Goal: Ask a question: Seek information or help from site administrators or community

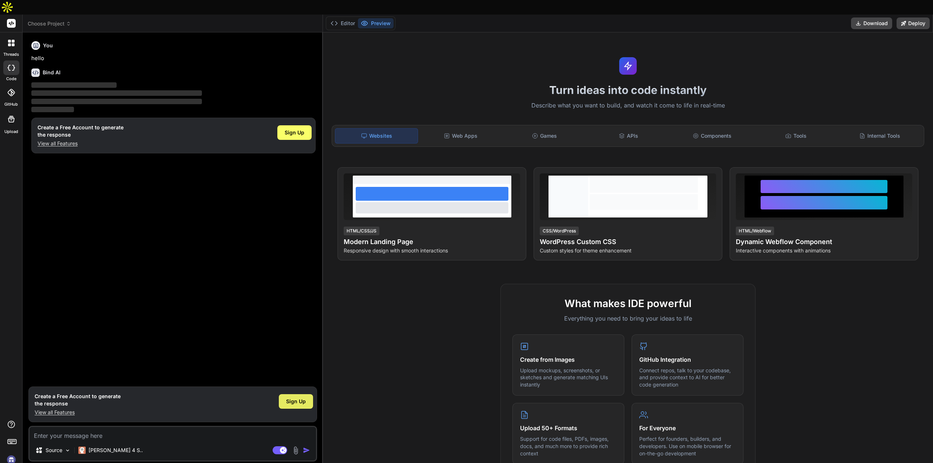
click at [294, 398] on span "Sign Up" at bounding box center [296, 401] width 20 height 7
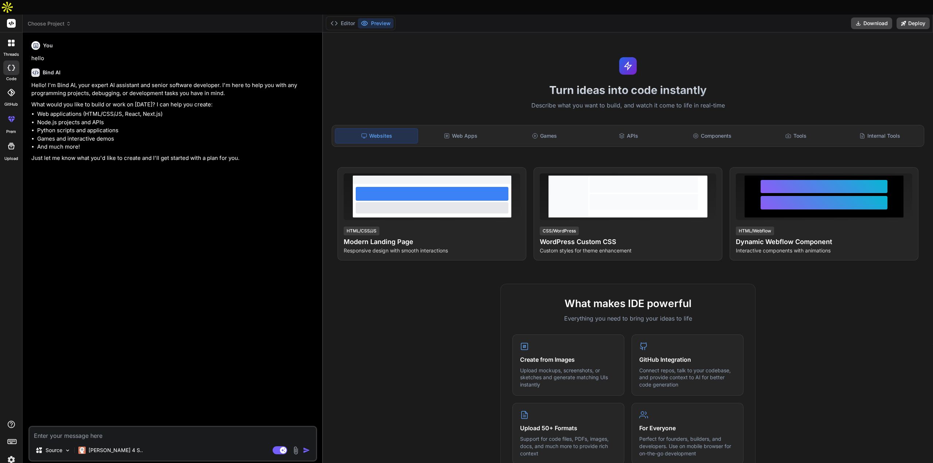
click at [109, 427] on textarea at bounding box center [173, 433] width 286 height 13
click at [70, 21] on icon at bounding box center [68, 23] width 5 height 5
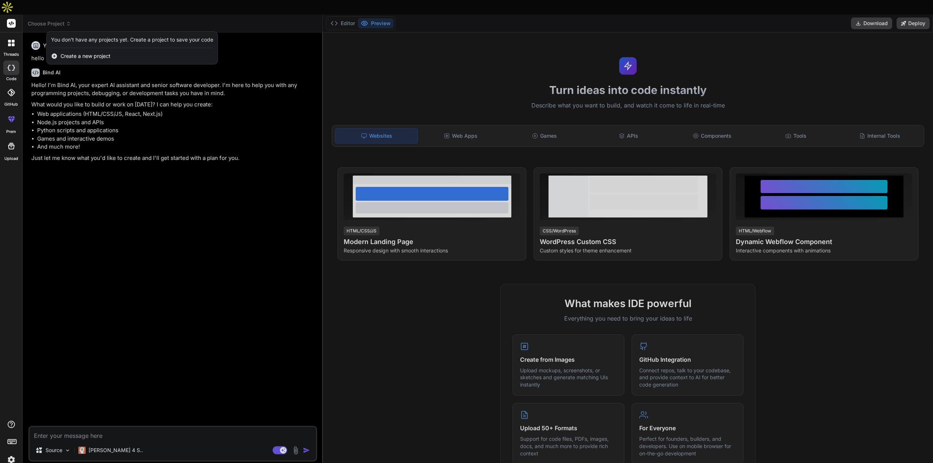
click at [11, 43] on icon at bounding box center [9, 44] width 3 height 3
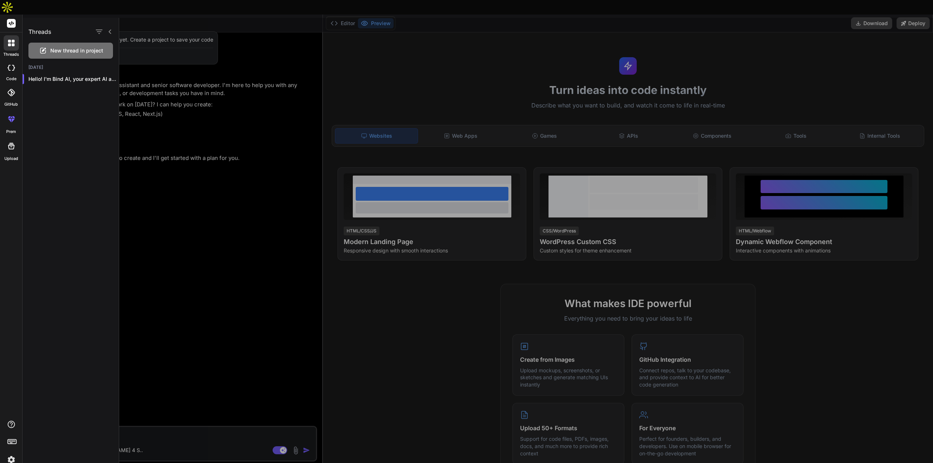
click at [215, 231] on div at bounding box center [525, 240] width 813 height 445
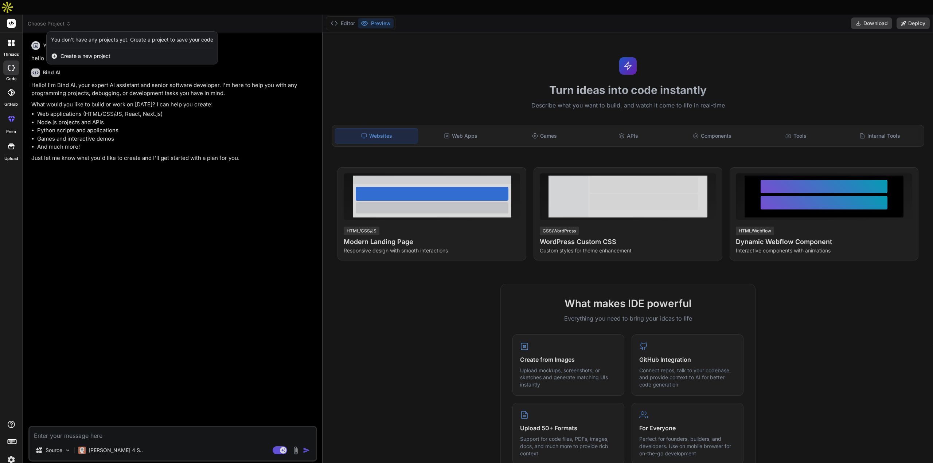
click at [346, 9] on div at bounding box center [466, 231] width 933 height 463
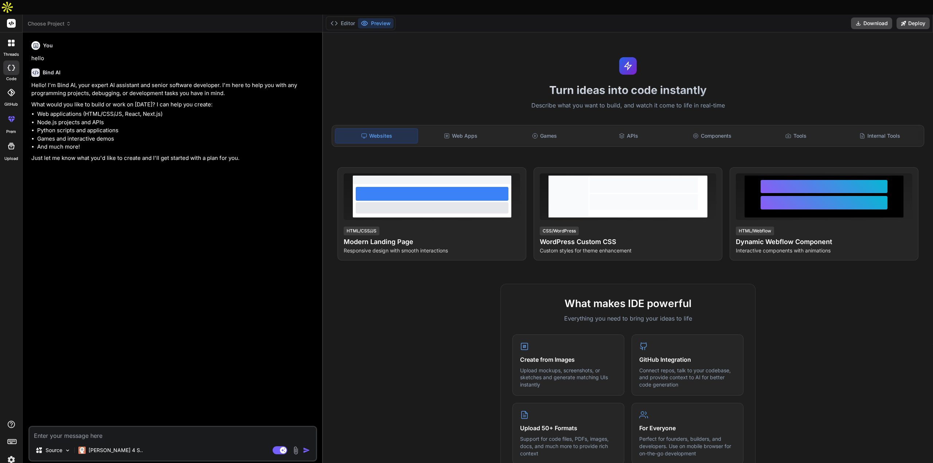
click at [79, 172] on div "You hello Bind AI Hello! I'm Bind AI, your expert AI assistant and senior softw…" at bounding box center [173, 232] width 287 height 388
click at [131, 135] on li "Games and interactive demos" at bounding box center [176, 139] width 278 height 8
click at [9, 60] on div at bounding box center [11, 67] width 16 height 15
click at [109, 447] on p "[PERSON_NAME] 4 S.." at bounding box center [116, 450] width 54 height 7
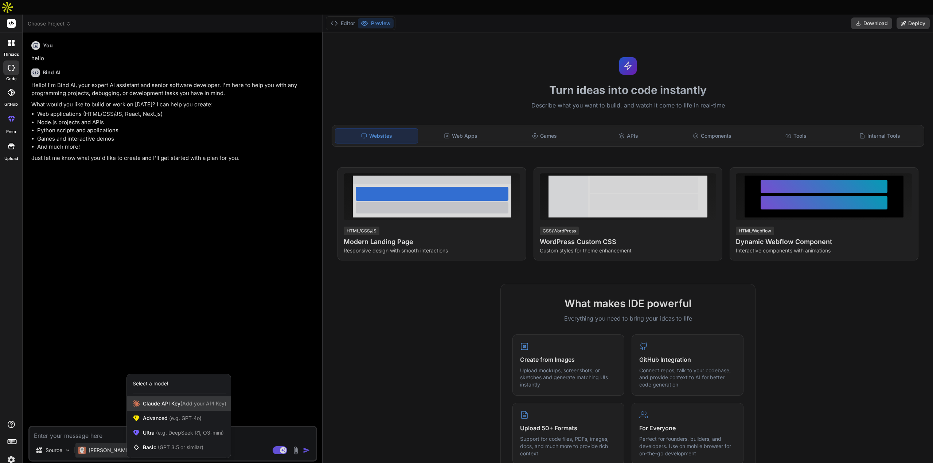
click at [174, 400] on span "[PERSON_NAME] Key (Add your API Key)" at bounding box center [184, 403] width 83 height 7
type textarea "x"
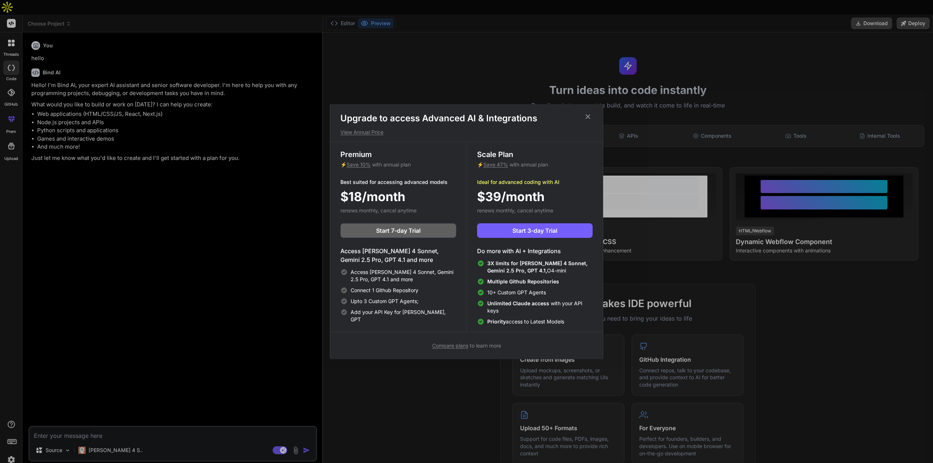
scroll to position [3, 0]
click at [69, 422] on div "Upgrade to access Advanced AI & Integrations View Annual Price Premium ⚡ Save 1…" at bounding box center [466, 231] width 933 height 463
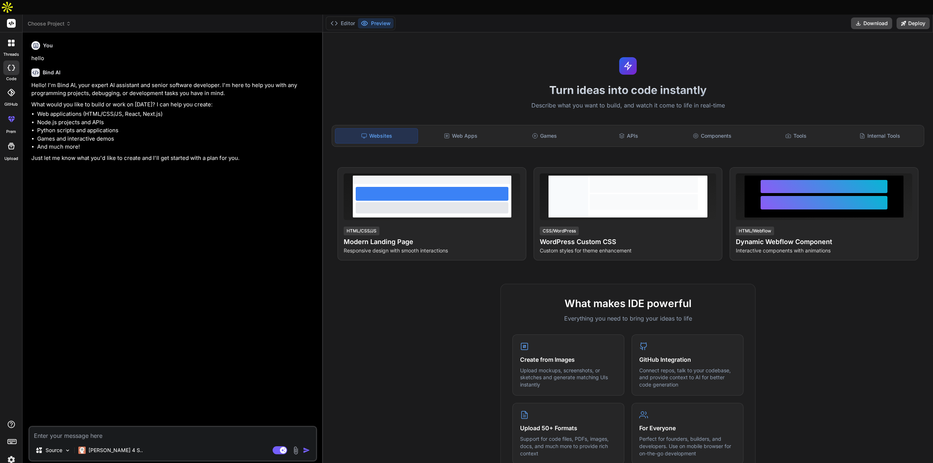
click at [91, 427] on textarea at bounding box center [173, 433] width 286 height 13
paste textarea "[URL][DOMAIN_NAME]"
type textarea "[URL][DOMAIN_NAME]"
type textarea "x"
type textarea "[URL][DOMAIN_NAME]"
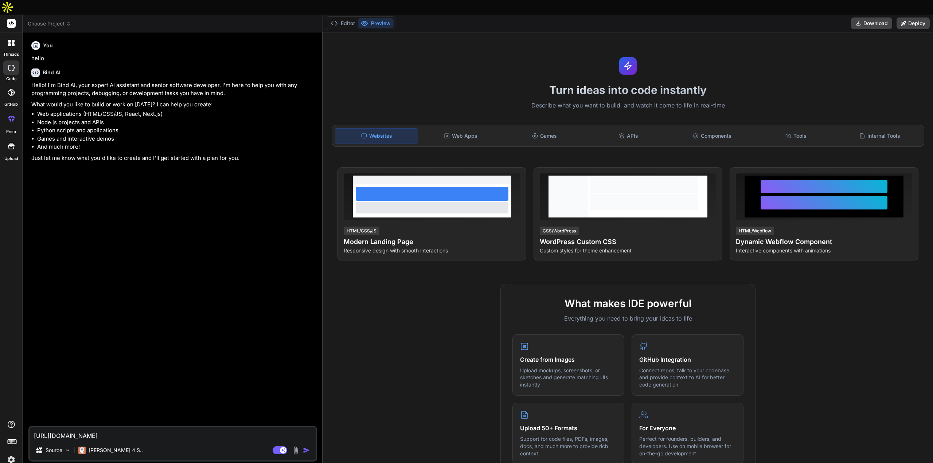
type textarea "x"
type textarea "[URL][DOMAIN_NAME]"
type textarea "x"
type textarea "[URL][DOMAIN_NAME] I"
type textarea "x"
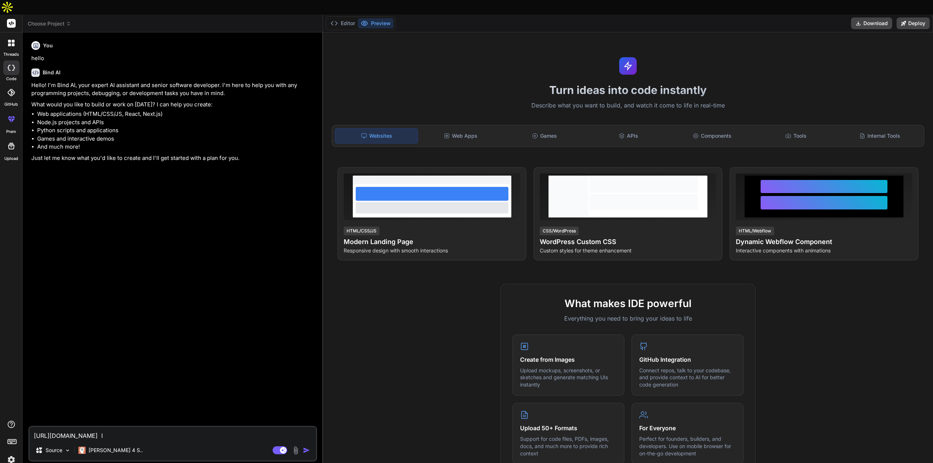
type textarea "[URL][DOMAIN_NAME] IF"
type textarea "x"
type textarea "[URL][DOMAIN_NAME] IF"
type textarea "x"
type textarea "[URL][DOMAIN_NAME] IF I"
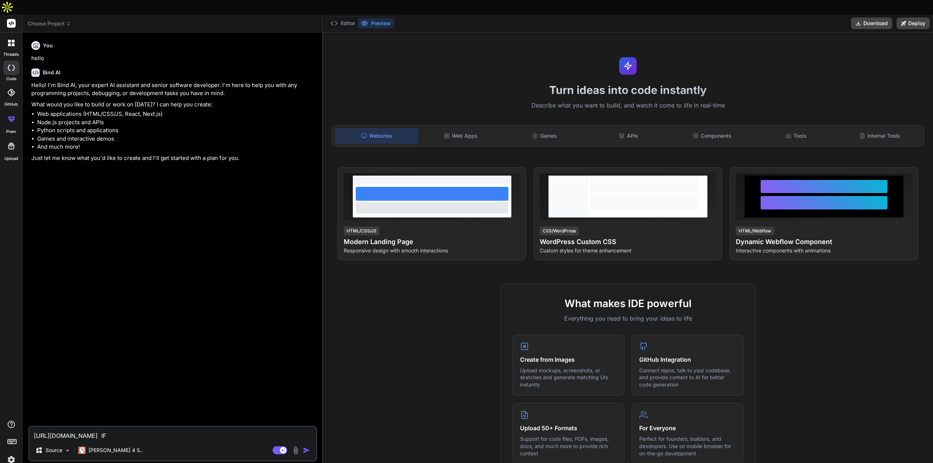
type textarea "x"
type textarea "[URL][DOMAIN_NAME] IF I"
type textarea "x"
type textarea "[URL][DOMAIN_NAME] IF I A"
type textarea "x"
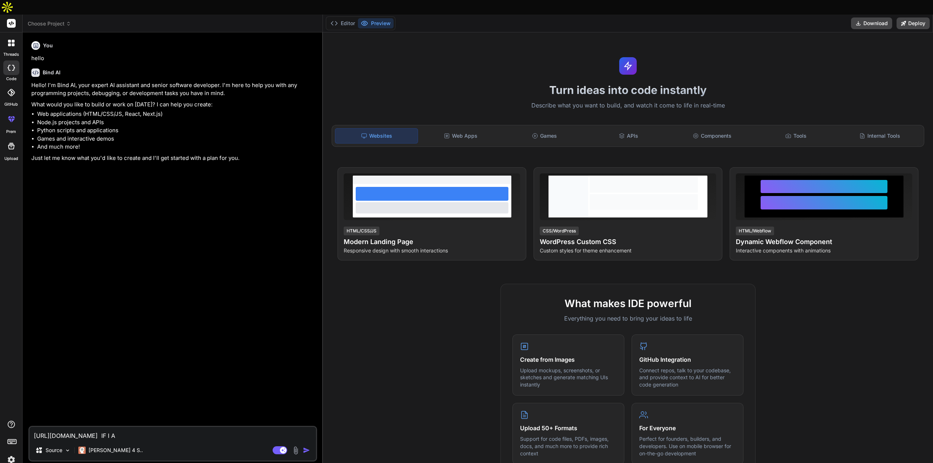
type textarea "[URL][DOMAIN_NAME] IF I AS"
type textarea "x"
type textarea "[URL][DOMAIN_NAME] IF I ASK"
type textarea "x"
type textarea "[URL][DOMAIN_NAME] IF I ASK"
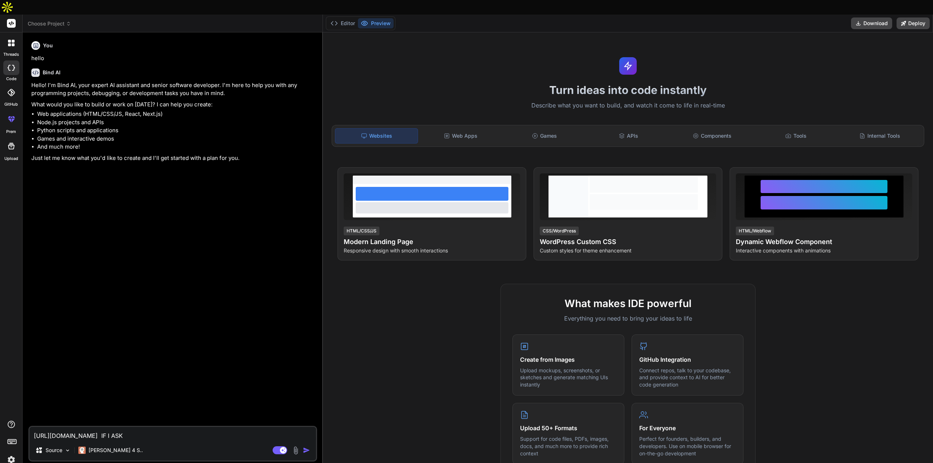
type textarea "x"
type textarea "[URL][DOMAIN_NAME] IF I ASK Y"
type textarea "x"
type textarea "[URL][DOMAIN_NAME] IF I ASK YO"
type textarea "x"
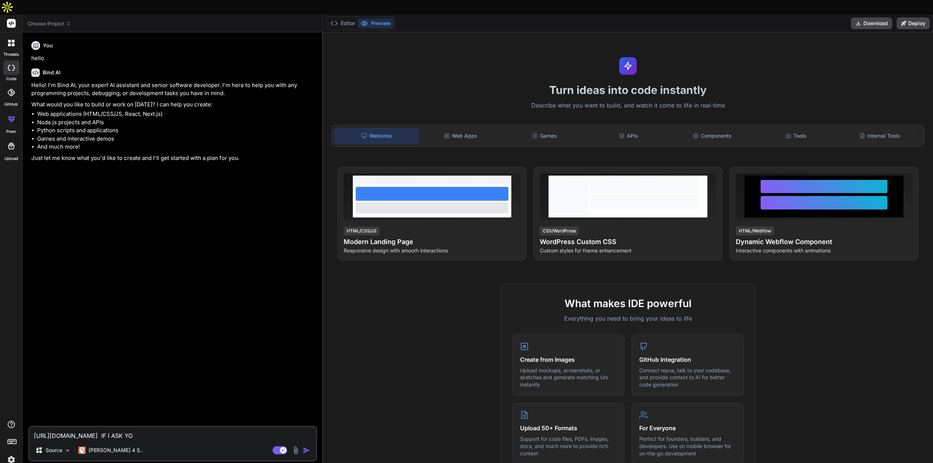
type textarea "[URL][DOMAIN_NAME] IF I ASK YOU"
type textarea "x"
type textarea "[URL][DOMAIN_NAME] IF I ASK YOU"
type textarea "x"
type textarea "[URL][DOMAIN_NAME] IF I ASK YOU B"
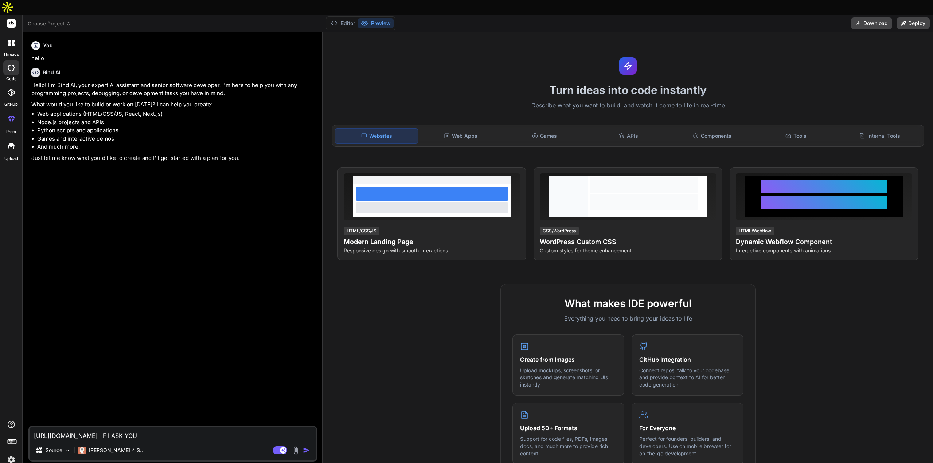
type textarea "x"
type textarea "[URL][DOMAIN_NAME] IF I ASK YOU BU"
type textarea "x"
type textarea "[URL][DOMAIN_NAME] IF I ASK YOU [PERSON_NAME]"
type textarea "x"
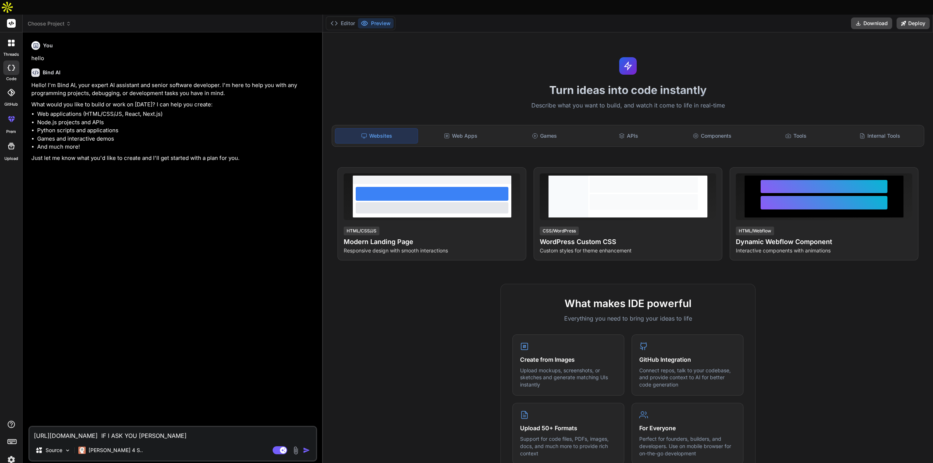
type textarea "[URL][DOMAIN_NAME] IF I ASK YOU BUIL"
type textarea "x"
type textarea "[URL][DOMAIN_NAME] IF I ASK YOU BUILD"
type textarea "x"
type textarea "[URL][DOMAIN_NAME] IF I ASK YOU BUILD"
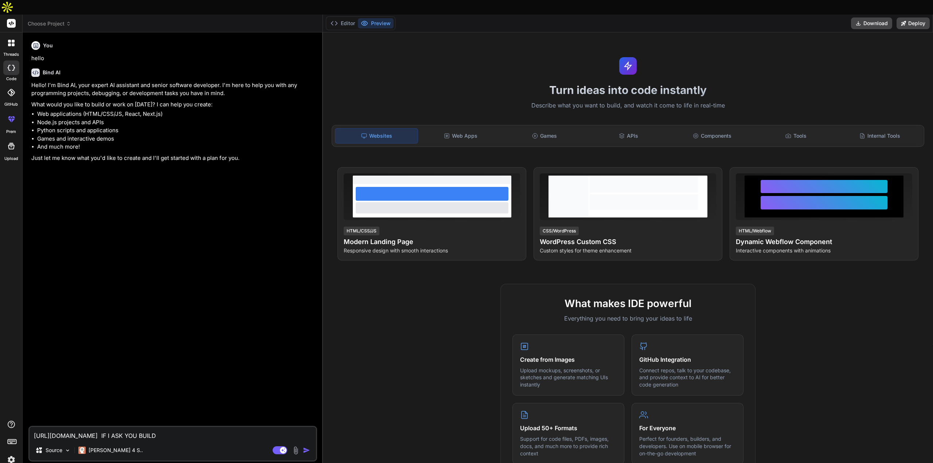
type textarea "x"
type textarea "[URL][DOMAIN_NAME] IF I ASK YOU BUILD"
type textarea "x"
type textarea "[URL][DOMAIN_NAME] IF I ASK YOU BUILD A"
type textarea "x"
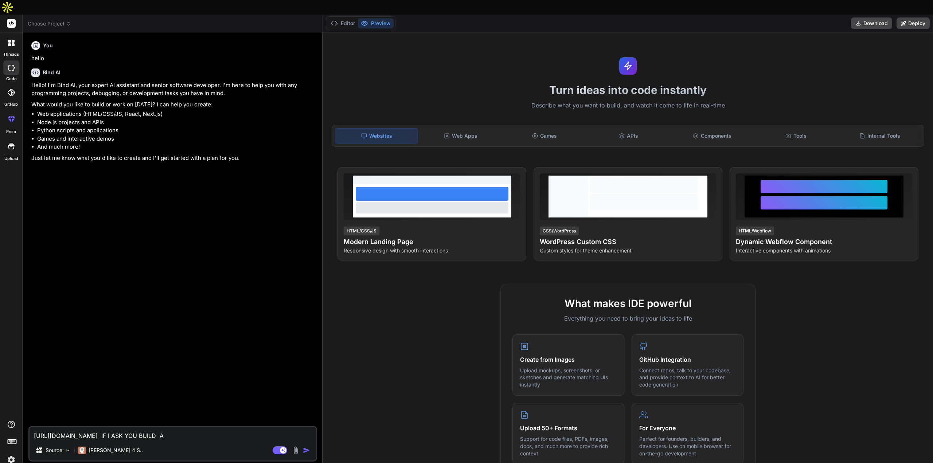
type textarea "[URL][DOMAIN_NAME] IF I ASK YOU BUILD A"
type textarea "x"
type textarea "[URL][DOMAIN_NAME] IF I ASK YOU BUILD A S"
type textarea "x"
type textarea "[URL][DOMAIN_NAME] IF I ASK YOU BUILD A SI"
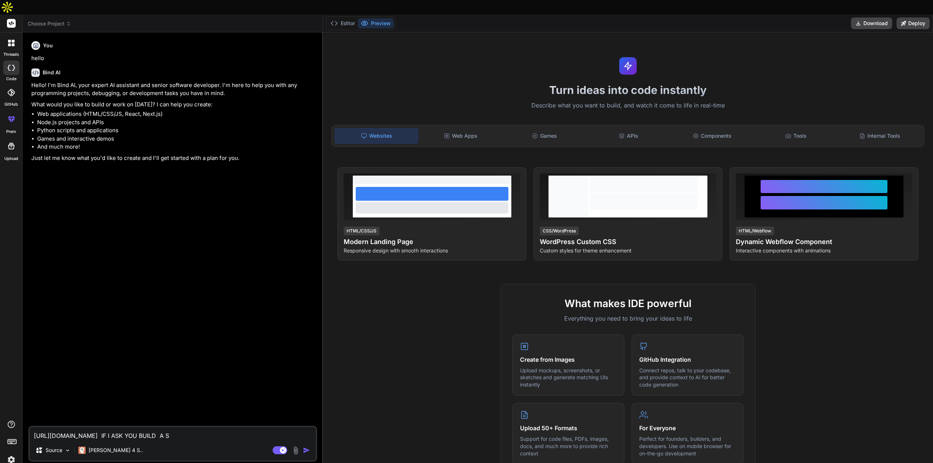
type textarea "x"
type textarea "[URL][DOMAIN_NAME] IF I ASK YOU BUILD A SIM"
type textarea "x"
type textarea "[URL][DOMAIN_NAME] IF I ASK YOU BUILD A SIMI"
type textarea "x"
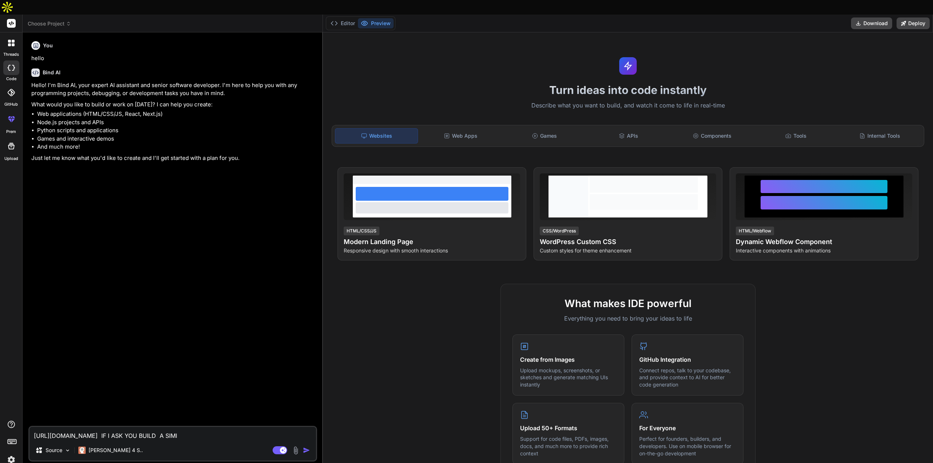
type textarea "[URL][DOMAIN_NAME] IF I ASK YOU BUILD A SIMIL"
type textarea "x"
type textarea "[URL][DOMAIN_NAME] IF I ASK YOU BUILD A [PERSON_NAME]"
type textarea "x"
type textarea "[URL][DOMAIN_NAME] IF I ASK YOU BUILD A SIMILAR"
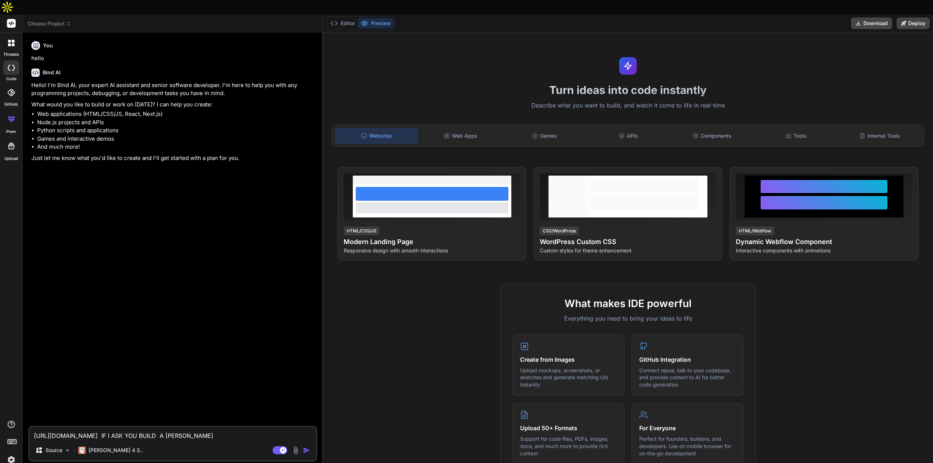
type textarea "x"
type textarea "[URL][DOMAIN_NAME] IF I ASK YOU BUILD A SIMILAR"
type textarea "x"
type textarea "[URL][DOMAIN_NAME] IF I ASK YOU BUILD A SIMILAR S"
type textarea "x"
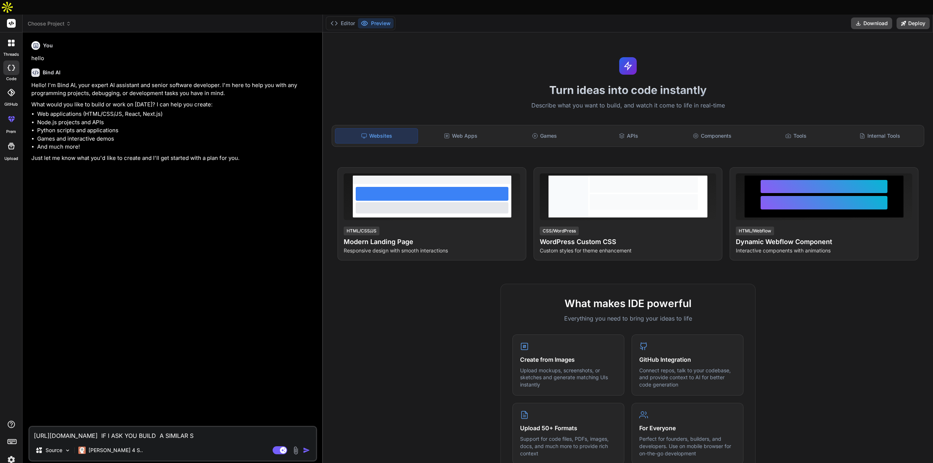
type textarea "[URL][DOMAIN_NAME] IF I ASK YOU BUILD A SIMILAR SI"
type textarea "x"
type textarea "[URL][DOMAIN_NAME] IF I ASK YOU BUILD A SIMILAR SIT"
type textarea "x"
type textarea "[URL][DOMAIN_NAME] IF I ASK YOU BUILD A SIMILAR SITE"
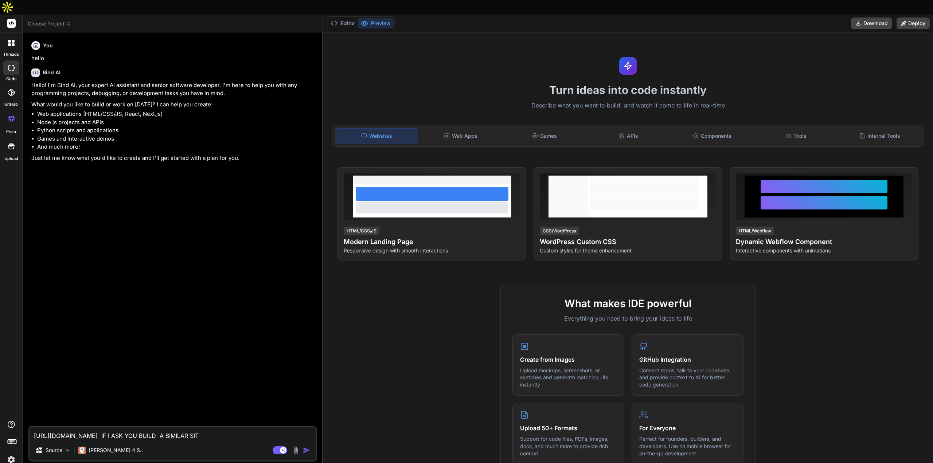
type textarea "x"
type textarea "[URL][DOMAIN_NAME] IF I ASK YOU BUILD A SIMILAR SITE"
type textarea "x"
type textarea "[URL][DOMAIN_NAME] IF I ASK YOU BUILD A SIMILAR SITE L"
type textarea "x"
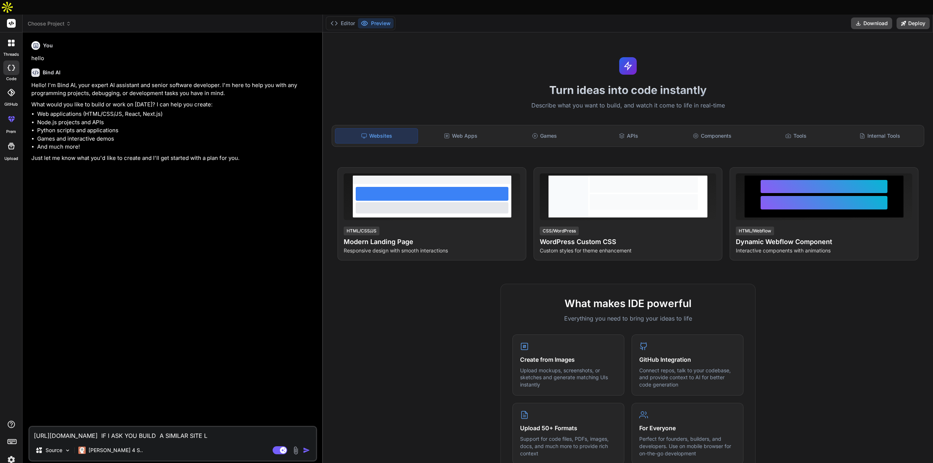
type textarea "[URL][DOMAIN_NAME] IF I ASK YOU BUILD A SIMILAR SITE LI"
type textarea "x"
type textarea "[URL][DOMAIN_NAME] IF I ASK YOU BUILD A SIMILAR SITE LIK"
type textarea "x"
type textarea "[URL][DOMAIN_NAME] IF I ASK YOU BUILD A SIMILAR SITE LIKE"
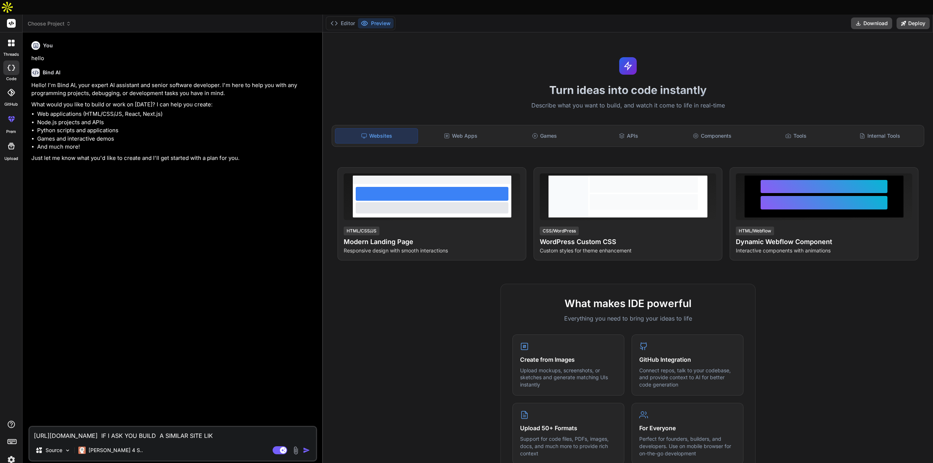
type textarea "x"
type textarea "[URL][DOMAIN_NAME] IF I ASK YOU BUILD A SIMILAR SITE LIKE"
type textarea "x"
type textarea "[URL][DOMAIN_NAME] IF I ASK YOU BUILD A SIMILAR SITE LIKE T"
type textarea "x"
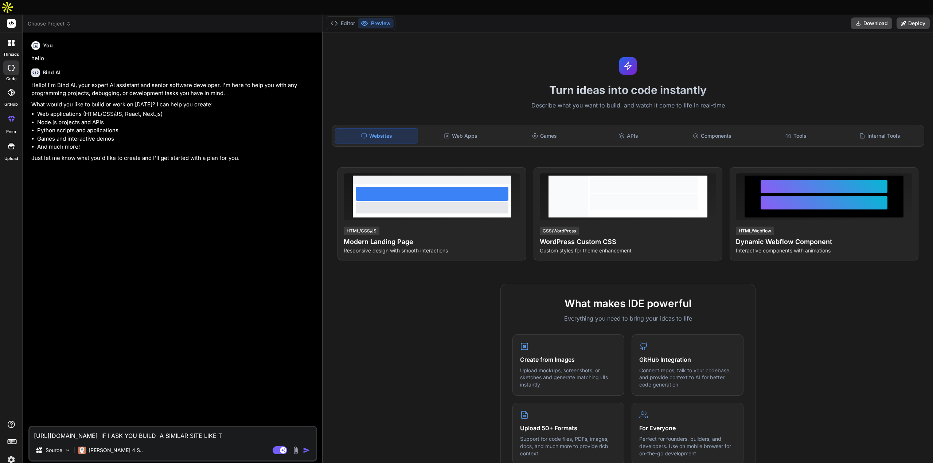
type textarea "[URL][DOMAIN_NAME] IF I ASK YOU BUILD A SIMILAR SITE LIKE TH"
type textarea "x"
type textarea "[URL][DOMAIN_NAME] IF I ASK YOU BUILD A SIMILAR SITE LIKE THI"
type textarea "x"
type textarea "[URL][DOMAIN_NAME] IF I ASK YOU BUILD A SIMILAR SITE LIKE THIS"
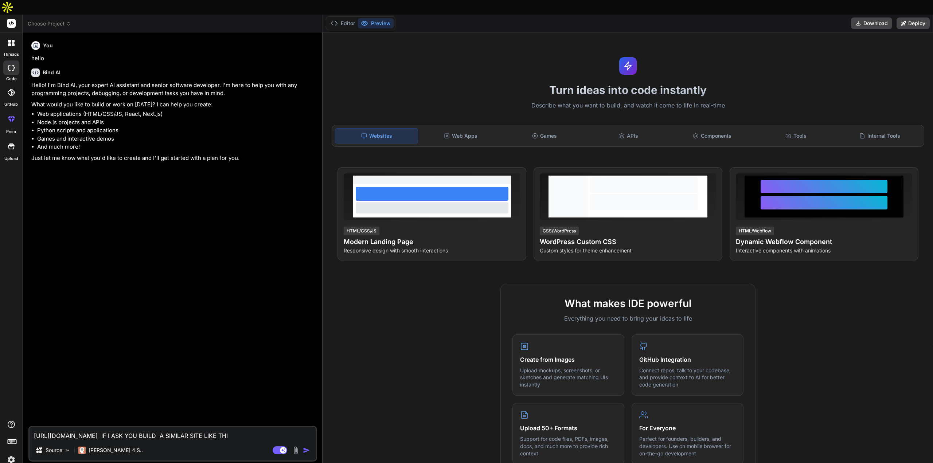
type textarea "x"
type textarea "[URL][DOMAIN_NAME] IF I ASK YOU BUILD A SIMILAR SITE LIKE THIS"
type textarea "x"
type textarea "[URL][DOMAIN_NAME] IF I ASK YOU BUILD A SIMILAR SITE LIKE THIS F"
type textarea "x"
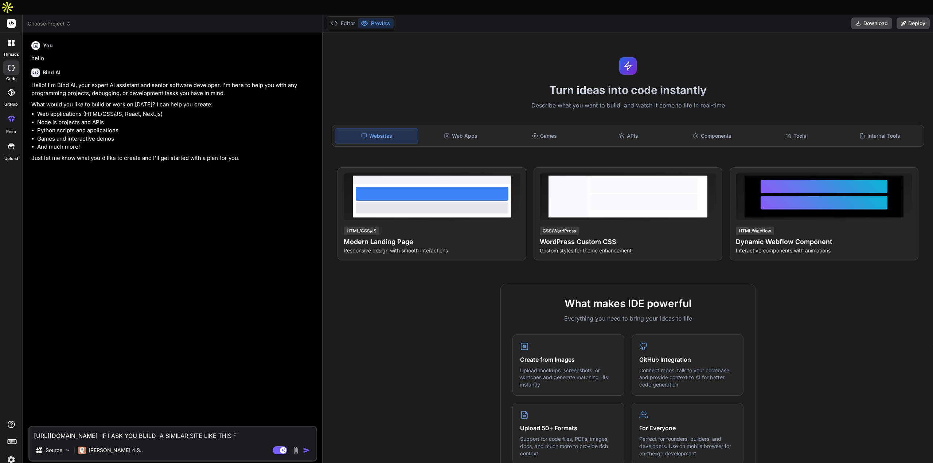
type textarea "[URL][DOMAIN_NAME] IF I ASK YOU BUILD A SIMILAR SITE LIKE THIS FO"
type textarea "x"
type textarea "[URL][DOMAIN_NAME] IF I ASK YOU BUILD A SIMILAR SITE LIKE THIS FOR"
type textarea "x"
type textarea "[URL][DOMAIN_NAME] IF I ASK YOU BUILD A SIMILAR SITE LIKE THIS FOR"
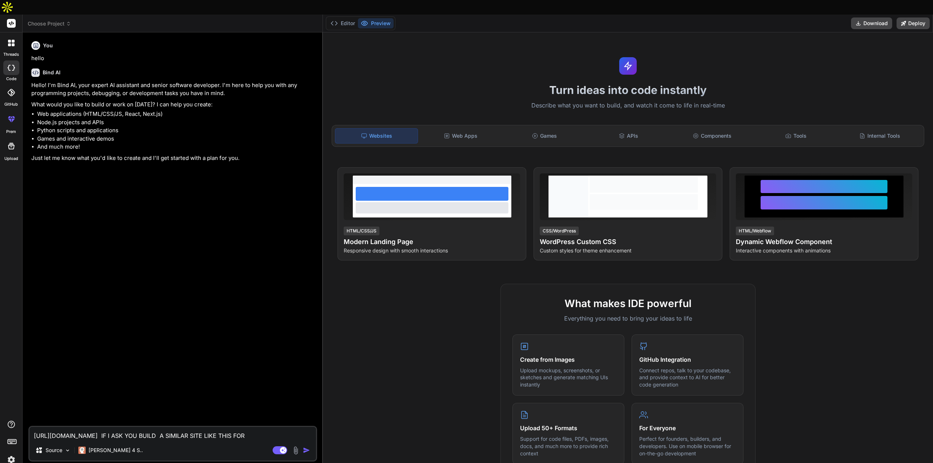
type textarea "x"
type textarea "[URL][DOMAIN_NAME] IF I ASK YOU BUILD A SIMILAR SITE LIKE THIS FOR M"
type textarea "x"
type textarea "[URL][DOMAIN_NAME] IF I ASK YOU BUILD A SIMILAR SITE LIKE THIS FOR ME"
type textarea "x"
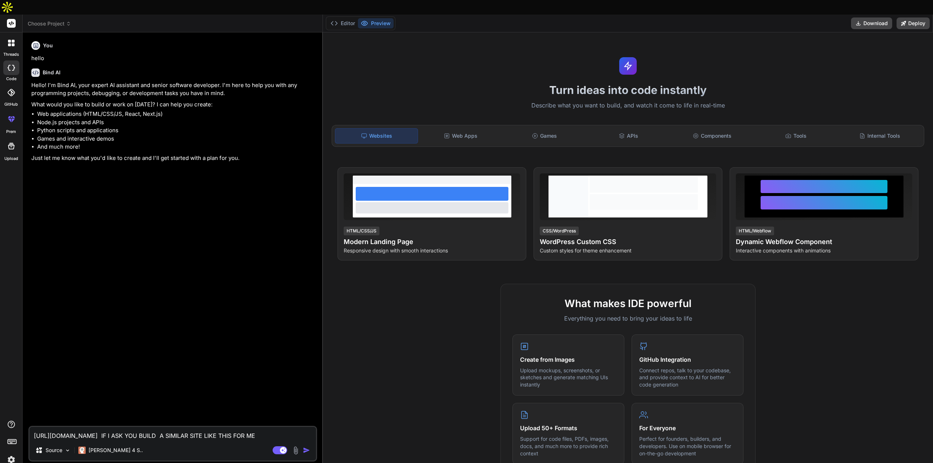
type textarea "[URL][DOMAIN_NAME] IF I ASK YOU BUILD A SIMILAR SITE LIKE THIS FOR ME"
type textarea "x"
type textarea "[URL][DOMAIN_NAME] IF I ASK YOU BUILD A SIMILAR SITE LIKE THIS FOR ME W"
type textarea "x"
type textarea "[URL][DOMAIN_NAME] IF I ASK YOU BUILD A SIMILAR SITE LIKE THIS FOR ME WH"
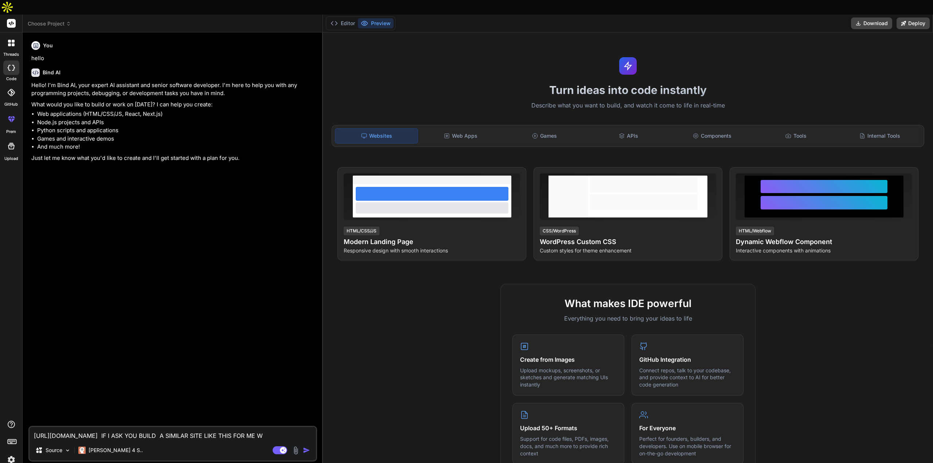
type textarea "x"
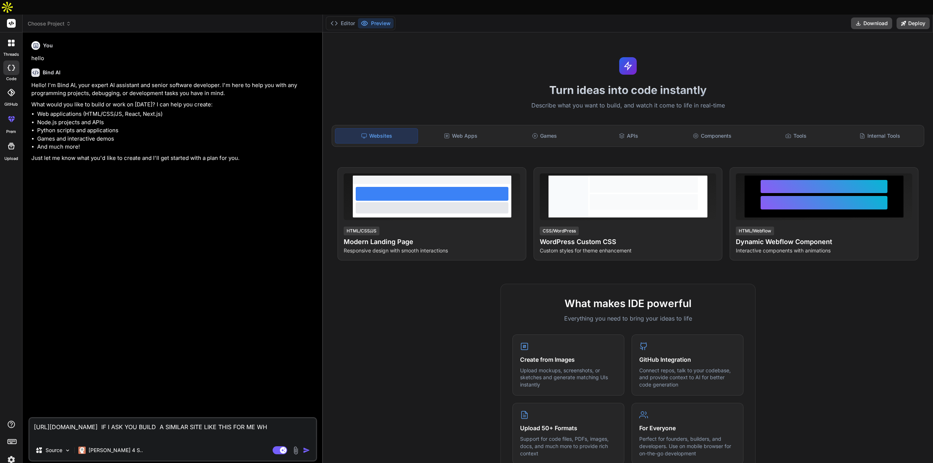
type textarea "[URL][DOMAIN_NAME] IF I ASK YOU BUILD A SIMILAR SITE LIKE THIS FOR ME WHA"
type textarea "x"
type textarea "[URL][DOMAIN_NAME] IF I ASK YOU BUILD A SIMILAR SITE LIKE THIS FOR ME WHAT"
type textarea "x"
type textarea "[URL][DOMAIN_NAME] IF I ASK YOU BUILD A SIMILAR SITE LIKE THIS FOR ME WHAT"
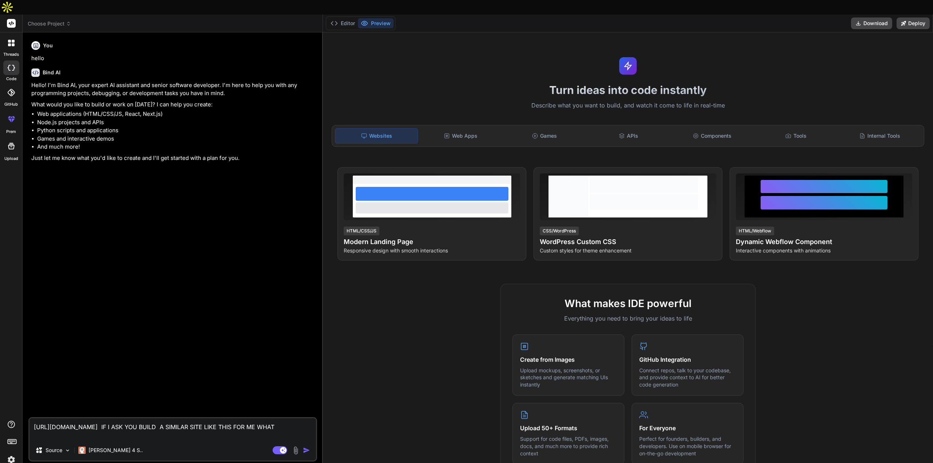
type textarea "x"
type textarea "[URL][DOMAIN_NAME] IF I ASK YOU BUILD A SIMILAR SITE LIKE THIS FOR ME WHAT W"
type textarea "x"
type textarea "[URL][DOMAIN_NAME] IF I ASK YOU BUILD A SIMILAR SITE LIKE THIS FOR ME WHAT WO"
type textarea "x"
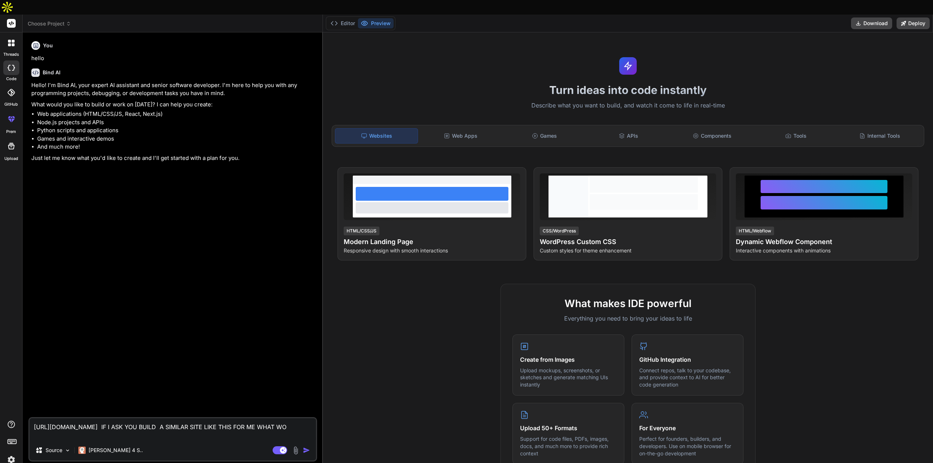
type textarea "[URL][DOMAIN_NAME] IF I ASK YOU BUILD A SIMILAR SITE LIKE THIS FOR ME WHAT WOU"
type textarea "x"
type textarea "[URL][DOMAIN_NAME] IF I ASK YOU BUILD A SIMILAR SITE LIKE THIS FOR ME WHAT WOUL"
type textarea "x"
type textarea "[URL][DOMAIN_NAME] IF I ASK YOU BUILD A SIMILAR SITE LIKE THIS FOR ME WHAT WOULD"
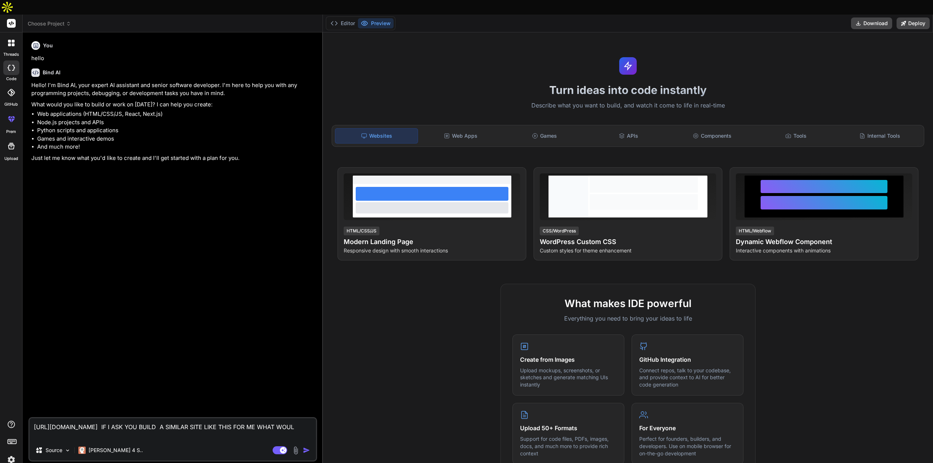
type textarea "x"
type textarea "[URL][DOMAIN_NAME] IF I ASK YOU BUILD A SIMILAR SITE LIKE THIS FOR ME WHAT WOULD"
type textarea "x"
type textarea "[URL][DOMAIN_NAME] IF I ASK YOU BUILD A SIMILAR SITE LIKE THIS FOR ME WHAT WOUL…"
type textarea "x"
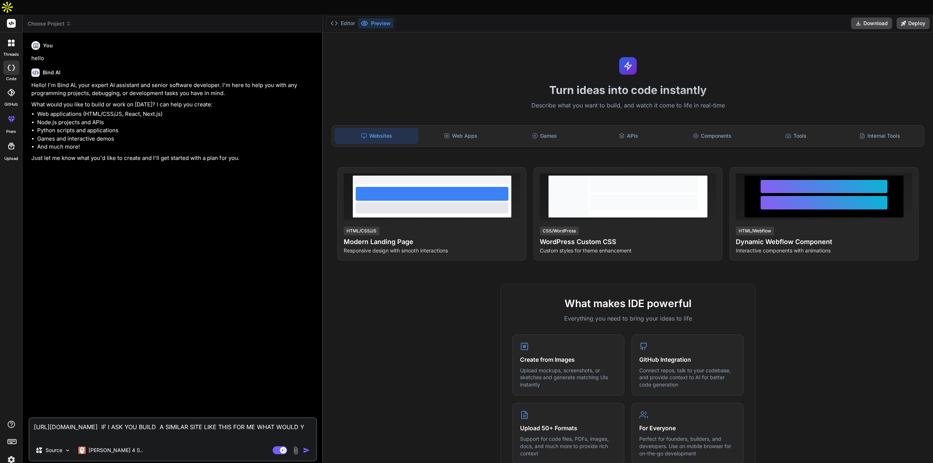
type textarea "[URL][DOMAIN_NAME] IF I ASK YOU BUILD A SIMILAR SITE LIKE THIS FOR ME WHAT WOUL…"
type textarea "x"
type textarea "[URL][DOMAIN_NAME] IF I ASK YOU BUILD A SIMILAR SITE LIKE THIS FOR ME WHAT WOUL…"
type textarea "x"
type textarea "[URL][DOMAIN_NAME] IF I ASK YOU BUILD A SIMILAR SITE LIKE THIS FOR ME WHAT WOUL…"
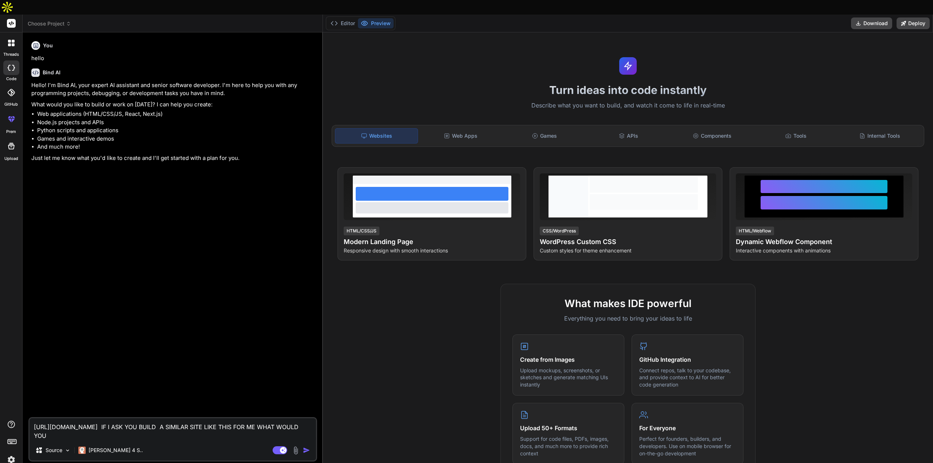
type textarea "x"
type textarea "[URL][DOMAIN_NAME] IF I ASK YOU BUILD A SIMILAR SITE LIKE THIS FOR ME WHAT WOUL…"
type textarea "x"
type textarea "[URL][DOMAIN_NAME] IF I ASK YOU BUILD A SIMILAR SITE LIKE THIS FOR ME WHAT WOUL…"
type textarea "x"
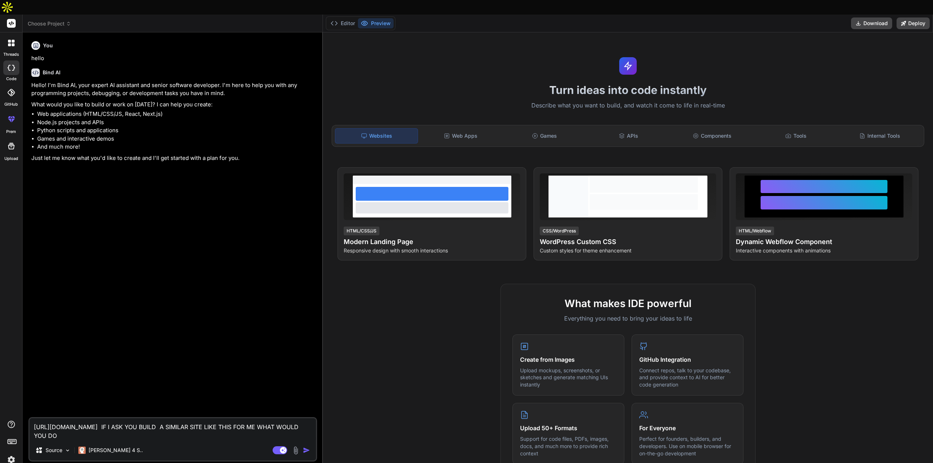
type textarea "[URL][DOMAIN_NAME] IF I ASK YOU BUILD A SIMILAR SITE LIKE THIS FOR ME WHAT WOUL…"
type textarea "x"
type textarea "[URL][DOMAIN_NAME] IF I ASK YOU BUILD A SIMILAR SITE LIKE THIS FOR ME WHAT WOUL…"
type textarea "x"
type textarea "[URL][DOMAIN_NAME] IF I ASK YOU BUILD A SIMILAR SITE LIKE THIS FOR ME WHAT WOUL…"
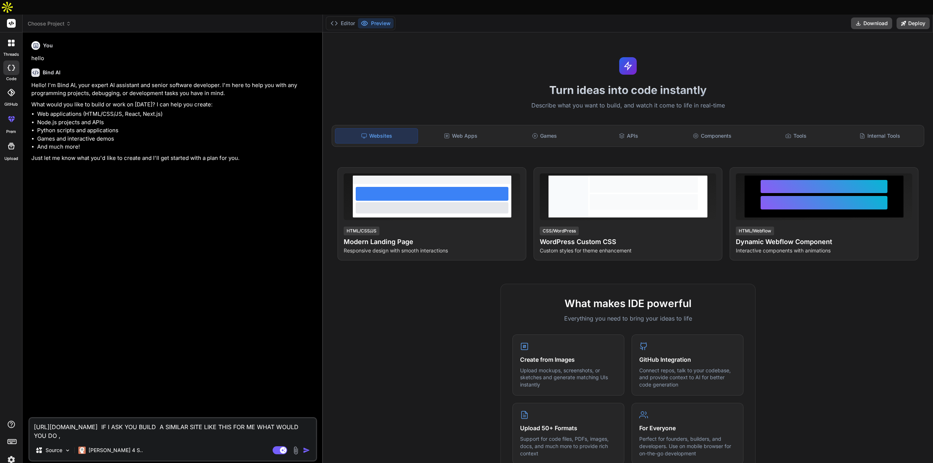
type textarea "x"
type textarea "[URL][DOMAIN_NAME] IF I ASK YOU BUILD A SIMILAR SITE LIKE THIS FOR ME WHAT WOUL…"
type textarea "x"
type textarea "[URL][DOMAIN_NAME] IF I ASK YOU BUILD A SIMILAR SITE LIKE THIS FOR ME WHAT WOUL…"
type textarea "x"
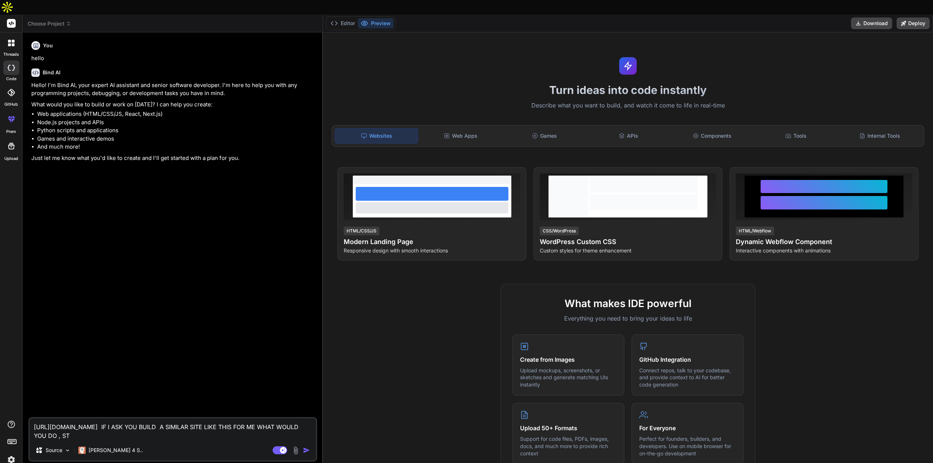
type textarea "[URL][DOMAIN_NAME] IF I ASK YOU BUILD A SIMILAR SITE LIKE THIS FOR ME WHAT WOUL…"
type textarea "x"
type textarea "[URL][DOMAIN_NAME] IF I ASK YOU BUILD A SIMILAR SITE LIKE THIS FOR ME WHAT WOUL…"
type textarea "x"
type textarea "[URL][DOMAIN_NAME] IF I ASK YOU BUILD A SIMILAR SITE LIKE THIS FOR ME WHAT WOUL…"
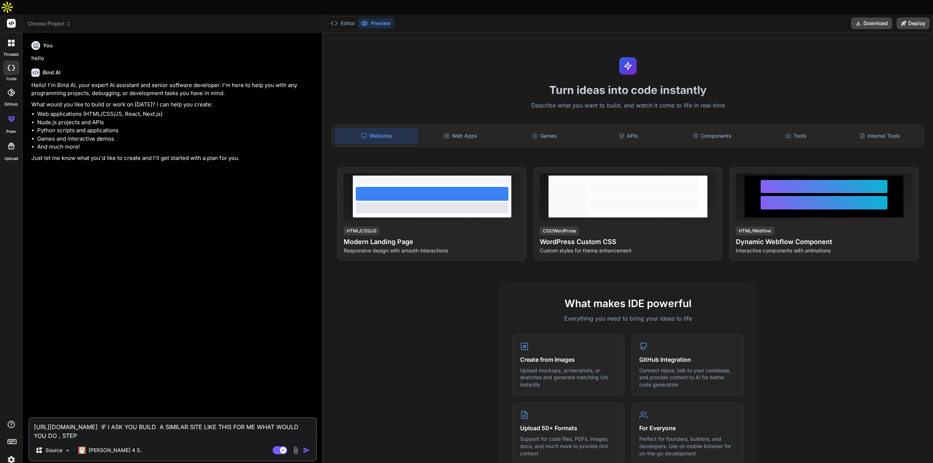
type textarea "x"
type textarea "[URL][DOMAIN_NAME] IF I ASK YOU BUILD A SIMILAR SITE LIKE THIS FOR ME WHAT WOUL…"
type textarea "x"
type textarea "[URL][DOMAIN_NAME] IF I ASK YOU BUILD A SIMILAR SITE LIKE THIS FOR ME WHAT WOUL…"
type textarea "x"
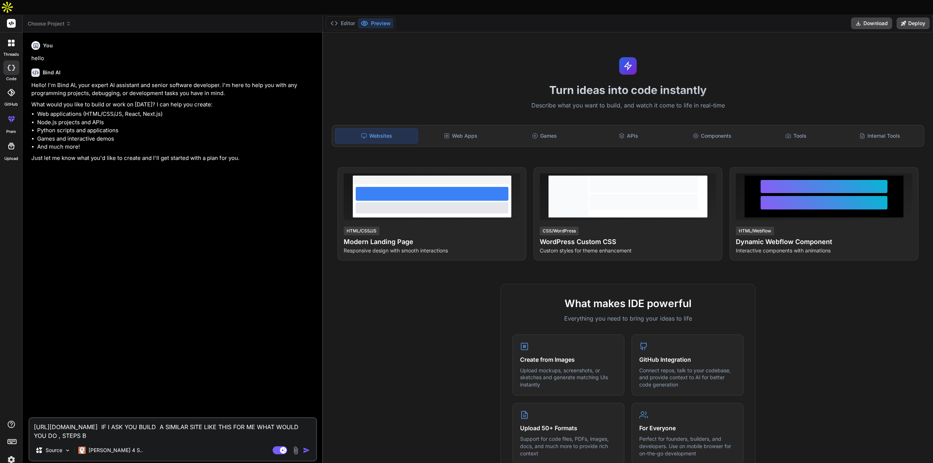
type textarea "[URL][DOMAIN_NAME] IF I ASK YOU BUILD A SIMILAR SITE LIKE THIS FOR ME WHAT WOUL…"
type textarea "x"
type textarea "[URL][DOMAIN_NAME] IF I ASK YOU BUILD A SIMILAR SITE LIKE THIS FOR ME WHAT WOUL…"
type textarea "x"
type textarea "[URL][DOMAIN_NAME] IF I ASK YOU BUILD A SIMILAR SITE LIKE THIS FOR ME WHAT WOUL…"
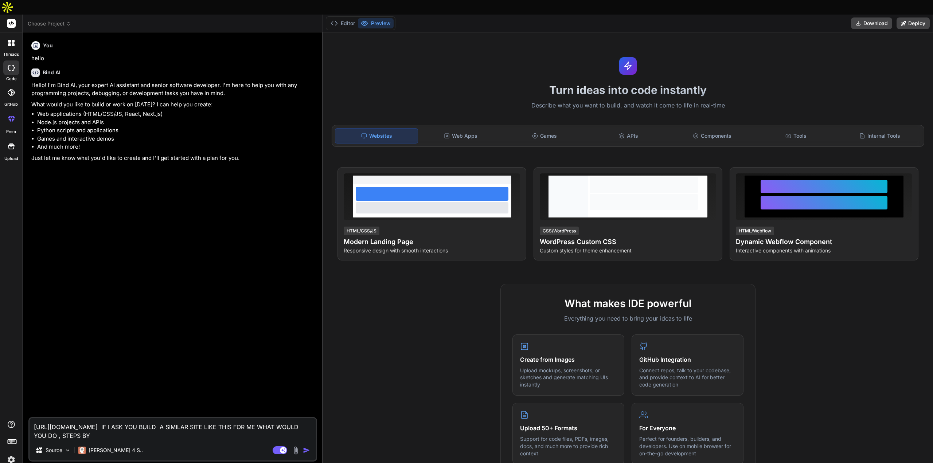
type textarea "x"
type textarea "[URL][DOMAIN_NAME] IF I ASK YOU BUILD A SIMILAR SITE LIKE THIS FOR ME WHAT WOUL…"
type textarea "x"
type textarea "[URL][DOMAIN_NAME] IF I ASK YOU BUILD A SIMILAR SITE LIKE THIS FOR ME WHAT WOUL…"
type textarea "x"
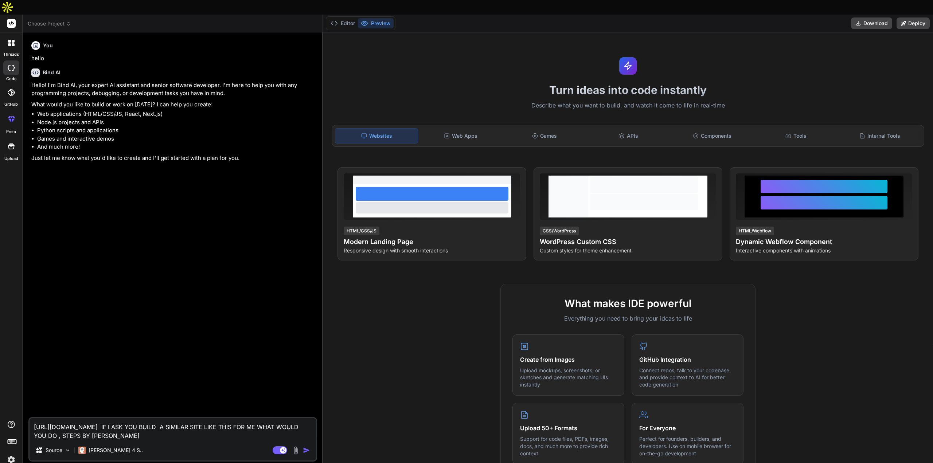
type textarea "[URL][DOMAIN_NAME] IF I ASK YOU BUILD A SIMILAR SITE LIKE THIS FOR ME WHAT WOUL…"
type textarea "x"
type textarea "[URL][DOMAIN_NAME] IF I ASK YOU BUILD A SIMILAR SITE LIKE THIS FOR ME WHAT WOUL…"
type textarea "x"
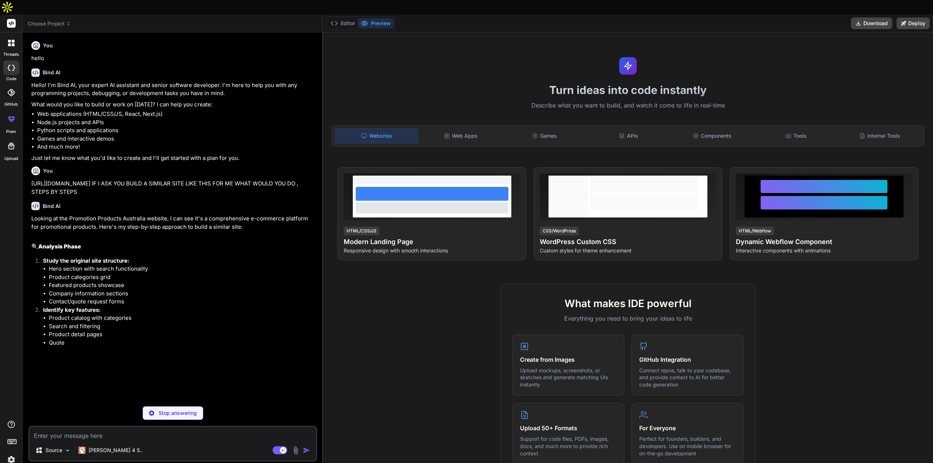
click at [199, 239] on div "Looking at the Promotion Products Australia website, I can see it's a comprehen…" at bounding box center [173, 281] width 284 height 132
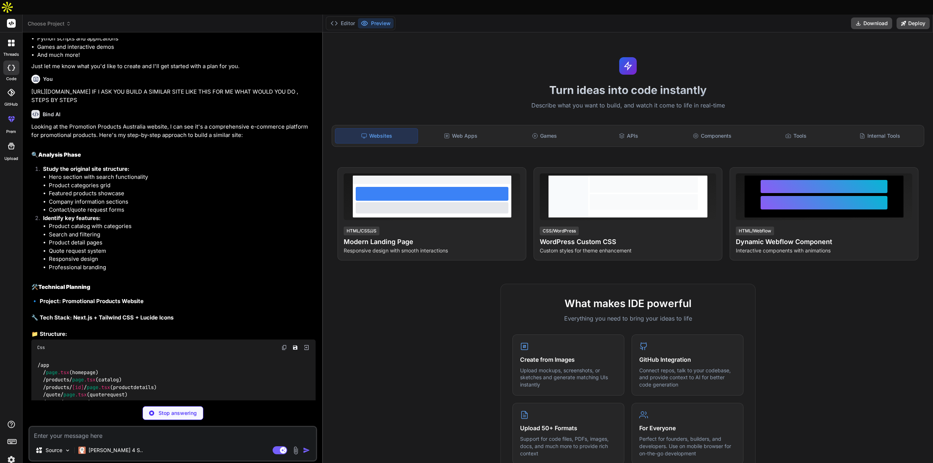
scroll to position [132, 0]
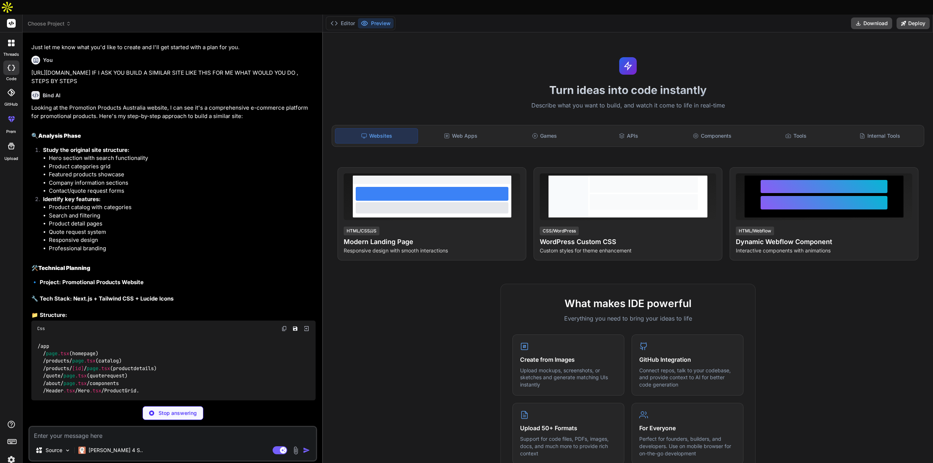
type textarea "x"
click at [78, 427] on textarea at bounding box center [173, 433] width 286 height 13
type textarea "i"
type textarea "x"
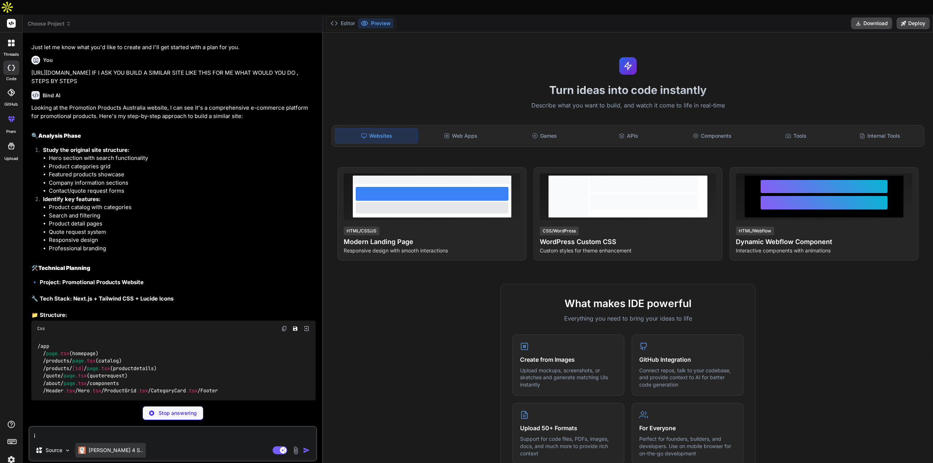
type textarea "不"
type textarea "x"
type textarea "i"
type textarea "x"
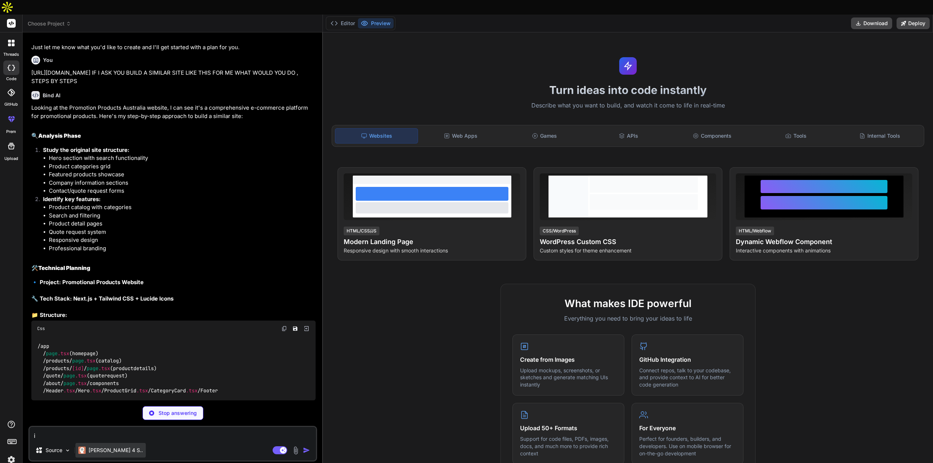
type textarea "i"
type textarea "x"
type textarea "i a"
type textarea "x"
type textarea "i am"
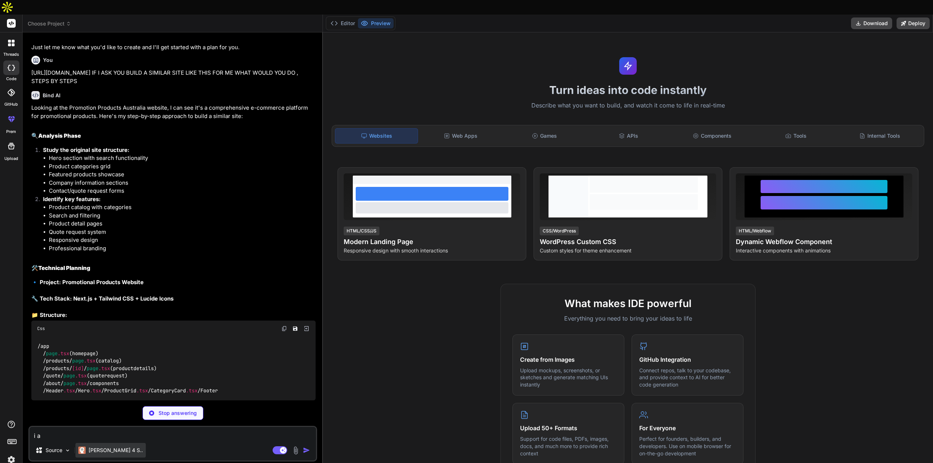
type textarea "x"
type textarea "i am"
type textarea "x"
type textarea "i am u"
type textarea "x"
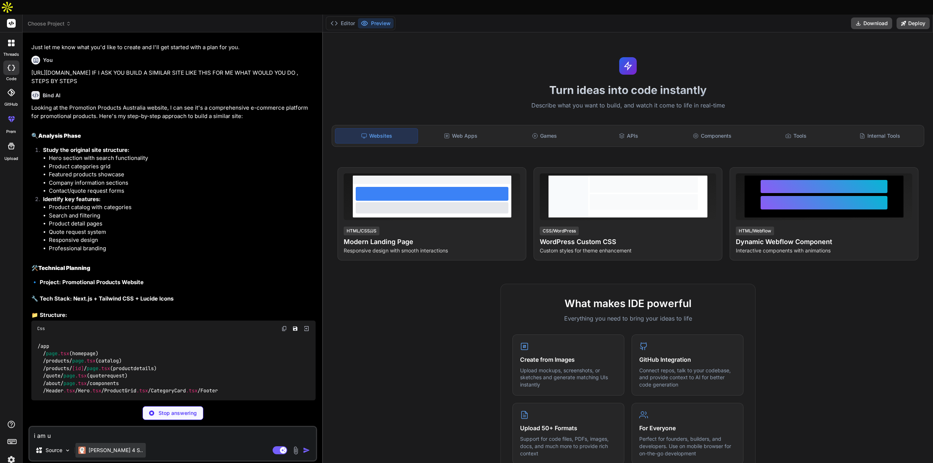
type textarea "i am us"
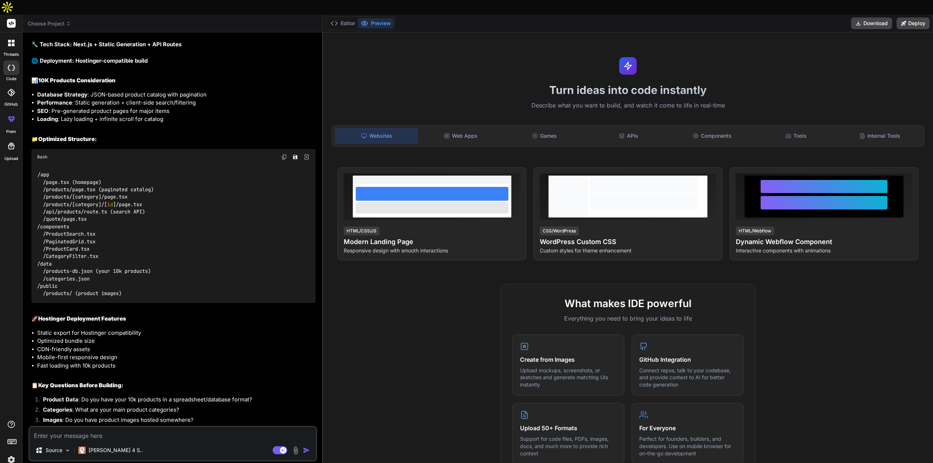
scroll to position [914, 0]
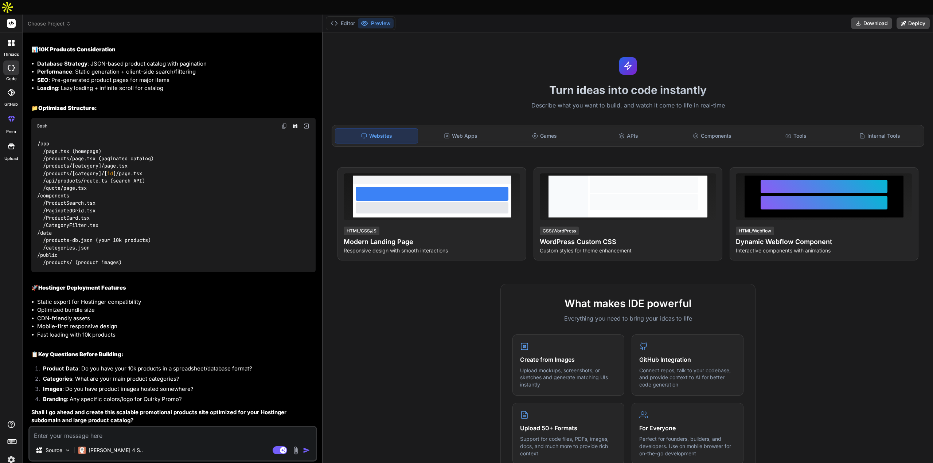
click at [231, 335] on div "Perfect! Understanding you have Hostinger hosting with a subdomain and 10k+ pro…" at bounding box center [173, 188] width 284 height 474
click at [132, 427] on textarea at bounding box center [173, 433] width 286 height 13
click at [238, 322] on li "Mobile-first responsive design" at bounding box center [176, 326] width 278 height 8
click at [219, 365] on li "Product Data : Do you have your 10k products in a spreadsheet/database format?" at bounding box center [176, 370] width 278 height 10
click at [185, 427] on textarea at bounding box center [173, 433] width 286 height 13
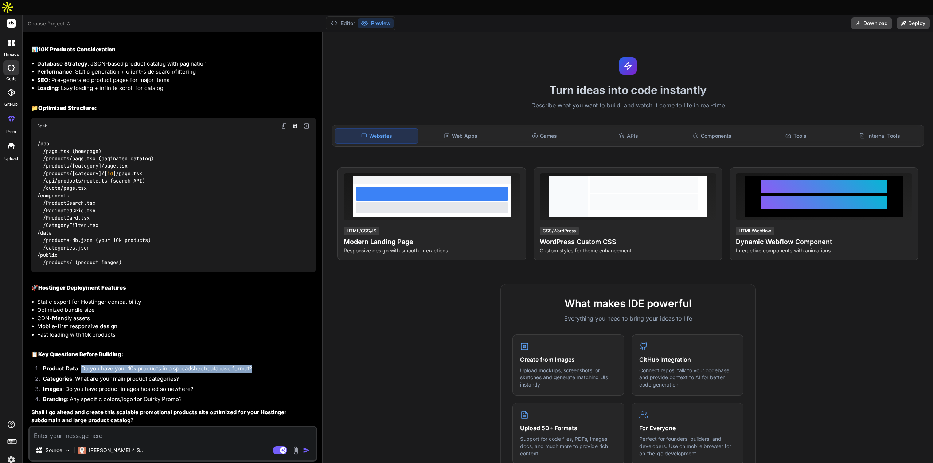
copy li "Do you have your 10k products in a spreadsheet/database format?"
drag, startPoint x: 262, startPoint y: 351, endPoint x: 81, endPoint y: 353, distance: 180.3
click at [81, 365] on li "Product Data : Do you have your 10k products in a spreadsheet/database format?" at bounding box center [176, 370] width 278 height 10
click at [74, 426] on div "Source [PERSON_NAME] 4 S.. Agent Mode. When this toggle is activated, AI automa…" at bounding box center [172, 444] width 289 height 36
click at [76, 427] on textarea at bounding box center [173, 433] width 286 height 13
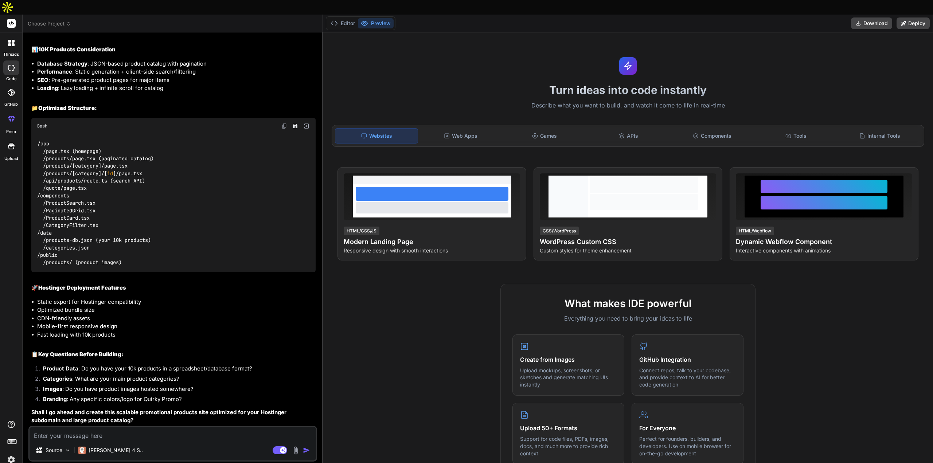
paste textarea "Do you have your 10k products in a spreadsheet/database format?"
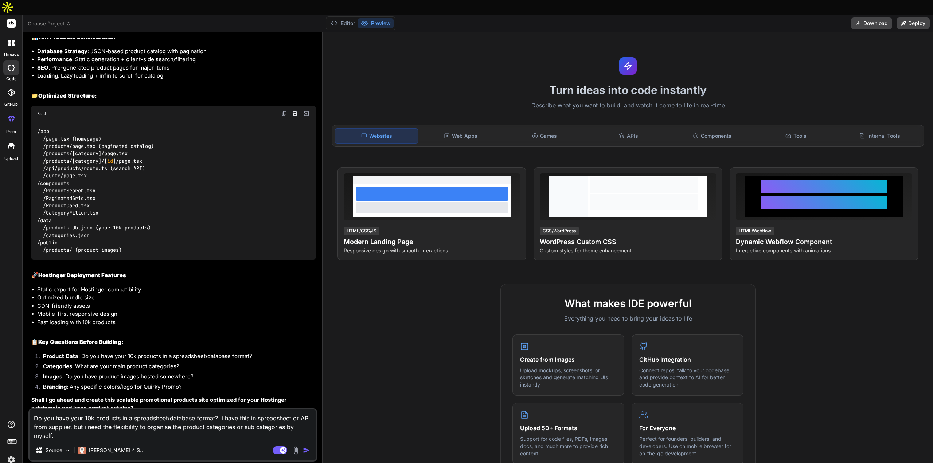
scroll to position [932, 0]
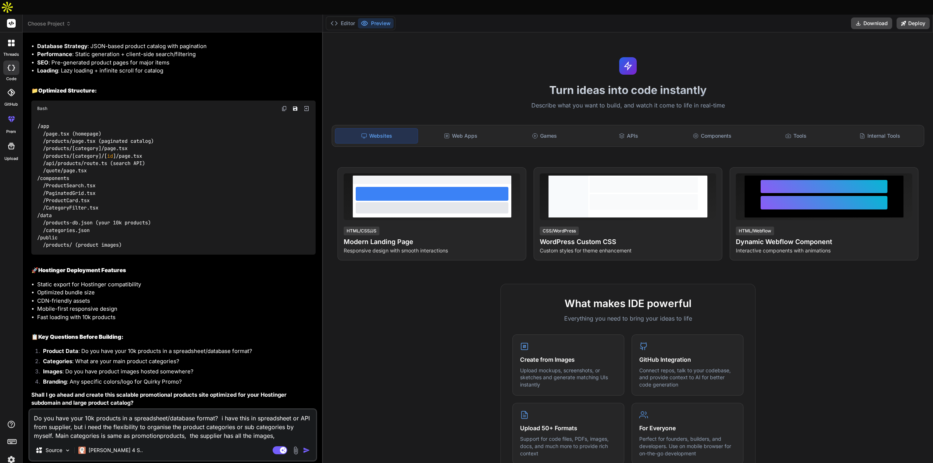
click at [275, 424] on textarea "Do you have your 10k products in a spreadsheet/database format? i have this in …" at bounding box center [173, 424] width 286 height 31
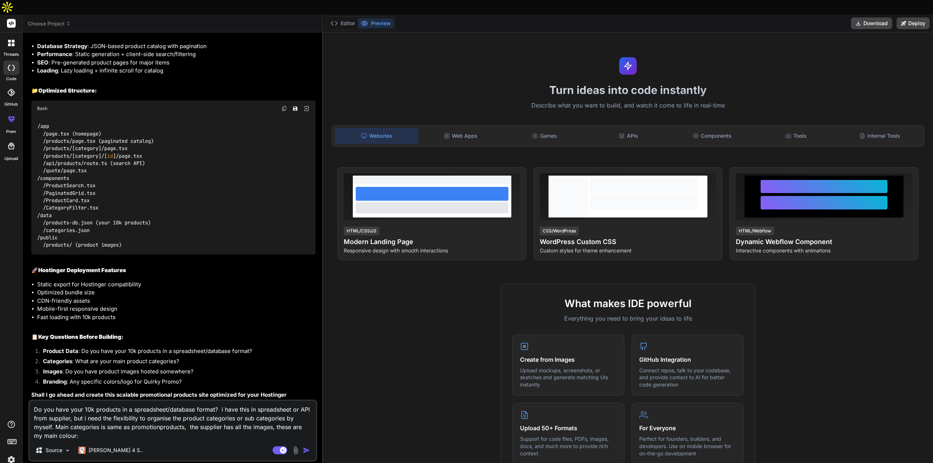
paste textarea "F37021 1F2A37 F5F5F5"
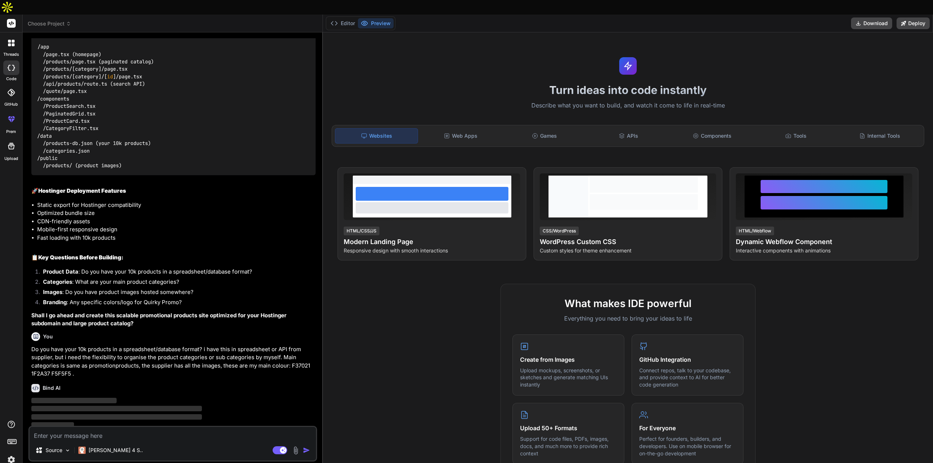
scroll to position [1014, 0]
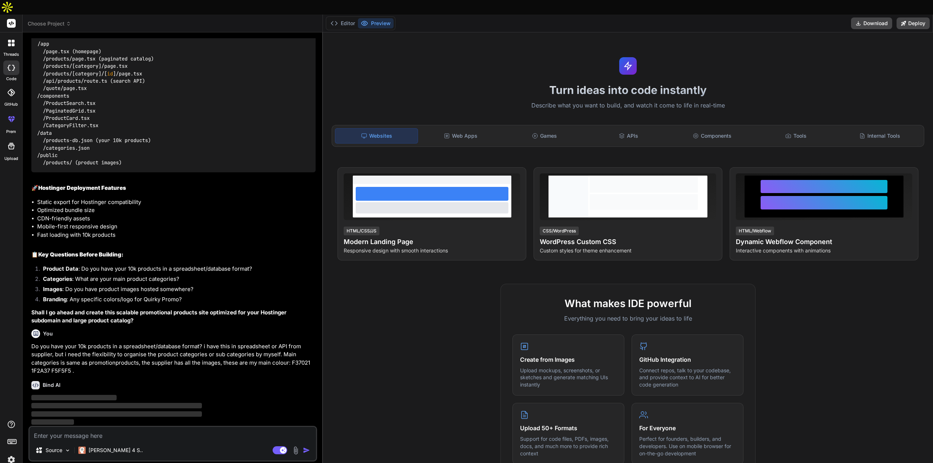
click at [266, 381] on div "Bind AI" at bounding box center [173, 385] width 284 height 8
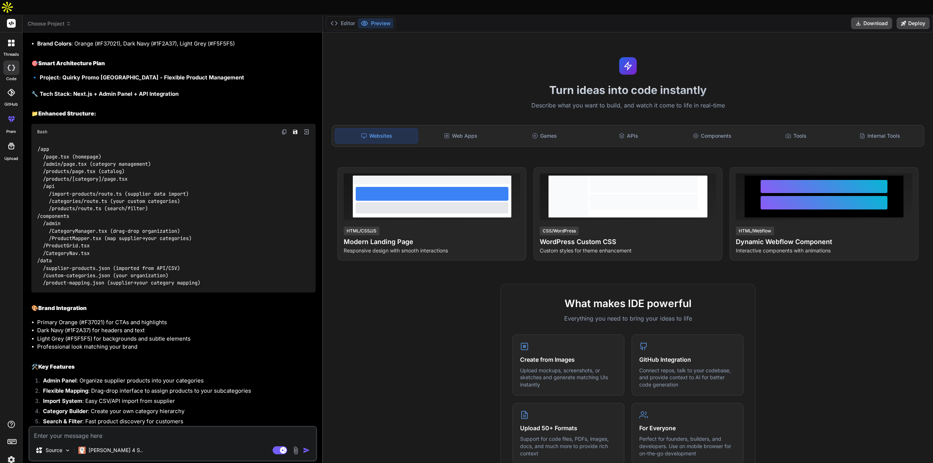
scroll to position [1457, 0]
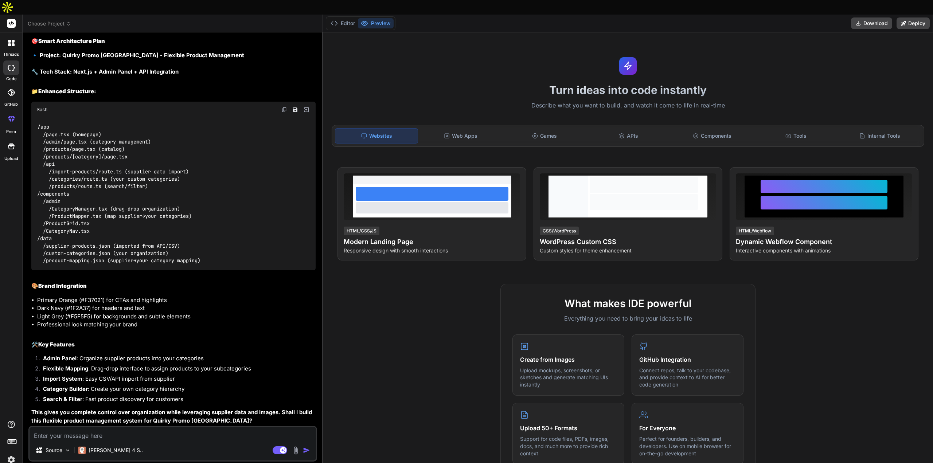
click at [188, 427] on textarea at bounding box center [173, 433] width 286 height 13
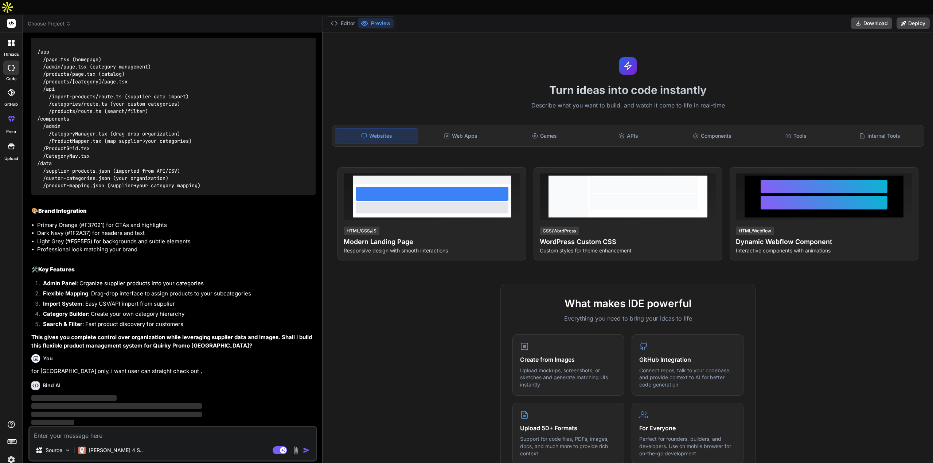
scroll to position [1533, 0]
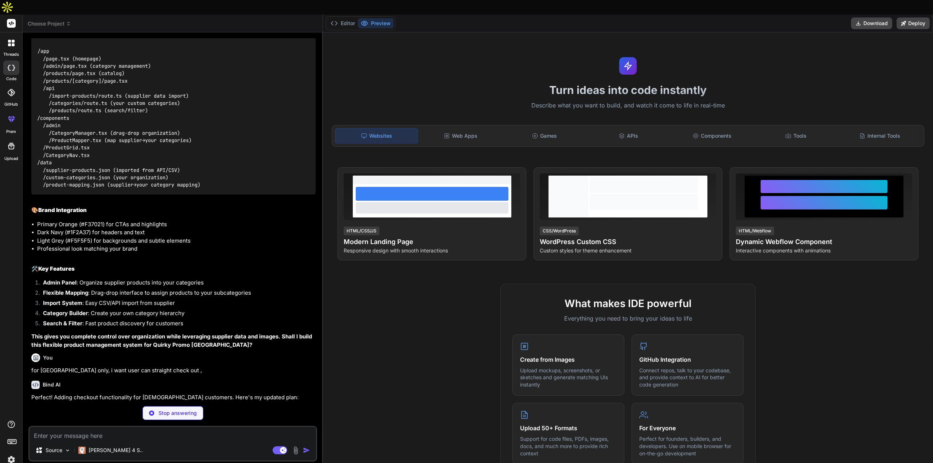
click at [107, 427] on textarea at bounding box center [173, 433] width 286 height 13
paste textarea "[URL][DOMAIN_NAME]"
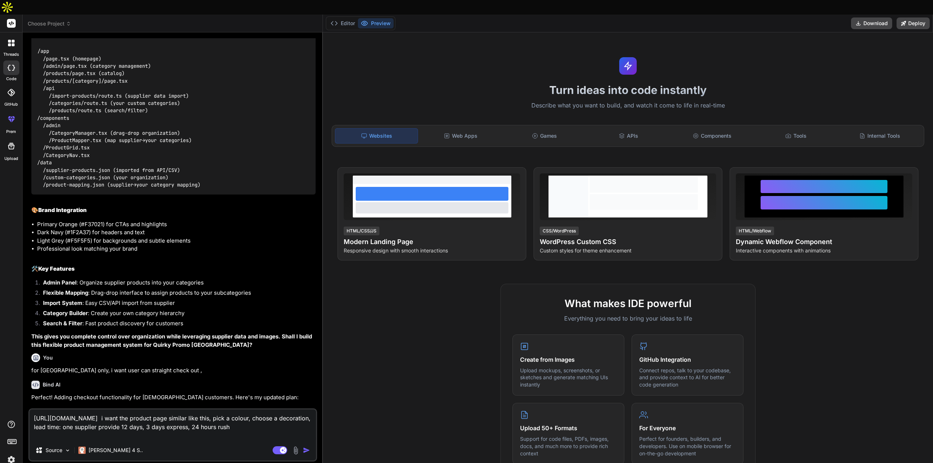
click at [283, 412] on textarea "[URL][DOMAIN_NAME] i want the product page similar like this, pick a colour, ch…" at bounding box center [173, 424] width 286 height 31
click at [142, 413] on textarea "[URL][DOMAIN_NAME] i want the product page similar like this, pick a colour, ch…" at bounding box center [173, 424] width 286 height 31
click at [125, 419] on textarea "[URL][DOMAIN_NAME] i want the product page similar like this, pick a colour, ch…" at bounding box center [173, 424] width 286 height 31
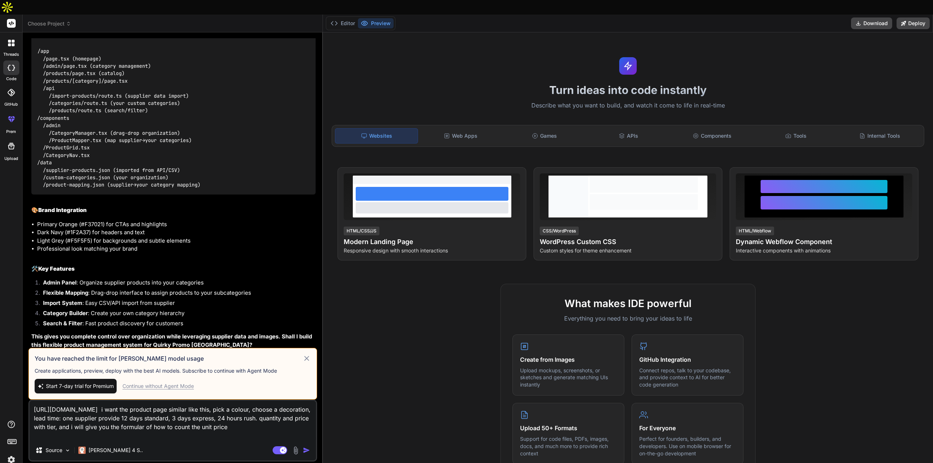
click at [105, 383] on span "Start 7-day trial for Premium" at bounding box center [80, 386] width 68 height 7
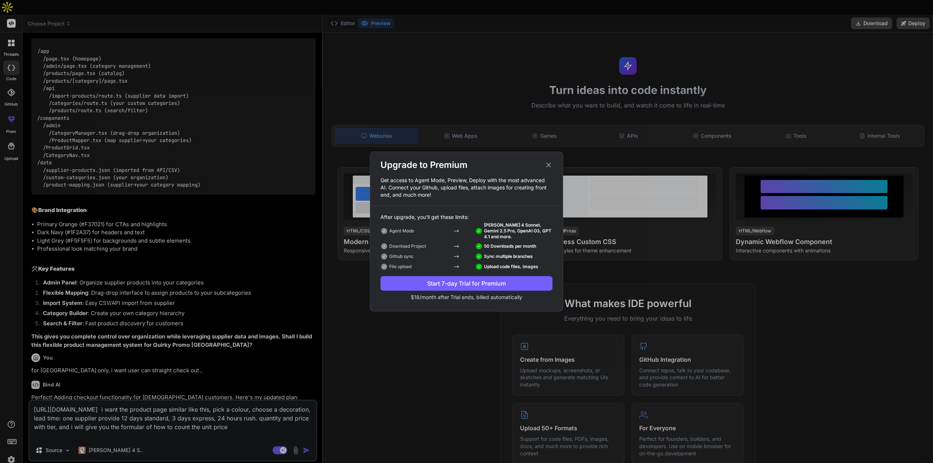
click at [494, 285] on div "Start 7-day Trial for Premium" at bounding box center [466, 283] width 172 height 9
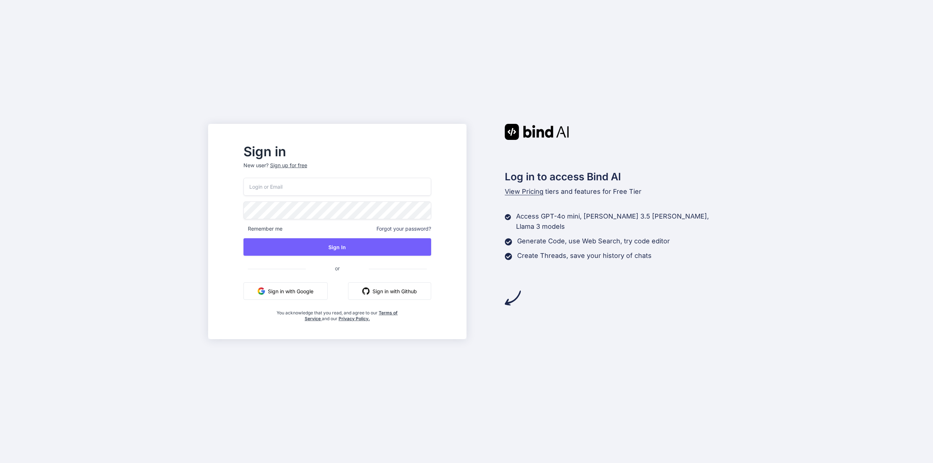
click at [315, 181] on input "email" at bounding box center [337, 187] width 188 height 18
click at [310, 184] on input "email" at bounding box center [337, 187] width 188 height 18
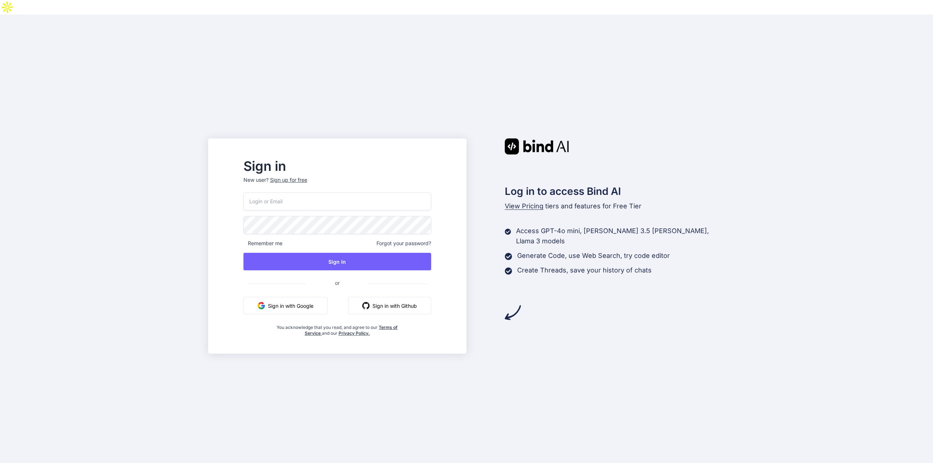
click at [310, 192] on input "email" at bounding box center [337, 201] width 188 height 18
click at [297, 192] on input "email" at bounding box center [337, 201] width 188 height 18
click at [324, 297] on button "Sign in with Google" at bounding box center [285, 305] width 84 height 17
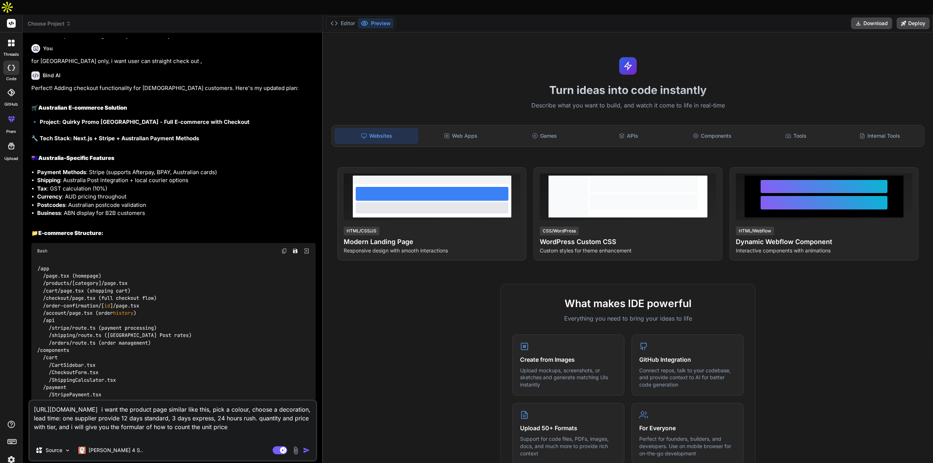
scroll to position [1846, 0]
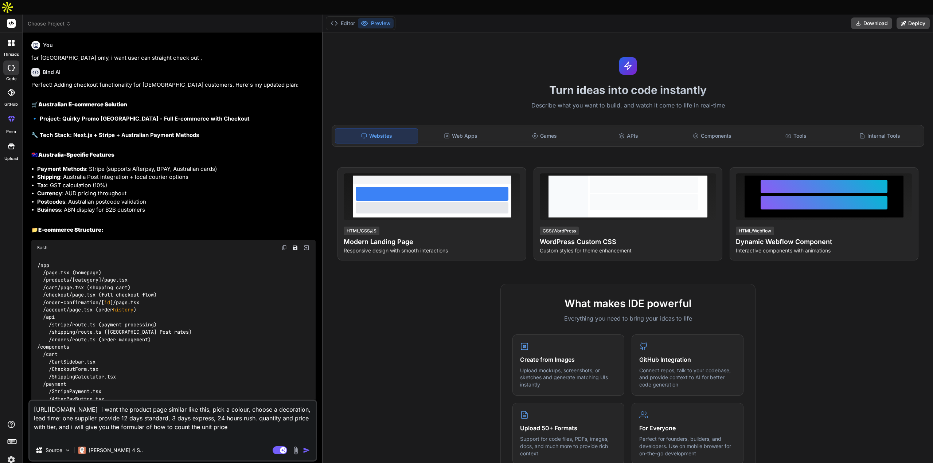
click at [101, 422] on textarea "[URL][DOMAIN_NAME] i want the product page similar like this, pick a colour, ch…" at bounding box center [173, 420] width 286 height 39
click at [308, 447] on img "button" at bounding box center [306, 450] width 7 height 7
type textarea "x"
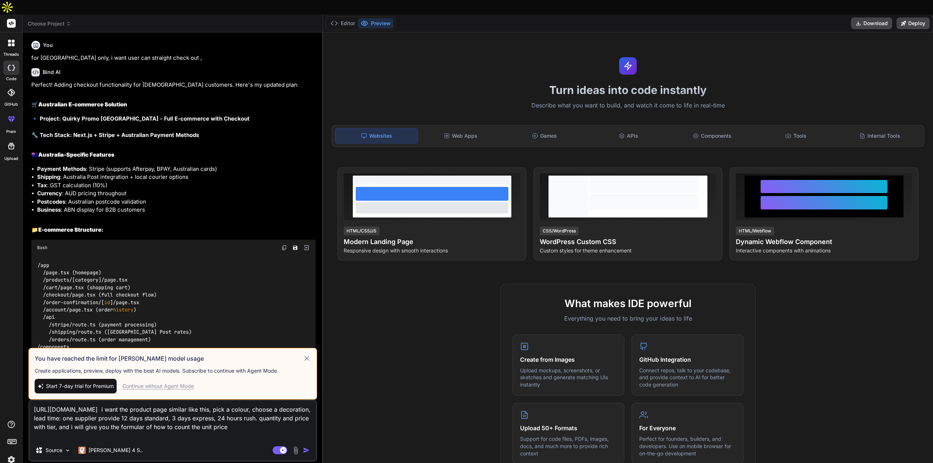
click at [173, 383] on div "Continue without Agent Mode" at bounding box center [157, 386] width 71 height 7
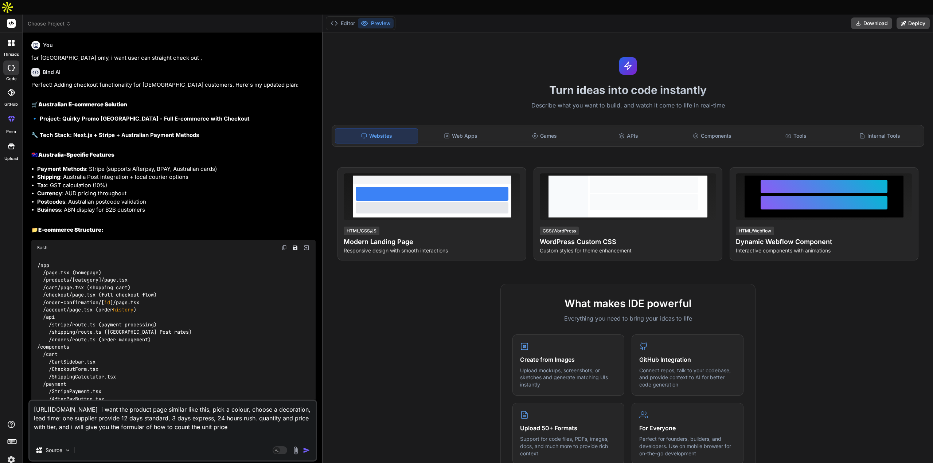
click at [132, 421] on textarea "[URL][DOMAIN_NAME] i want the product page similar like this, pick a colour, ch…" at bounding box center [173, 420] width 286 height 39
click at [306, 447] on img "button" at bounding box center [306, 450] width 7 height 7
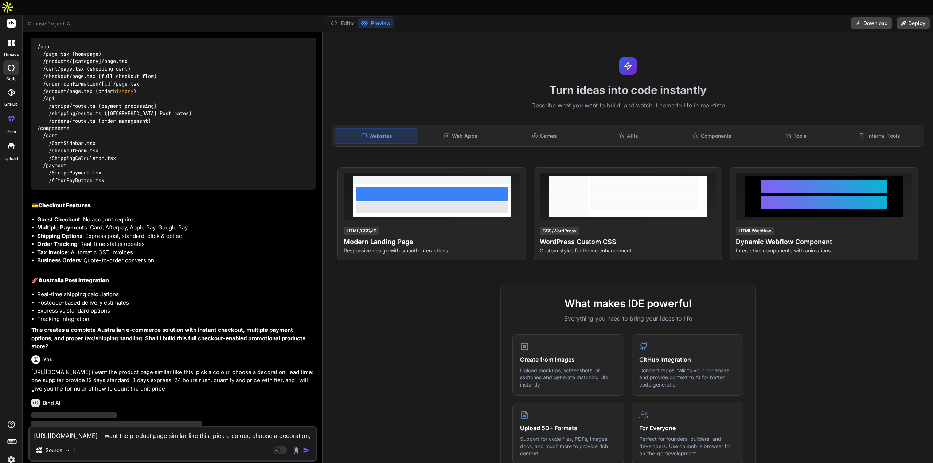
scroll to position [2074, 0]
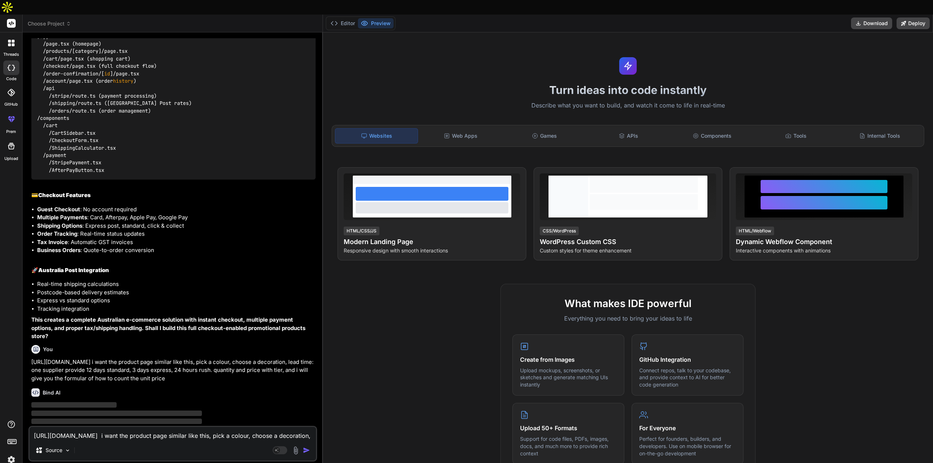
click at [273, 358] on p "[URL][DOMAIN_NAME] i want the product page similar like this, pick a colour, ch…" at bounding box center [173, 370] width 284 height 25
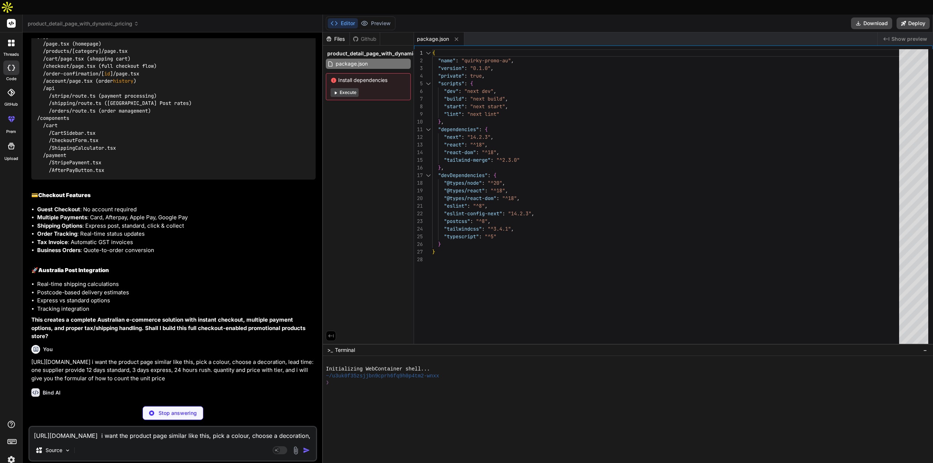
type textarea "x"
type textarea "}, }, plugins: [], }; export default config;"
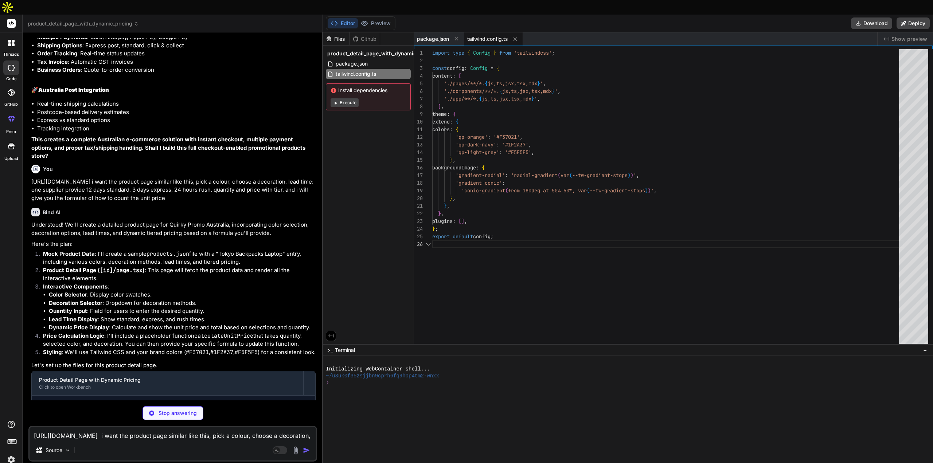
type textarea "x"
type textarea "/** @type {import('postcss').Config} */ const config = { plugins: { tailwindcss…"
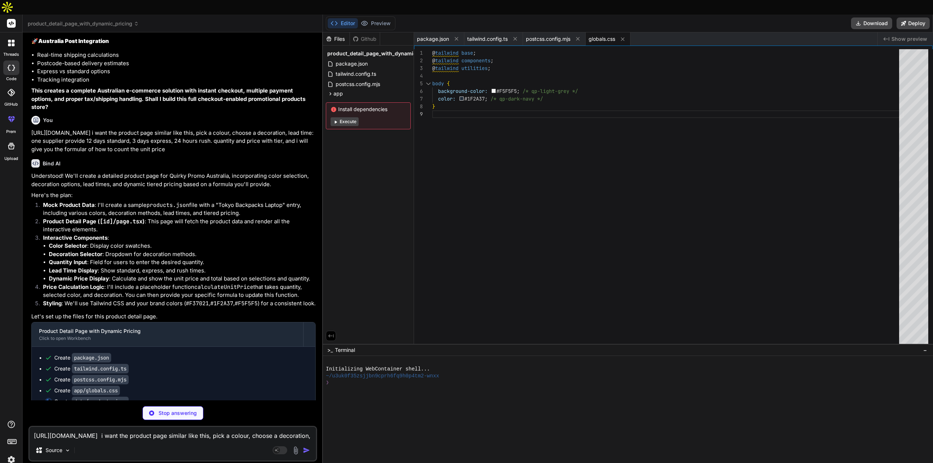
scroll to position [2314, 0]
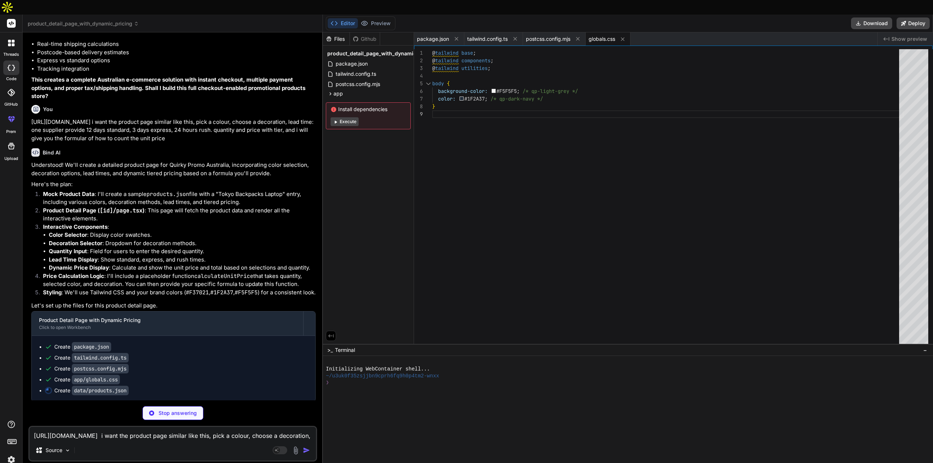
type textarea "x"
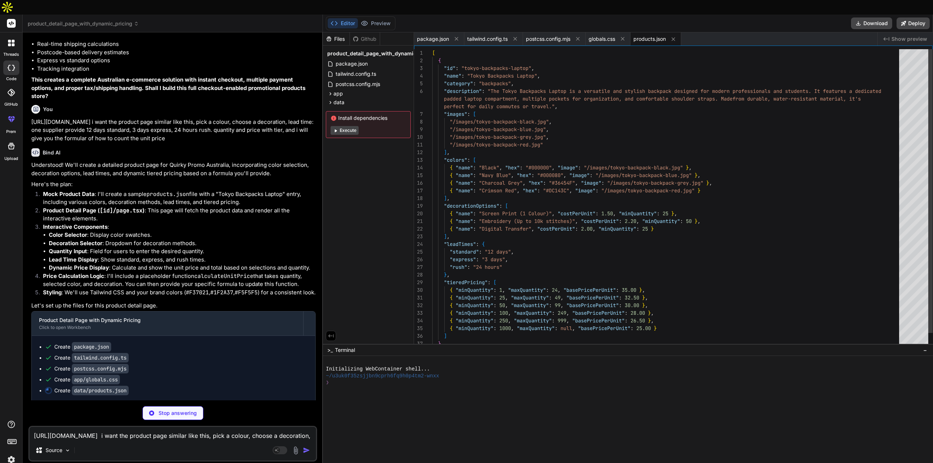
type textarea "x"
type textarea "<!-- Placeholder for image content --> <!-- In a real scenario, you would place…"
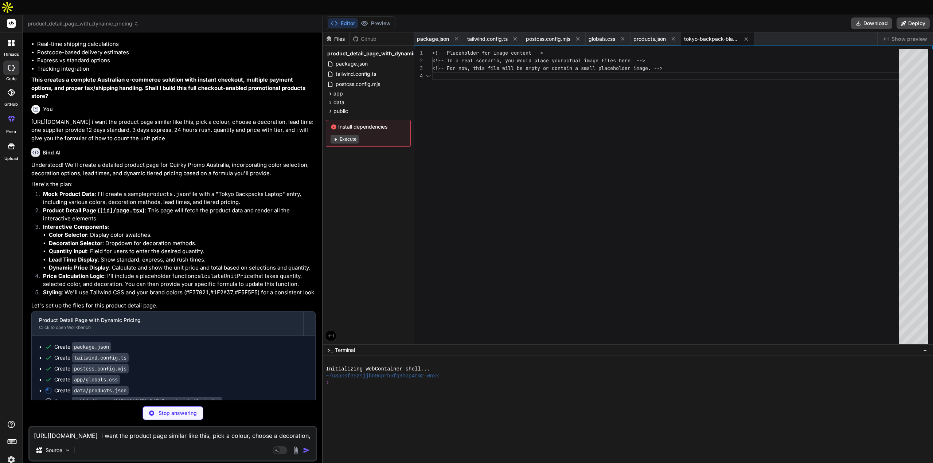
type textarea "x"
type textarea "<!-- Placeholder for image content -->"
drag, startPoint x: 96, startPoint y: 426, endPoint x: 99, endPoint y: 415, distance: 11.5
click at [97, 426] on div "https://www.promotionproducts.com.au/product/tokyo-backpacks-laptop i want the …" at bounding box center [172, 444] width 289 height 36
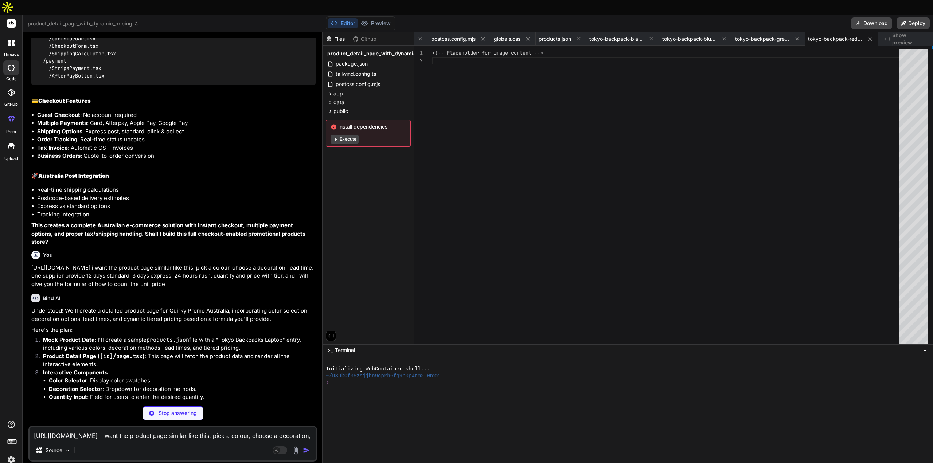
scroll to position [2278, 0]
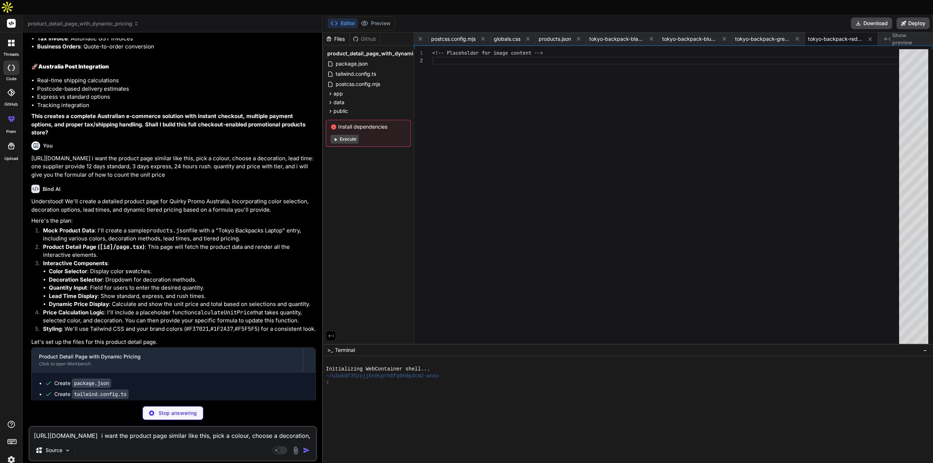
type textarea "x"
type textarea "<button className="mt-8 w-full bg-qp-orange text-white py-4 px-6 rounded-md tex…"
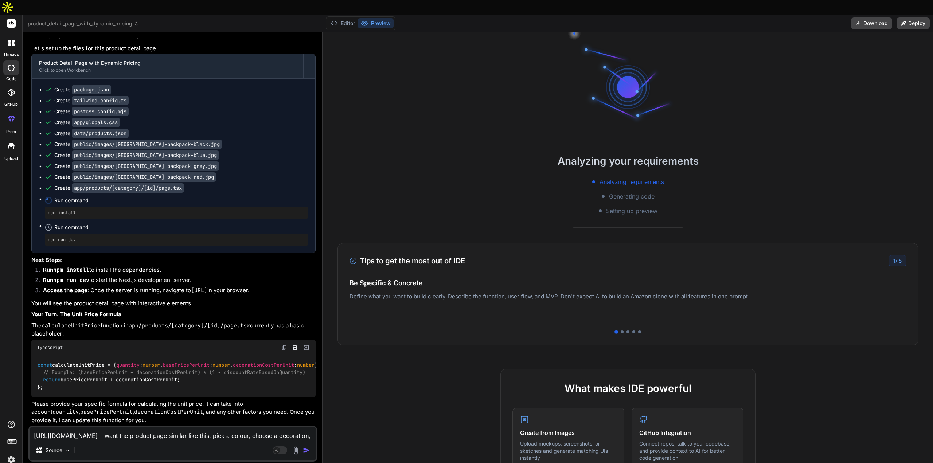
scroll to position [2627, 0]
click at [133, 427] on textarea "[URL][DOMAIN_NAME] i want the product page similar like this, pick a colour, ch…" at bounding box center [173, 433] width 286 height 13
click at [122, 427] on textarea "[URL][DOMAIN_NAME] i want the product page similar like this, pick a colour, ch…" at bounding box center [173, 433] width 286 height 13
type textarea "x"
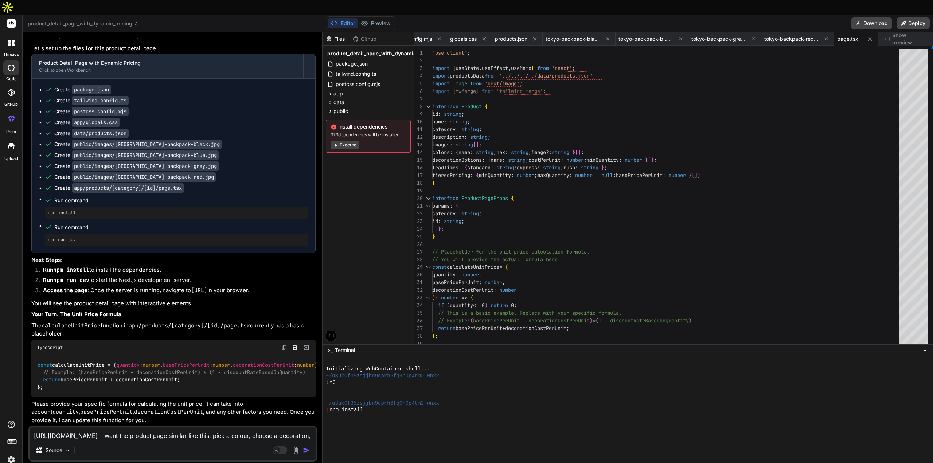
scroll to position [251, 0]
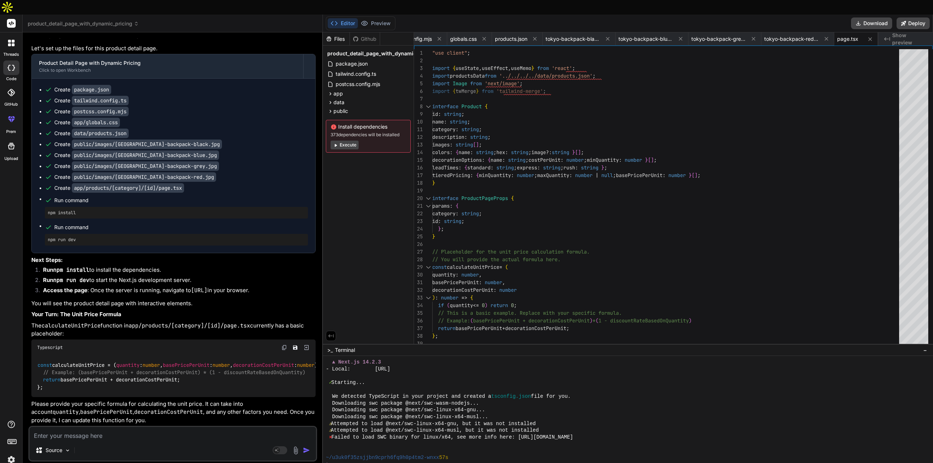
click at [98, 427] on textarea at bounding box center [173, 433] width 286 height 13
paste textarea "Unit Price=((basePrice×serviceMultiplier)+surcharge+tierMinQtysetupFee​)×markup"
type textarea "Unit Price=((basePrice×serviceMultiplier)+surcharge+tierMinQtysetupFee​)×markup"
type textarea "x"
click at [151, 427] on textarea "Unit Price=((basePrice×serviceMultiplier)+surcharge+tierMinQtysetupFee​)×markup" at bounding box center [173, 433] width 286 height 13
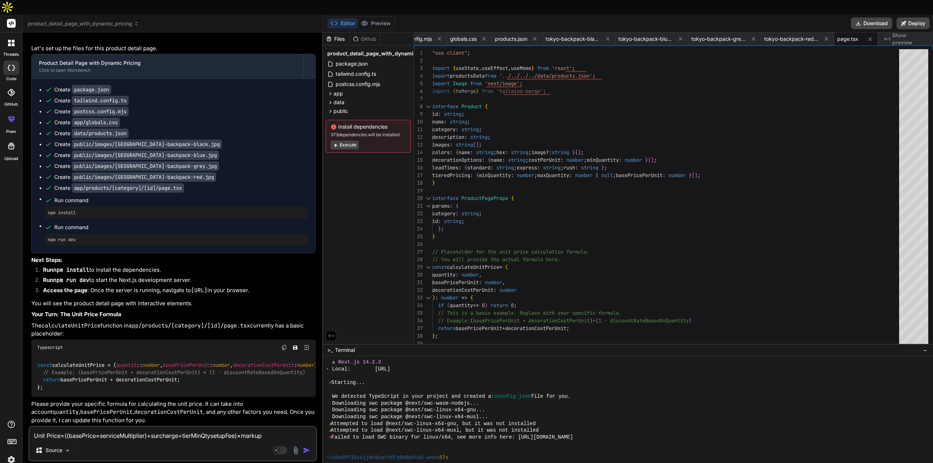
type textarea "Unit Price=((basePrice×serviceMultiplier)+ surcharge+tierMinQtysetupFee​)×markup"
type textarea "x"
type textarea "Unit Price=((basePrice×serviceMultiplier)+ dsurcharge+tierMinQtysetupFee​)×mark…"
type textarea "x"
type textarea "Unit Price=((basePrice×serviceMultiplier)+ desurcharge+tierMinQtysetupFee​)×mar…"
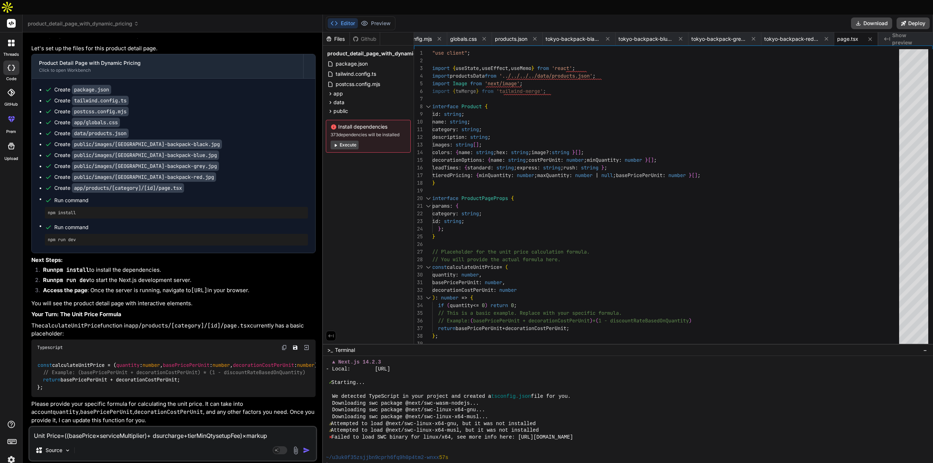
type textarea "x"
type textarea "Unit Price=((basePrice×serviceMultiplier)+ decsurcharge+tierMinQtysetupFee​)×ma…"
type textarea "x"
type textarea "Unit Price=((basePrice×serviceMultiplier)+ decosurcharge+tierMinQtysetupFee​)×m…"
type textarea "x"
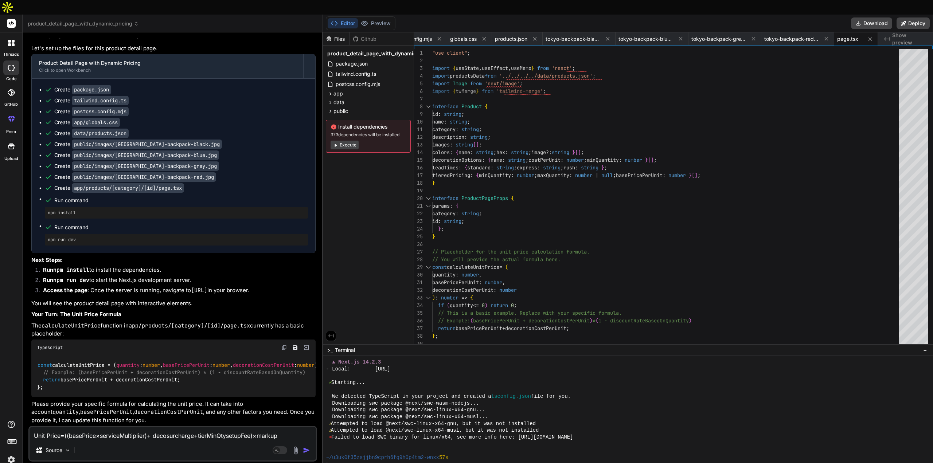
type textarea "Unit Price=((basePrice×serviceMultiplier)+ decorsurcharge+tierMinQtysetupFee​)×…"
type textarea "x"
type textarea "Unit Price=((basePrice×serviceMultiplier)+ decorasurcharge+tierMinQtysetupFee​)…"
type textarea "x"
type textarea "Unit Price=((basePrice×serviceMultiplier)+ decoratsurcharge+tierMinQtysetupFee​…"
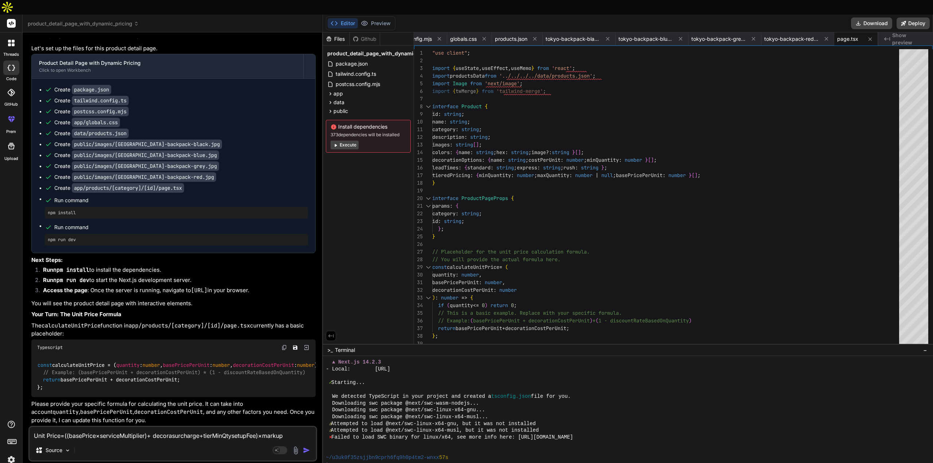
type textarea "x"
type textarea "Unit Price=((basePrice×serviceMultiplier)+ decoratisurcharge+tierMinQtysetupFee…"
type textarea "x"
type textarea "Unit Price=((basePrice×serviceMultiplier)+ decoratiosurcharge+tierMinQtysetupFe…"
type textarea "x"
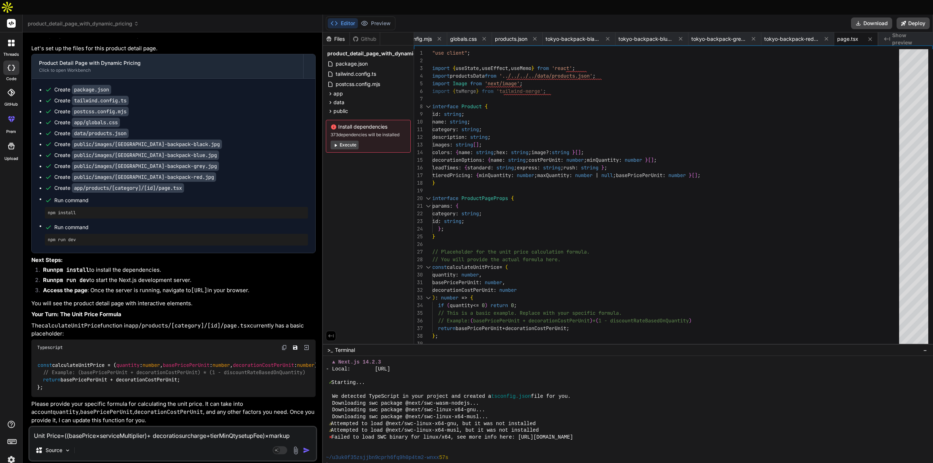
type textarea "Unit Price=((basePrice×serviceMultiplier)+ decorationsurcharge+tierMinQtysetupF…"
type textarea "x"
type textarea "Unit Price=((basePrice×serviceMultiplier)+ decoration surcharge+tierMinQtysetup…"
type textarea "x"
click at [303, 427] on textarea "Unit Price=((basePrice×serviceMultiplier)+ decoration surcharge+tierMinQtysetup…" at bounding box center [173, 433] width 286 height 13
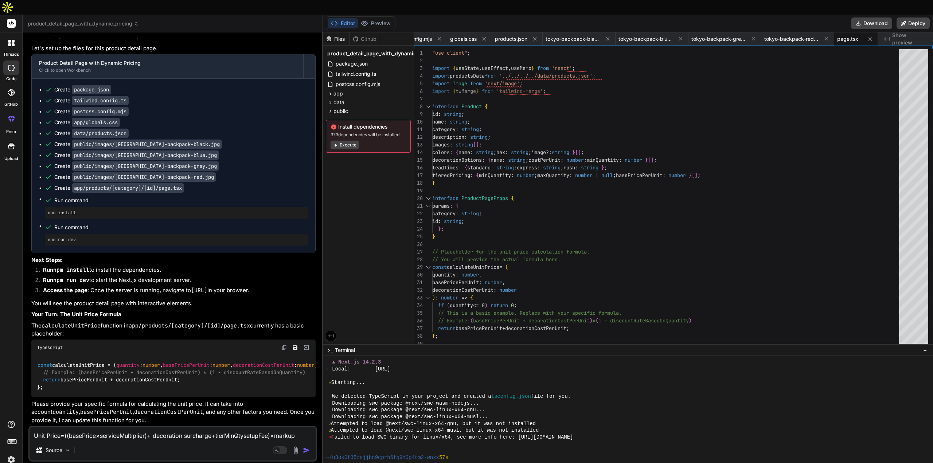
type textarea "Unit Price=((basePrice×serviceMultiplier)+ decoration surcharge+tierMinQtysetup…"
type textarea "x"
type textarea "Unit Price=((basePrice×serviceMultiplier)+ decoration surcharge+tierMinQtysetup…"
type textarea "x"
type textarea "Unit Price=((basePrice×serviceMultiplier)+ decoration surcharge+tierMinQtysetup…"
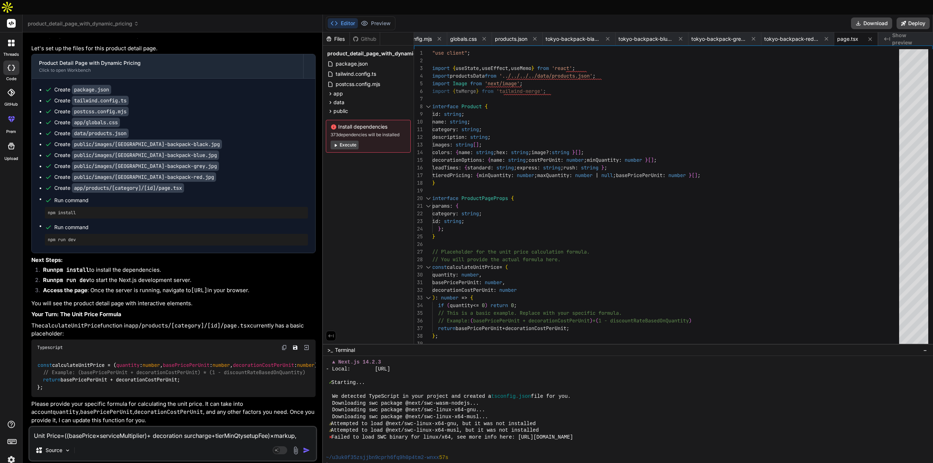
type textarea "x"
type textarea "Unit Price=((basePrice×serviceMultiplier)+ decoration surcharge+tierMinQtysetup…"
type textarea "x"
type textarea "Unit Price=((basePrice×serviceMultiplier)+ decoration surcharge+tierMinQtysetup…"
type textarea "x"
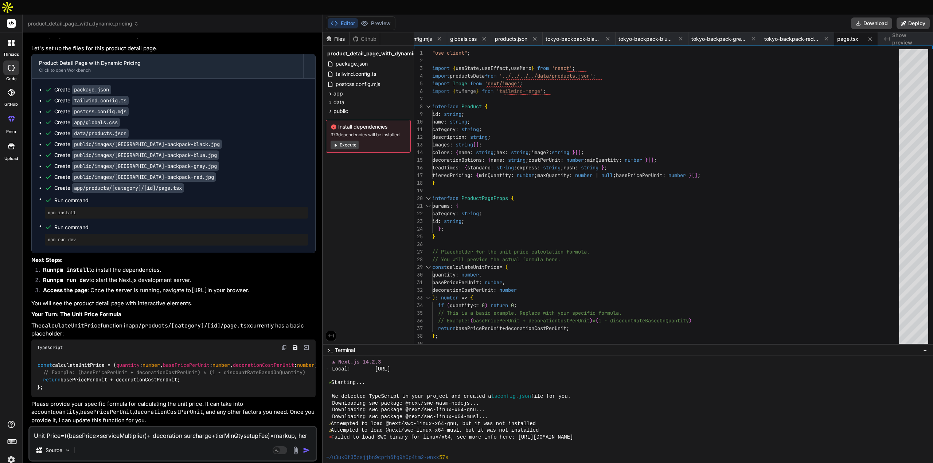
type textarea "Unit Price=((basePrice×serviceMultiplier)+ decoration surcharge+tierMinQtysetup…"
type textarea "x"
type textarea "Unit Price=((basePrice×serviceMultiplier)+ decoration surcharge+tierMinQtysetup…"
type textarea "x"
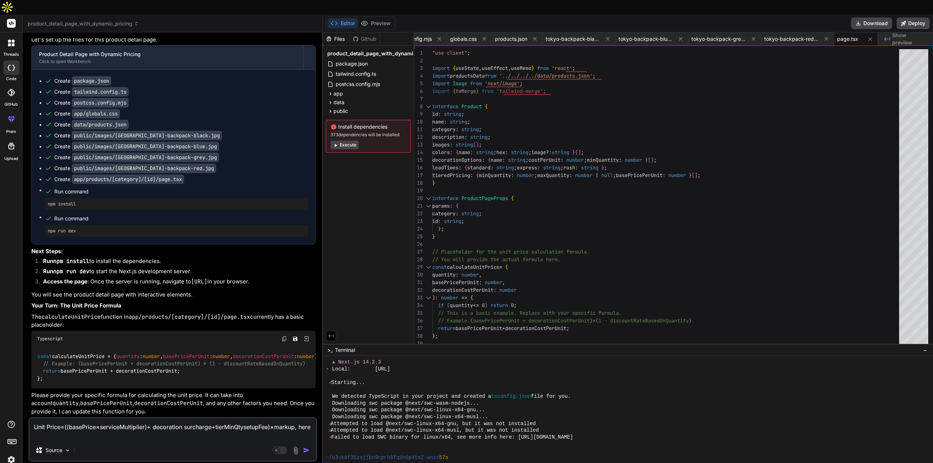
type textarea "Unit Price=((basePrice×serviceMultiplier)+ decoration surcharge+tierMinQtysetup…"
type textarea "x"
type textarea "Unit Price=((basePrice×serviceMultiplier)+ decoration surcharge+tierMinQtysetup…"
type textarea "x"
type textarea "Unit Price=((basePrice×serviceMultiplier)+ decoration surcharge+tierMinQtysetup…"
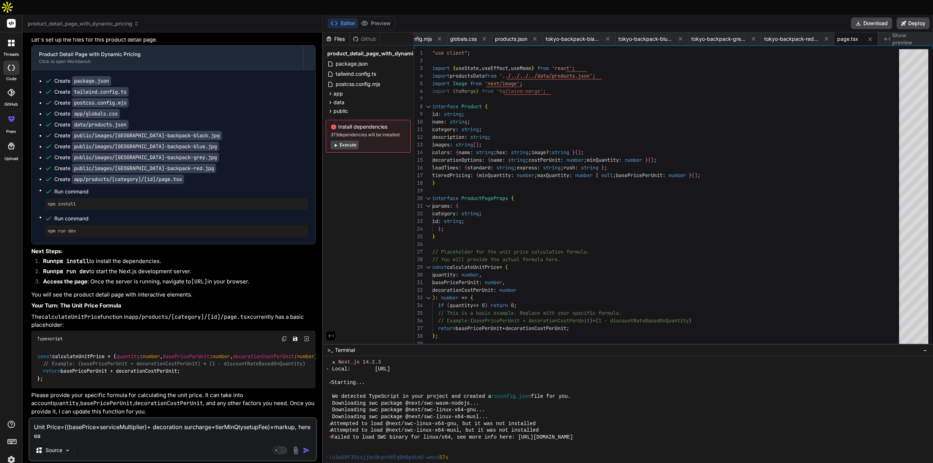
type textarea "x"
type textarea "Unit Price=((basePrice×serviceMultiplier)+ decoration surcharge+tierMinQtysetup…"
type textarea "x"
type textarea "Unit Price=((basePrice×serviceMultiplier)+ decoration surcharge+tierMinQtysetup…"
type textarea "x"
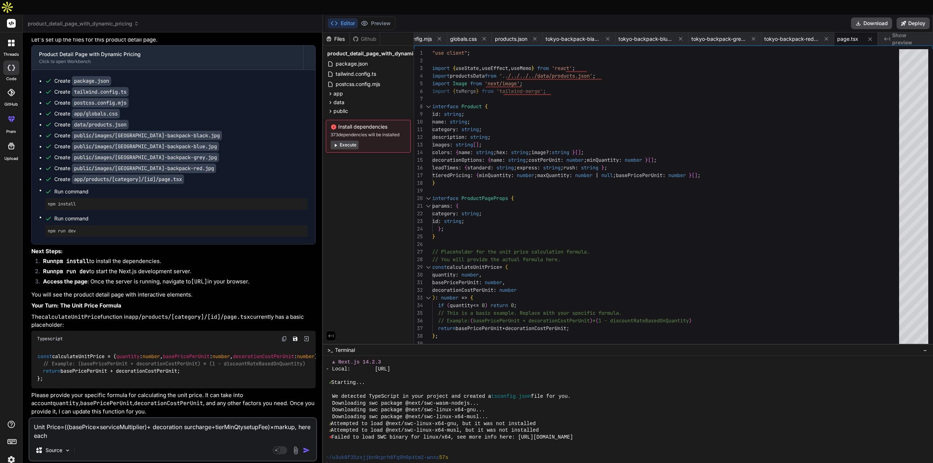
type textarea "Unit Price=((basePrice×serviceMultiplier)+ decoration surcharge+tierMinQtysetup…"
type textarea "x"
type textarea "Unit Price=((basePrice×serviceMultiplier)+ decoration surcharge+tierMinQtysetup…"
type textarea "x"
type textarea "Unit Price=((basePrice×serviceMultiplier)+ decoration surcharge+tierMinQtysetup…"
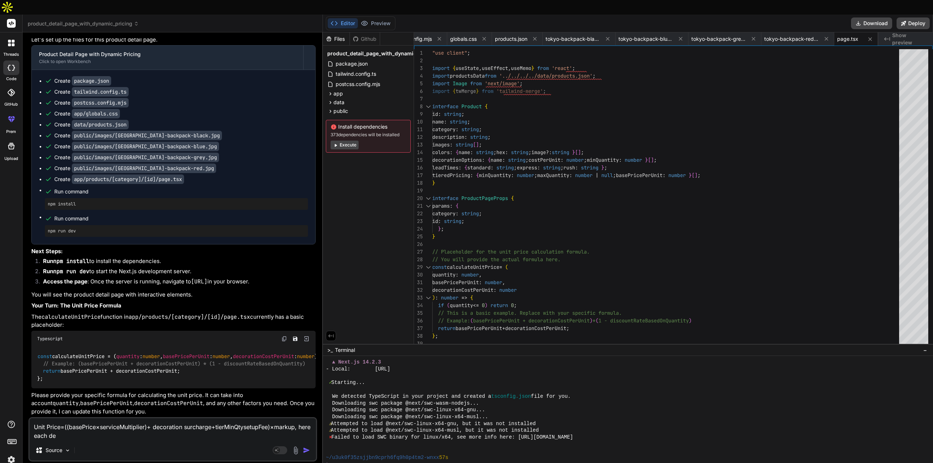
type textarea "x"
type textarea "Unit Price=((basePrice×serviceMultiplier)+ decoration surcharge+tierMinQtysetup…"
type textarea "x"
type textarea "Unit Price=((basePrice×serviceMultiplier)+ decoration surcharge+tierMinQtysetup…"
type textarea "x"
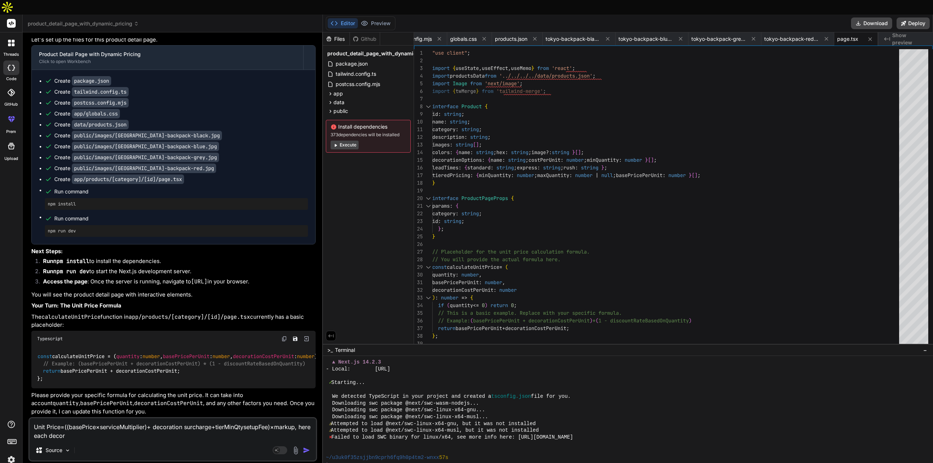
type textarea "Unit Price=((basePrice×serviceMultiplier)+ decoration surcharge+tierMinQtysetup…"
type textarea "x"
type textarea "Unit Price=((basePrice×serviceMultiplier)+ decoration surcharge+tierMinQtysetup…"
type textarea "x"
type textarea "Unit Price=((basePrice×serviceMultiplier)+ decoration surcharge+tierMinQtysetup…"
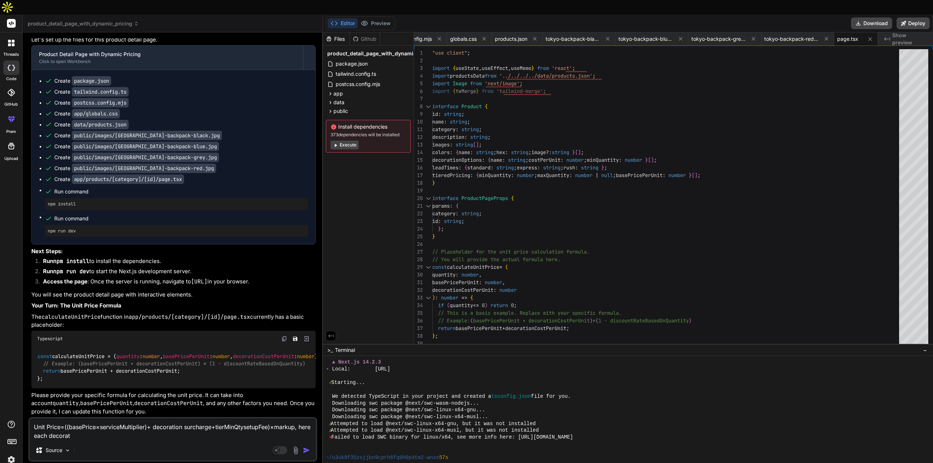
type textarea "x"
type textarea "Unit Price=((basePrice×serviceMultiplier)+ decoration surcharge+tierMinQtysetup…"
type textarea "x"
type textarea "Unit Price=((basePrice×serviceMultiplier)+ decoration surcharge+tierMinQtysetup…"
type textarea "x"
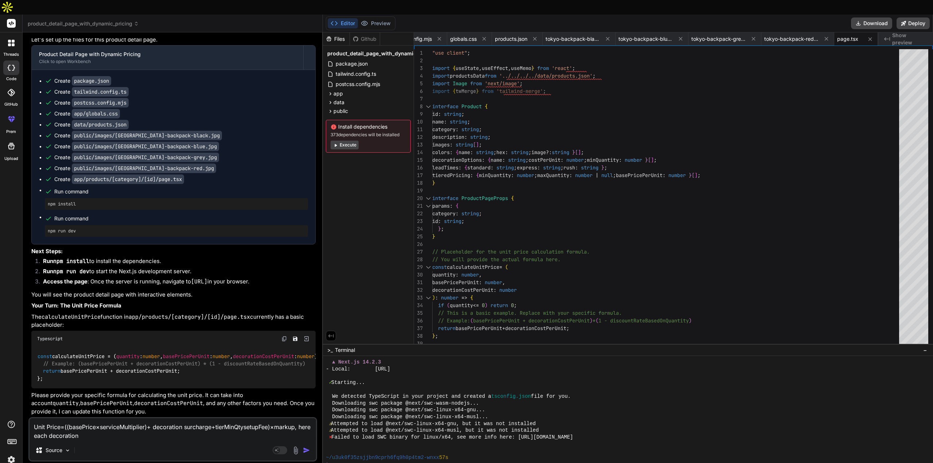
type textarea "Unit Price=((basePrice×serviceMultiplier)+ decoration surcharge+tierMinQtysetup…"
type textarea "x"
type textarea "Unit Price=((basePrice×serviceMultiplier)+ decoration surcharge+tierMinQtysetup…"
type textarea "x"
type textarea "Unit Price=((basePrice×serviceMultiplier)+ decoration surcharge+tierMinQtysetup…"
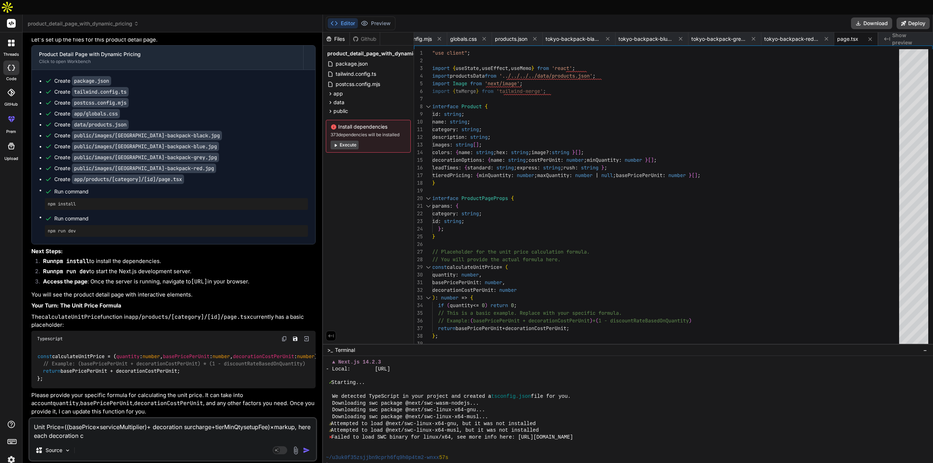
type textarea "x"
type textarea "Unit Price=((basePrice×serviceMultiplier)+ decoration surcharge+tierMinQtysetup…"
type textarea "x"
type textarea "Unit Price=((basePrice×serviceMultiplier)+ decoration surcharge+tierMinQtysetup…"
type textarea "x"
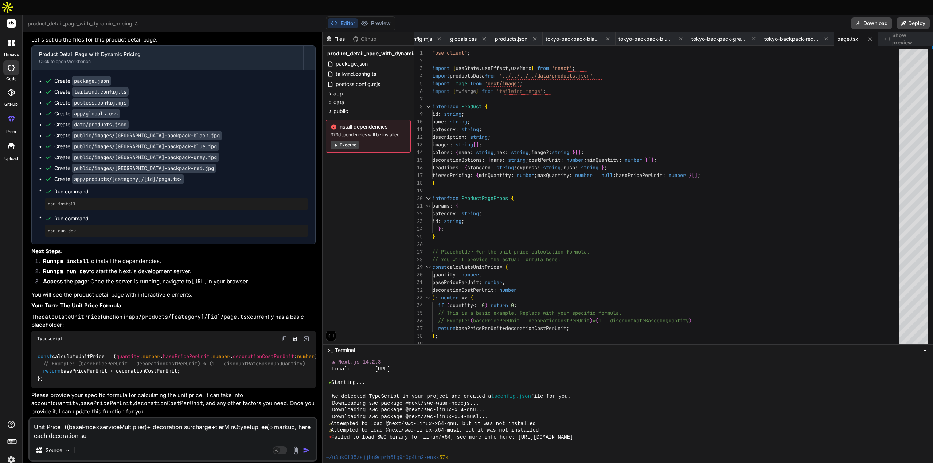
type textarea "Unit Price=((basePrice×serviceMultiplier)+ decoration surcharge+tierMinQtysetup…"
type textarea "x"
type textarea "Unit Price=((basePrice×serviceMultiplier)+ decoration surcharge+tierMinQtysetup…"
type textarea "x"
type textarea "Unit Price=((basePrice×serviceMultiplier)+ decoration surcharge+tierMinQtysetup…"
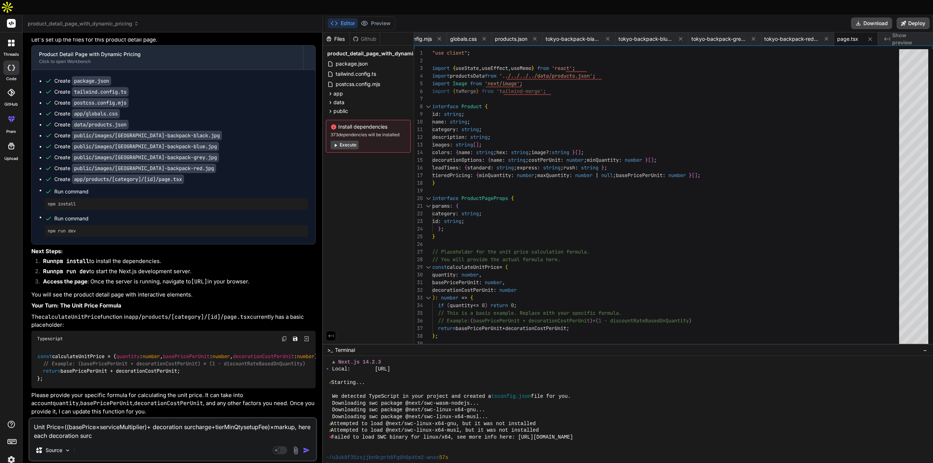
type textarea "x"
type textarea "Unit Price=((basePrice×serviceMultiplier)+ decoration surcharge+tierMinQtysetup…"
type textarea "x"
type textarea "Unit Price=((basePrice×serviceMultiplier)+ decoration surcharge+tierMinQtysetup…"
type textarea "x"
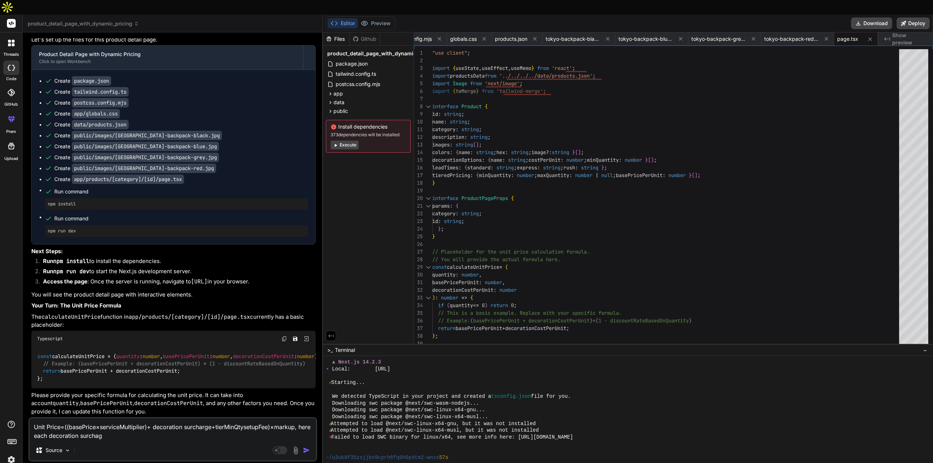
type textarea "Unit Price=((basePrice×serviceMultiplier)+ decoration surcharge+tierMinQtysetup…"
type textarea "x"
type textarea "Unit Price=((basePrice×serviceMultiplier)+ decoration surcharge+tierMinQtysetup…"
type textarea "x"
type textarea "Unit Price=((basePrice×serviceMultiplier)+ decoration surcharge+tierMinQtysetup…"
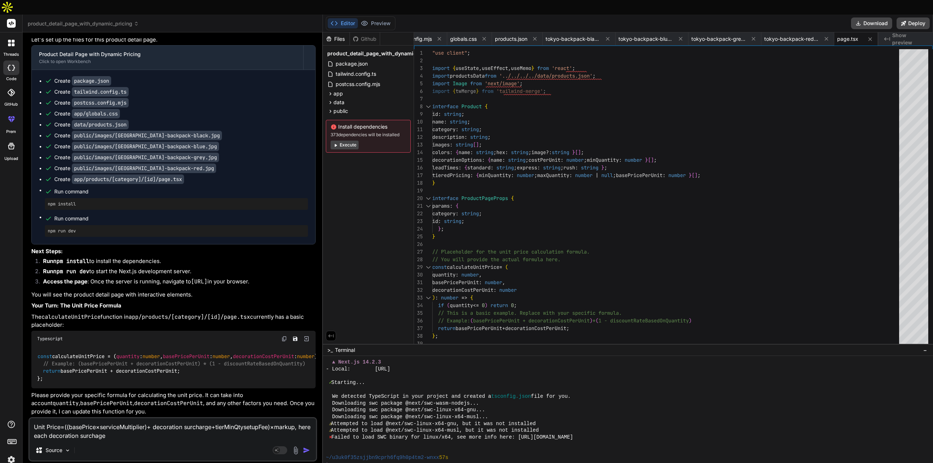
type textarea "x"
type textarea "Unit Price=((basePrice×serviceMultiplier)+ decoration surcharge+tierMinQtysetup…"
type textarea "x"
type textarea "Unit Price=((basePrice×serviceMultiplier)+ decoration surcharge+tierMinQtysetup…"
type textarea "x"
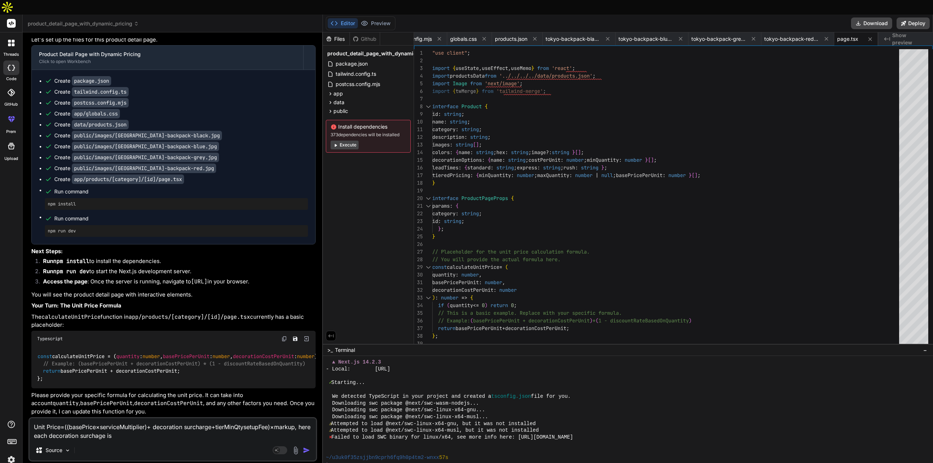
type textarea "Unit Price=((basePrice×serviceMultiplier)+ decoration surcharge+tierMinQtysetup…"
type textarea "x"
type textarea "Unit Price=((basePrice×serviceMultiplier)+ decoration surcharge+tierMinQtysetup…"
type textarea "x"
type textarea "Unit Price=((basePrice×serviceMultiplier)+ decoration surcharge+tierMinQtysetup…"
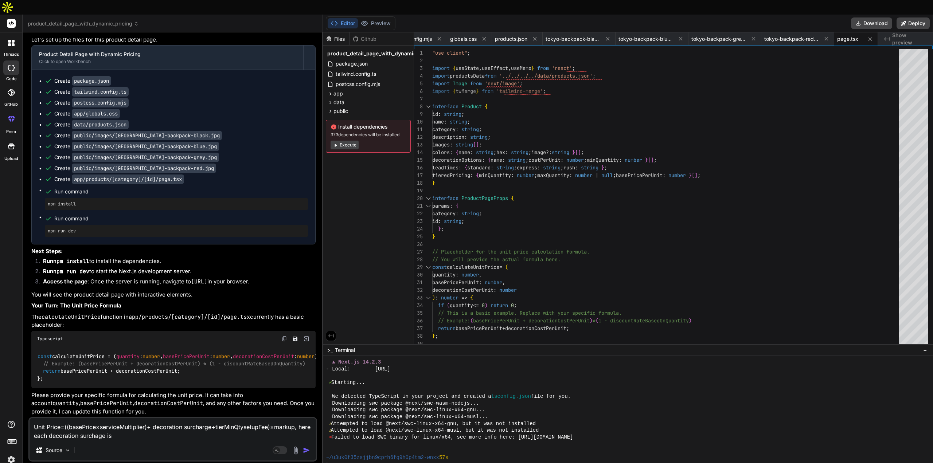
type textarea "x"
type textarea "Unit Price=((basePrice×serviceMultiplier)+ decoration surcharge+tierMinQtysetup…"
type textarea "x"
type textarea "Unit Price=((basePrice×serviceMultiplier)+ decoration surcharge+tierMinQtysetup…"
type textarea "x"
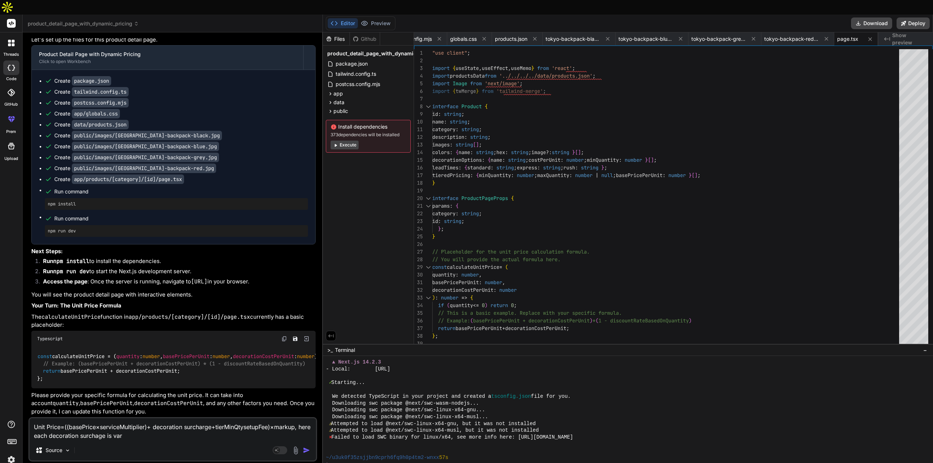
type textarea "Unit Price=((basePrice×serviceMultiplier)+ decoration surcharge+tierMinQtysetup…"
type textarea "x"
type textarea "Unit Price=((basePrice×serviceMultiplier)+ decoration surcharge+tierMinQtysetup…"
type textarea "x"
type textarea "Unit Price=((basePrice×serviceMultiplier)+ decoration surcharge+tierMinQtysetup…"
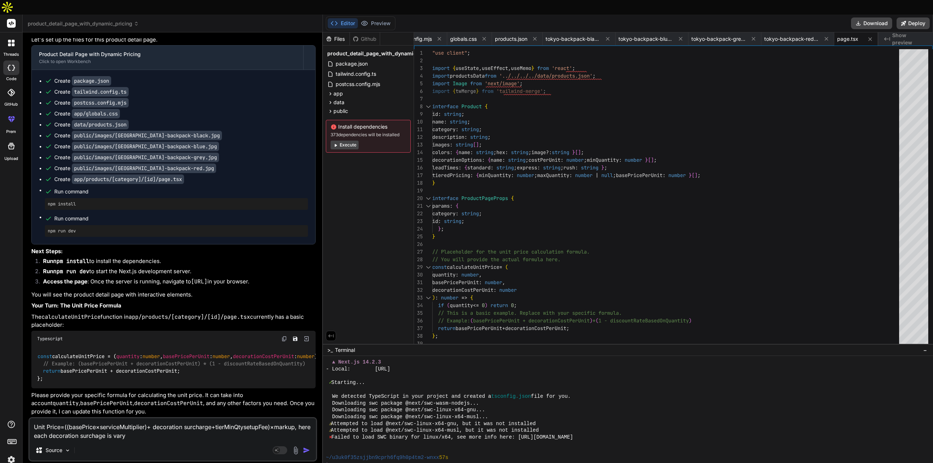
type textarea "x"
type textarea "Unit Price=((basePrice×serviceMultiplier)+ decoration surcharge+tierMinQtysetup…"
type textarea "x"
click at [153, 423] on textarea "Unit Price=((basePrice×serviceMultiplier)+ decoration surcharge+tierMinQtysetup…" at bounding box center [173, 429] width 286 height 22
click at [147, 423] on textarea "Unit Price=((basePrice×serviceMultiplier)+ decoration surcharge+tierMinQtysetup…" at bounding box center [173, 429] width 286 height 22
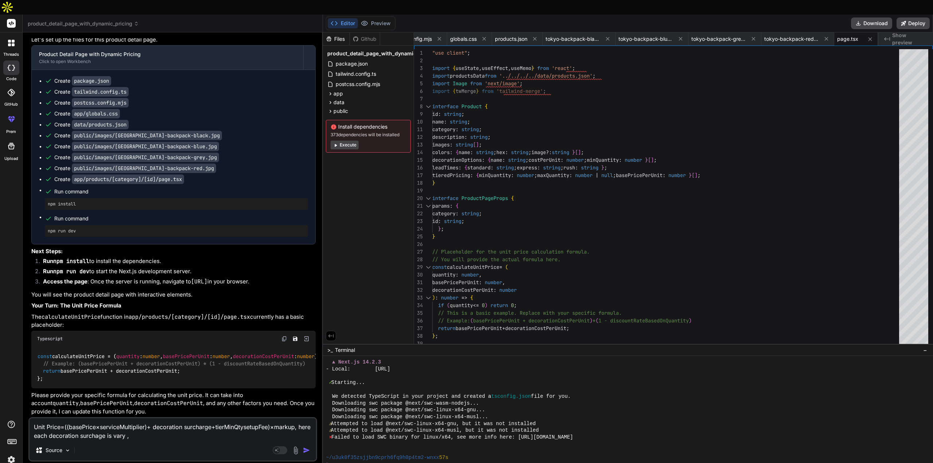
type textarea "Unit Price=((basePrice×serviceMultiplier)+ decoration surcharge+tierMinQtysetup…"
type textarea "x"
type textarea "Unit Price=((basePrice×serviceMultiplier)+ decoration surcharge+tierMinQtysetup…"
type textarea "x"
type textarea "Unit Price=((basePrice×serviceMultiplier)+ decoration surcharge+tierMinQtysetup…"
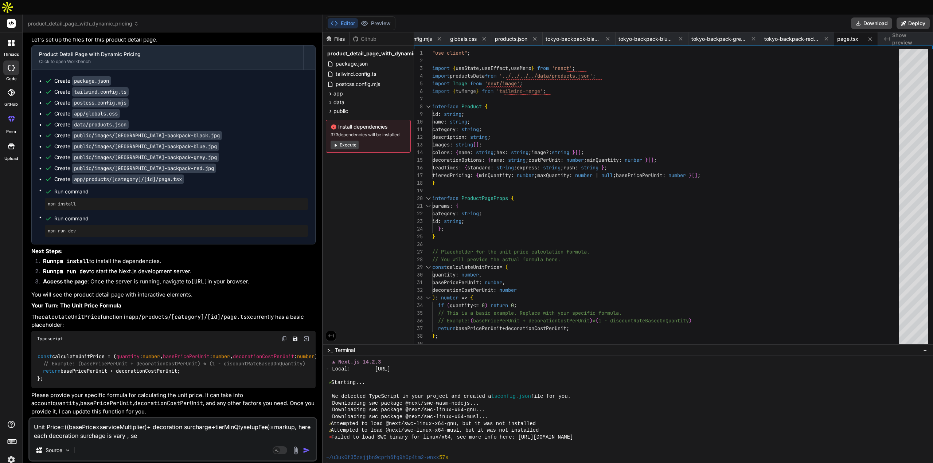
type textarea "x"
type textarea "Unit Price=((basePrice×serviceMultiplier)+ decoration surcharge+tierMinQtysetup…"
type textarea "x"
type textarea "Unit Price=((basePrice×serviceMultiplier)+ decoration surcharge+tierMinQtysetup…"
type textarea "x"
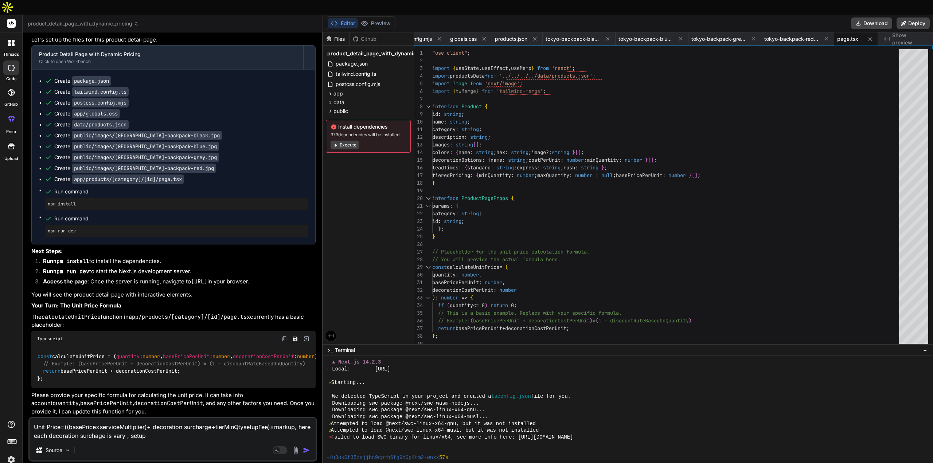
type textarea "Unit Price=((basePrice×serviceMultiplier)+ decoration surcharge+tierMinQtysetup…"
type textarea "x"
type textarea "Unit Price=((basePrice×serviceMultiplier)+ decoration surcharge+tierMinQtysetup…"
type textarea "x"
type textarea "Unit Price=((basePrice×serviceMultiplier)+ decoration surcharge+tierMinQtysetup…"
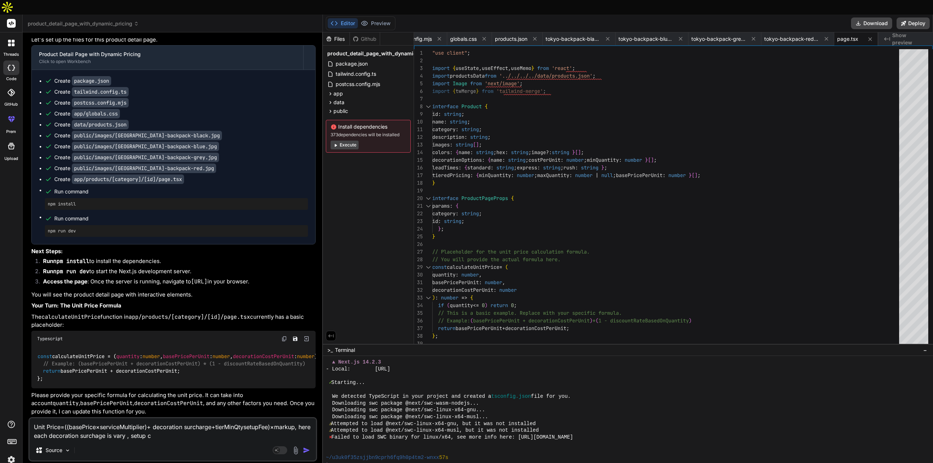
type textarea "x"
type textarea "Unit Price=((basePrice×serviceMultiplier)+ decoration surcharge+tierMinQtysetup…"
type textarea "x"
type textarea "Unit Price=((basePrice×serviceMultiplier)+ decoration surcharge+tierMinQtysetup…"
type textarea "x"
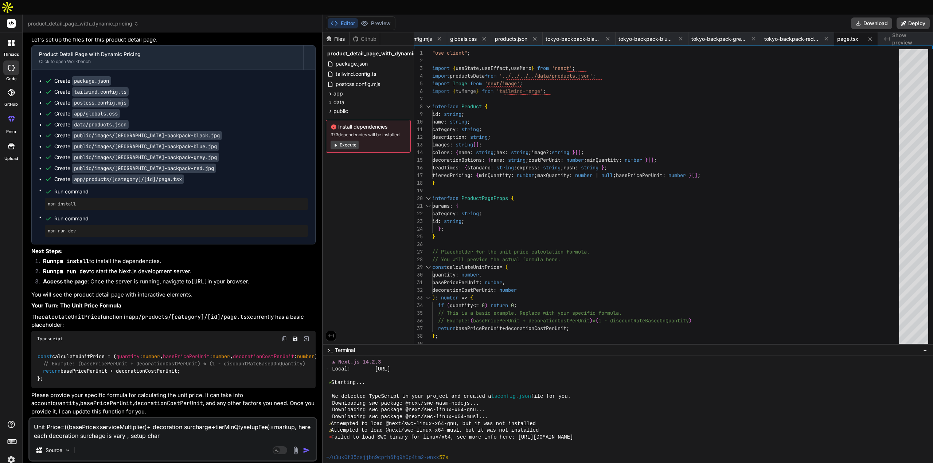
type textarea "Unit Price=((basePrice×serviceMultiplier)+ decoration surcharge+tierMinQtysetup…"
type textarea "x"
type textarea "Unit Price=((basePrice×serviceMultiplier)+ decoration surcharge+tierMinQtysetup…"
type textarea "x"
type textarea "Unit Price=((basePrice×serviceMultiplier)+ decoration surcharge+tierMinQtysetup…"
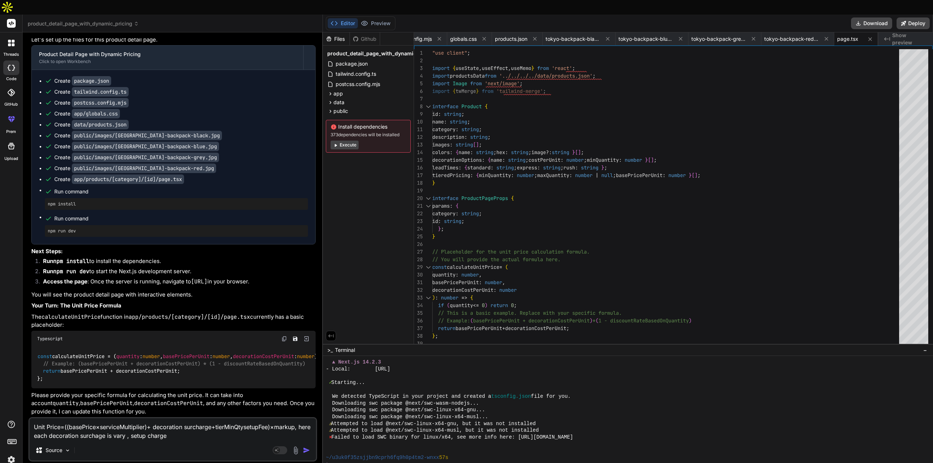
type textarea "x"
type textarea "Unit Price=((basePrice×serviceMultiplier)+ decoration surcharge+tierMinQtysetup…"
type textarea "x"
type textarea "Unit Price=((basePrice×serviceMultiplier)+ decoration surcharge+tierMinQtysetup…"
type textarea "x"
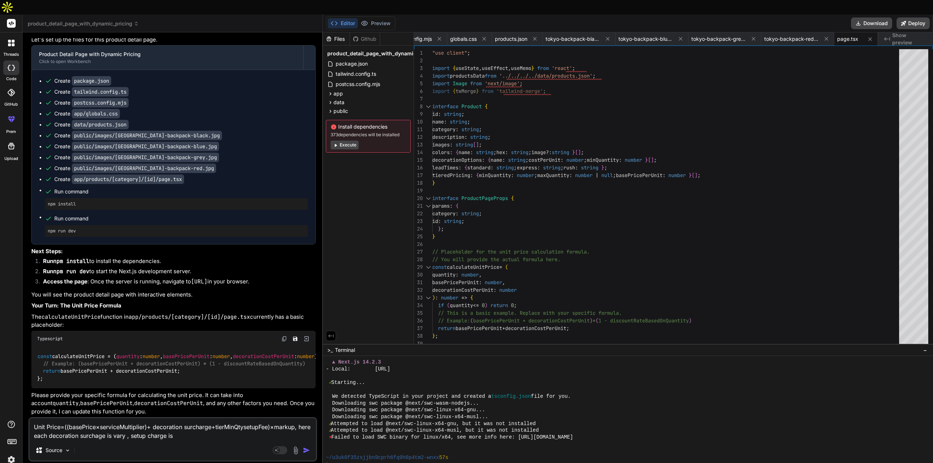
type textarea "Unit Price=((basePrice×serviceMultiplier)+ decoration surcharge+tierMinQtysetup…"
type textarea "x"
type textarea "Unit Price=((basePrice×serviceMultiplier)+ decoration surcharge+tierMinQtysetup…"
type textarea "x"
type textarea "Unit Price=((basePrice×serviceMultiplier)+ decoration surcharge+tierMinQtysetup…"
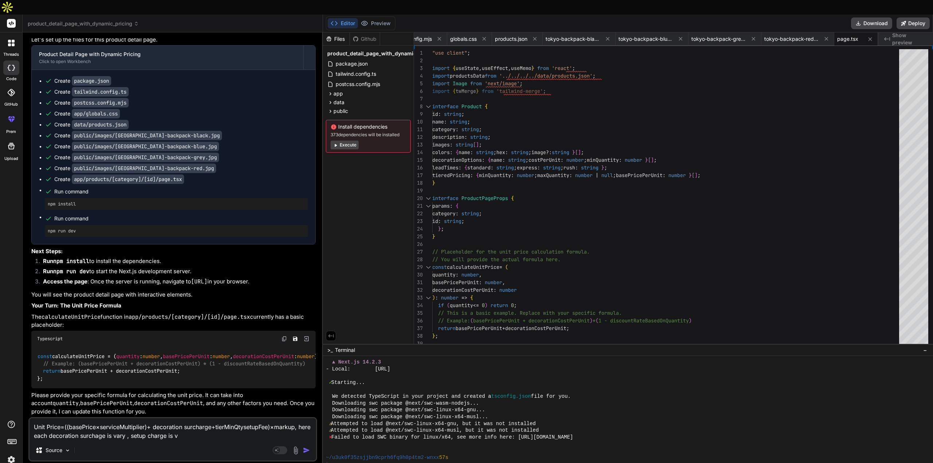
type textarea "x"
type textarea "Unit Price=((basePrice×serviceMultiplier)+ decoration surcharge+tierMinQtysetup…"
type textarea "x"
type textarea "Unit Price=((basePrice×serviceMultiplier)+ decoration surcharge+tierMinQtysetup…"
type textarea "x"
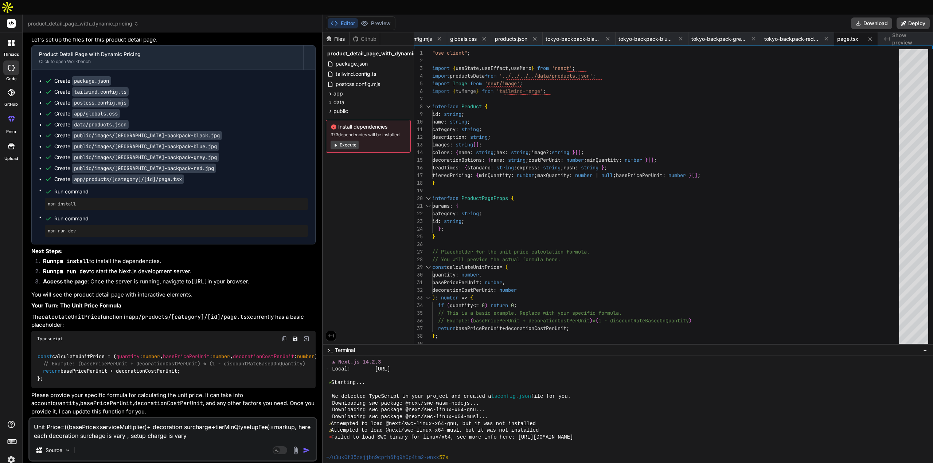
type textarea "Unit Price=((basePrice×serviceMultiplier)+ decoration surcharge+tierMinQtysetup…"
type textarea "x"
type textarea "Unit Price=((basePrice×serviceMultiplier)+ decoration surcharge+tierMinQtysetup…"
type textarea "x"
type textarea "Unit Price=((basePrice×serviceMultiplier)+ decoration surcharge+tierMinQtysetup…"
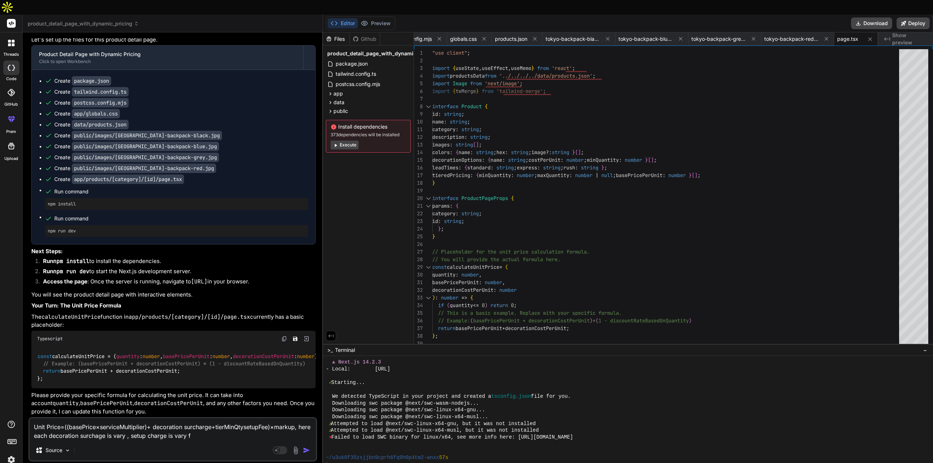
type textarea "x"
type textarea "Unit Price=((basePrice×serviceMultiplier)+ decoration surcharge+tierMinQtysetup…"
type textarea "x"
type textarea "Unit Price=((basePrice×serviceMultiplier)+ decoration surcharge+tierMinQtysetup…"
type textarea "x"
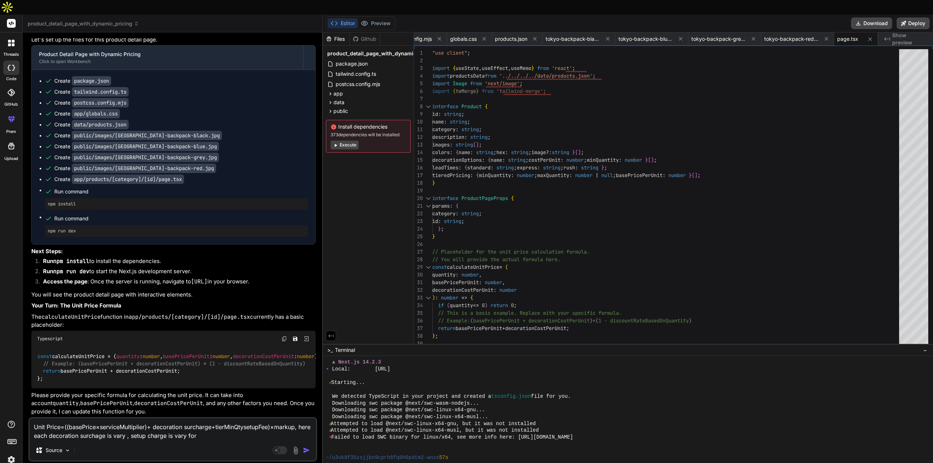
type textarea "Unit Price=((basePrice×serviceMultiplier)+ decoration surcharge+tierMinQtysetup…"
type textarea "x"
type textarea "Unit Price=((basePrice×serviceMultiplier)+ decoration surcharge+tierMinQtysetup…"
type textarea "x"
type textarea "Unit Price=((basePrice×serviceMultiplier)+ decoration surcharge+tierMinQtysetup…"
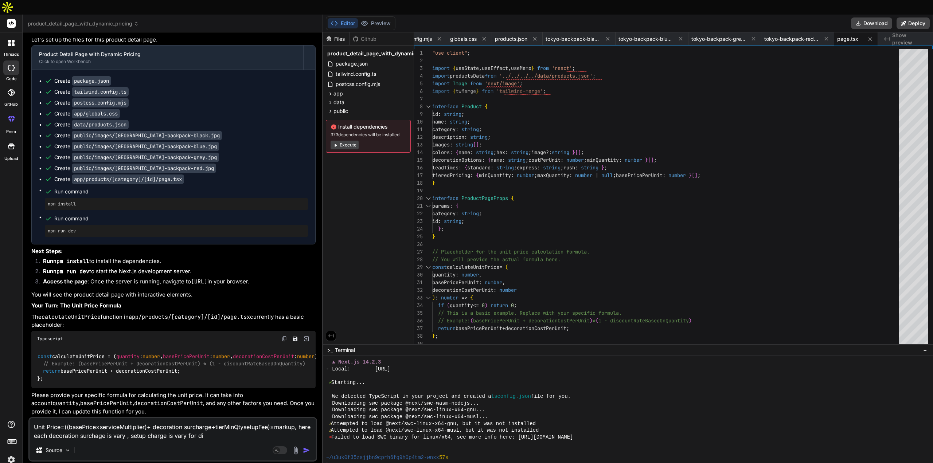
type textarea "x"
type textarea "Unit Price=((basePrice×serviceMultiplier)+ decoration surcharge+tierMinQtysetup…"
type textarea "x"
type textarea "Unit Price=((basePrice×serviceMultiplier)+ decoration surcharge+tierMinQtysetup…"
type textarea "x"
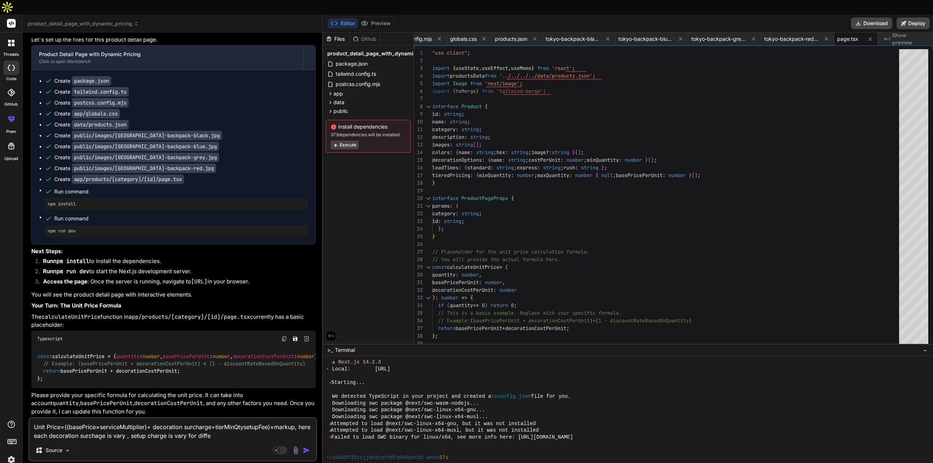
type textarea "Unit Price=((basePrice×serviceMultiplier)+ decoration surcharge+tierMinQtysetup…"
type textarea "x"
type textarea "Unit Price=((basePrice×serviceMultiplier)+ decoration surcharge+tierMinQtysetup…"
type textarea "x"
type textarea "Unit Price=((basePrice×serviceMultiplier)+ decoration surcharge+tierMinQtysetup…"
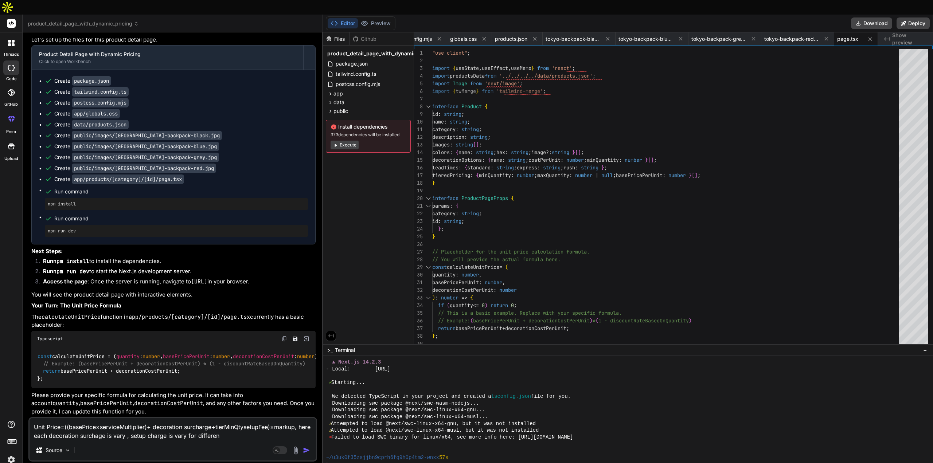
type textarea "x"
type textarea "Unit Price=((basePrice×serviceMultiplier)+ decoration surcharge+tierMinQtysetup…"
click at [297, 419] on textarea "Unit Price=((basePrice×serviceMultiplier)+ decoration surcharge+tierMinQtysetup…" at bounding box center [173, 429] width 286 height 22
paste textarea "Example (55 units, Screen Print, 10-day, 30% margin) Base price (50–99 tier) = …"
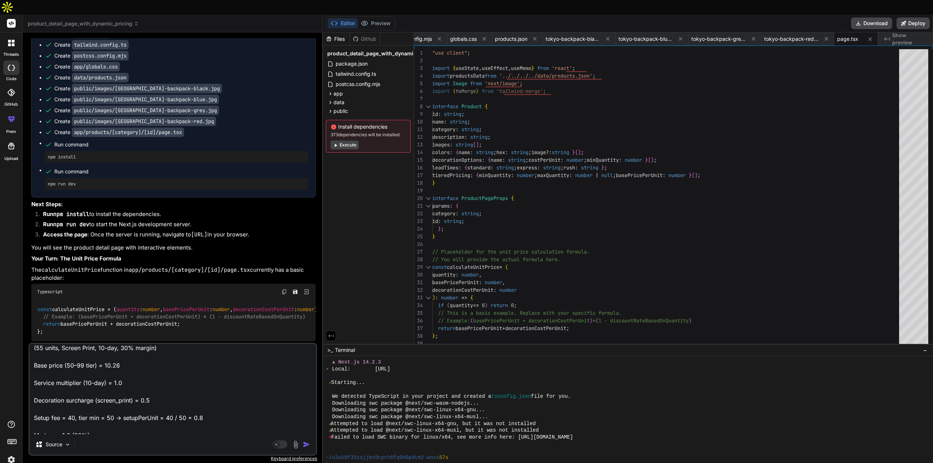
scroll to position [0, 0]
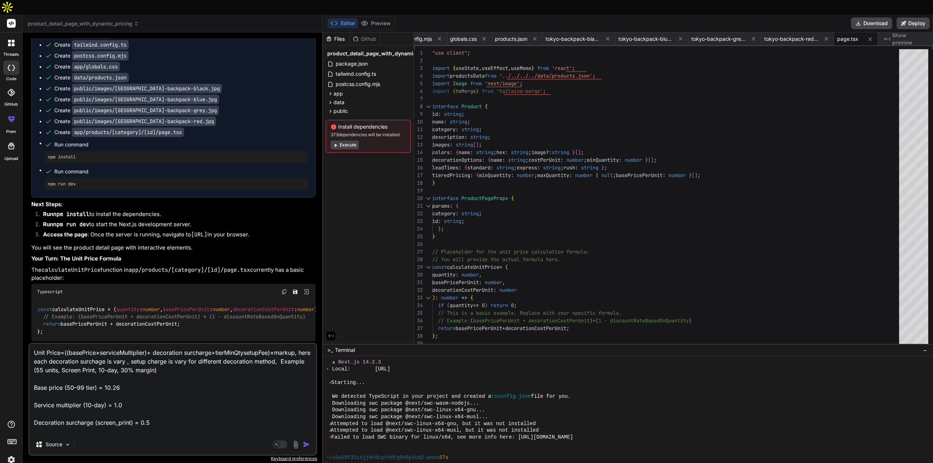
click at [204, 357] on textarea "Unit Price=((basePrice×serviceMultiplier)+ decoration surcharge+tierMinQtysetup…" at bounding box center [173, 389] width 286 height 90
click at [307, 441] on img "button" at bounding box center [306, 444] width 7 height 7
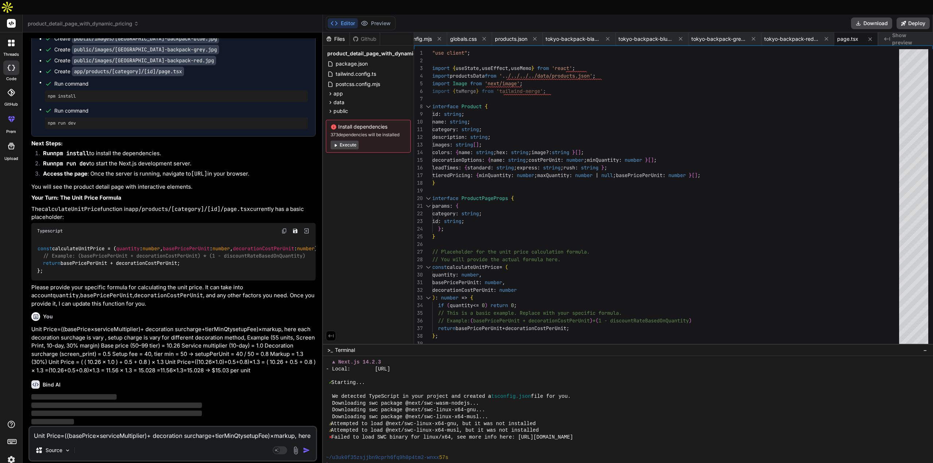
scroll to position [2744, 0]
click at [246, 358] on p "Unit Price=((basePrice×serviceMultiplier)+ decoration surcharge+tierMinQtysetup…" at bounding box center [173, 349] width 284 height 49
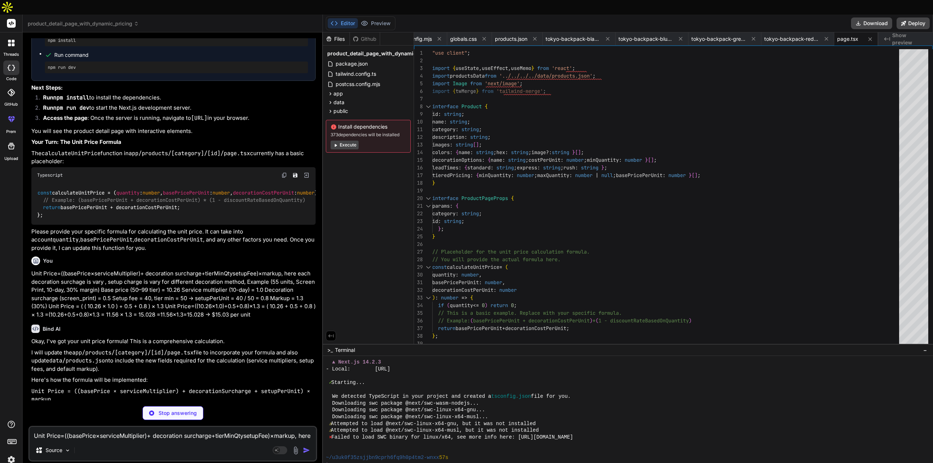
click at [249, 346] on p "Okay, I've got your unit price formula! This is a comprehensive calculation." at bounding box center [173, 341] width 284 height 8
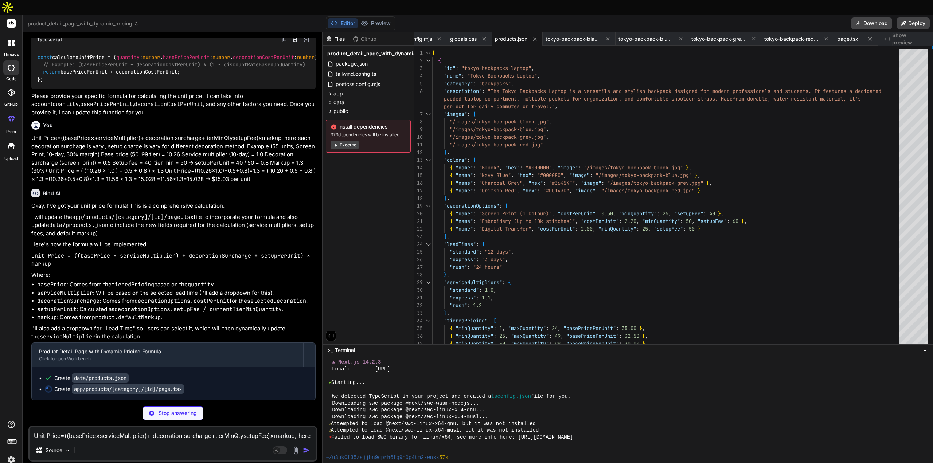
scroll to position [2937, 0]
click at [85, 427] on textarea "Unit Price=((basePrice×serviceMultiplier)+ decoration surcharge+tierMinQtysetup…" at bounding box center [173, 433] width 286 height 13
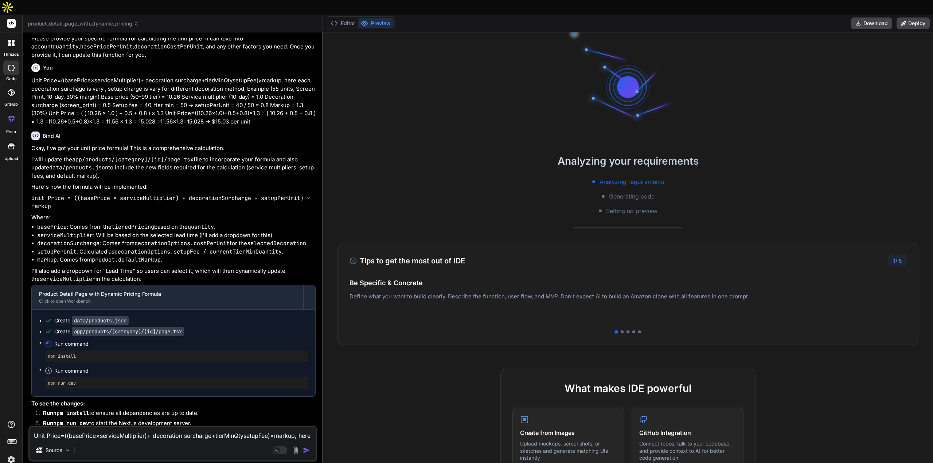
scroll to position [333, 0]
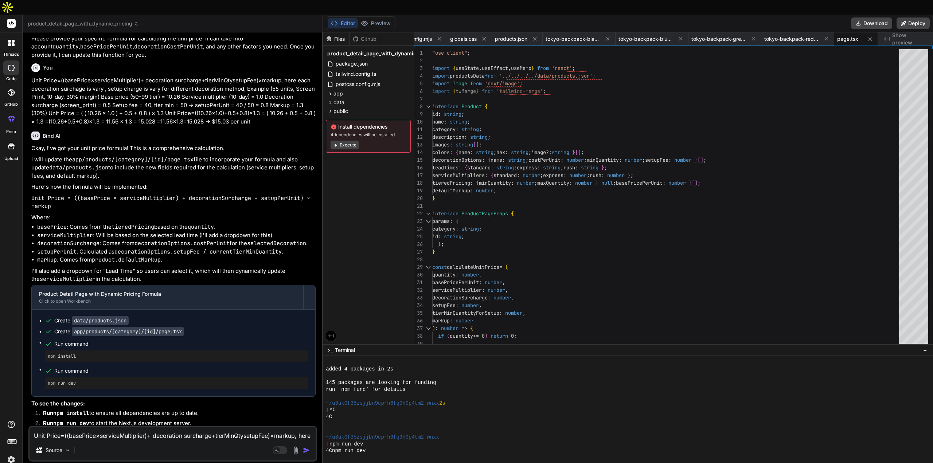
click at [101, 443] on div "Source" at bounding box center [173, 451] width 286 height 17
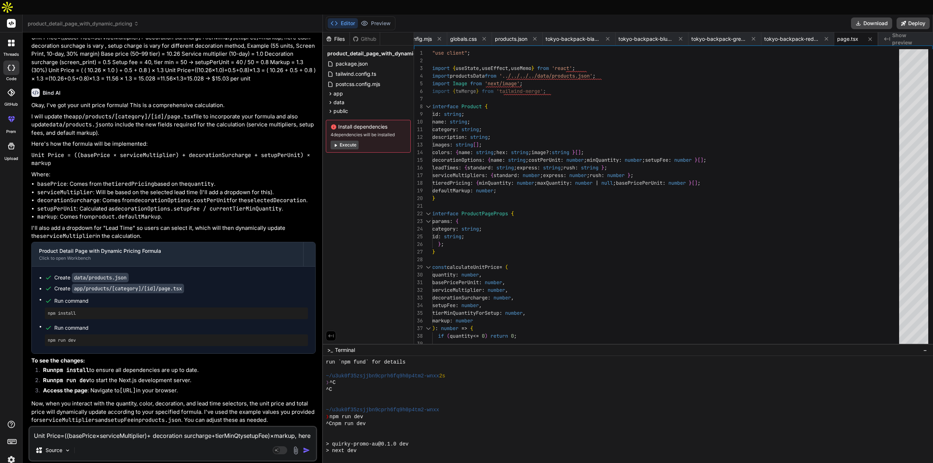
click at [97, 427] on textarea "Unit Price=((basePrice×serviceMultiplier)+ decoration surcharge+tierMinQtysetup…" at bounding box center [173, 433] width 286 height 13
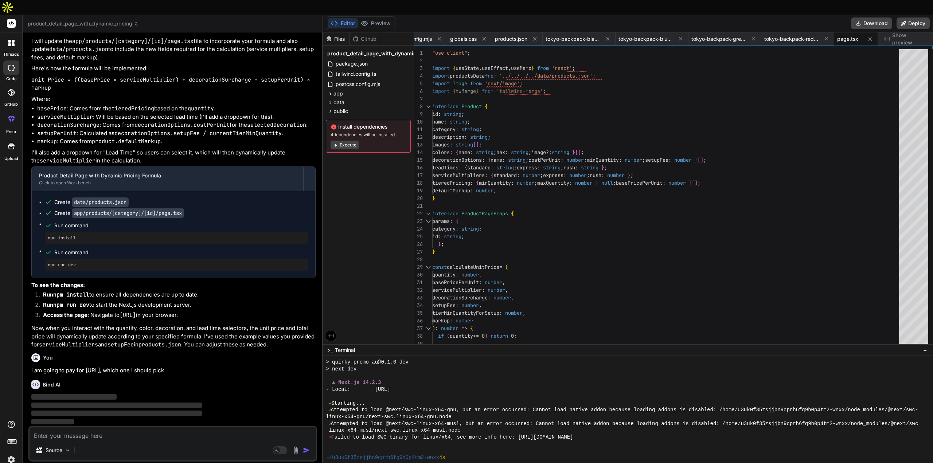
scroll to position [3121, 0]
drag, startPoint x: 281, startPoint y: 351, endPoint x: 283, endPoint y: 346, distance: 5.0
click at [282, 350] on div "You i am going to pay for bond.ai, which one i should pick" at bounding box center [173, 362] width 284 height 24
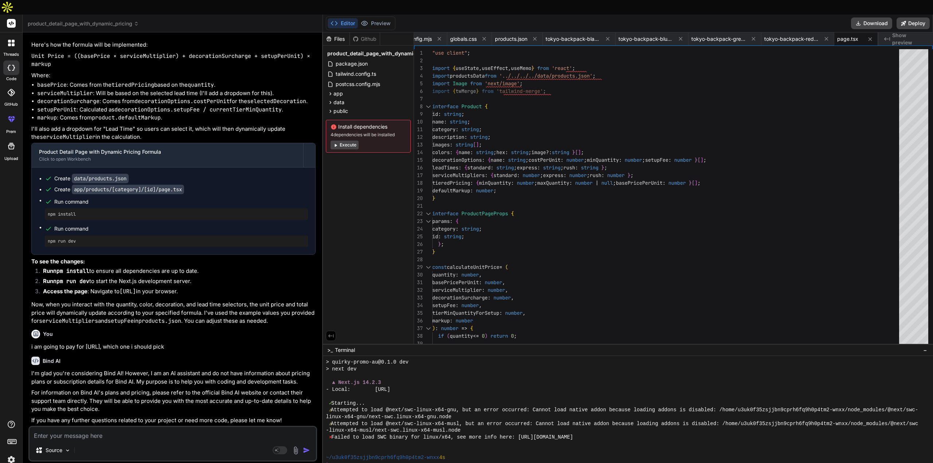
scroll to position [3144, 0]
click at [260, 327] on div "You i am going to pay for bond.ai, which one i should pick" at bounding box center [173, 339] width 284 height 24
click at [288, 389] on p "For information on Bind AI's plans and pricing, please refer to the official Bi…" at bounding box center [173, 401] width 284 height 25
click at [119, 427] on textarea at bounding box center [173, 433] width 286 height 13
click at [117, 427] on textarea at bounding box center [173, 433] width 286 height 13
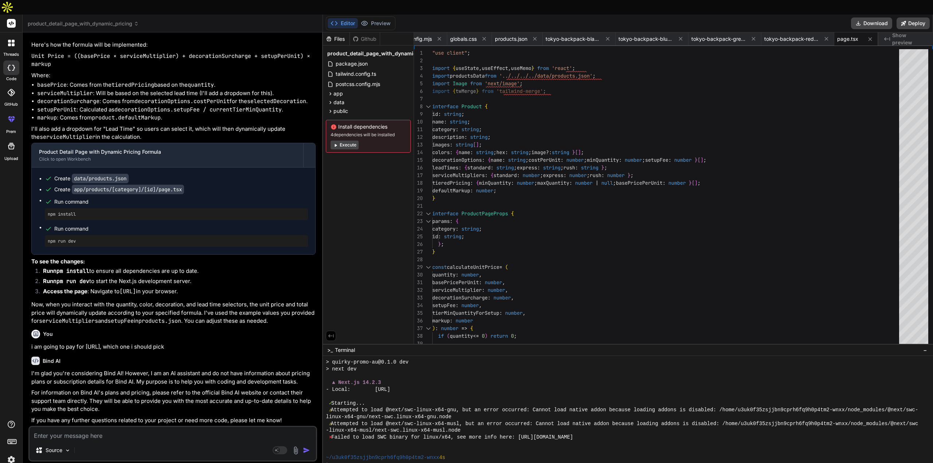
click at [117, 427] on textarea at bounding box center [173, 433] width 286 height 13
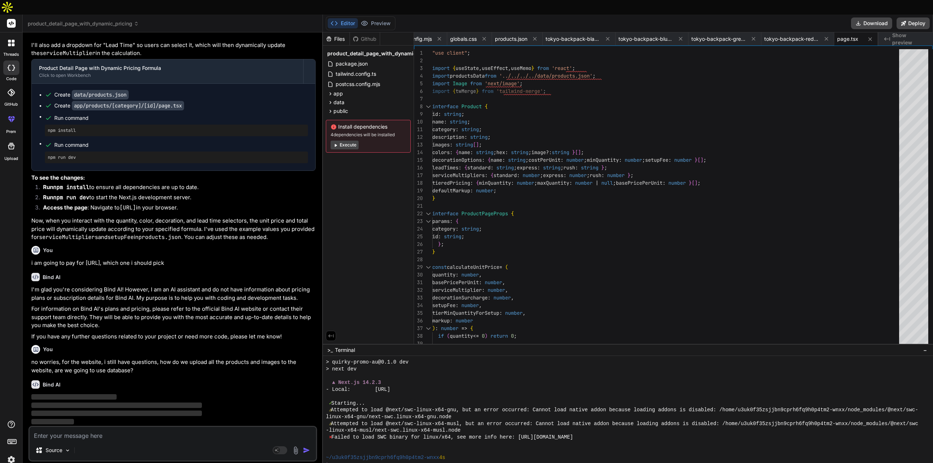
scroll to position [3228, 0]
click at [249, 359] on p "no worries, for the website, i still have questions, how do we upload all the p…" at bounding box center [173, 366] width 284 height 16
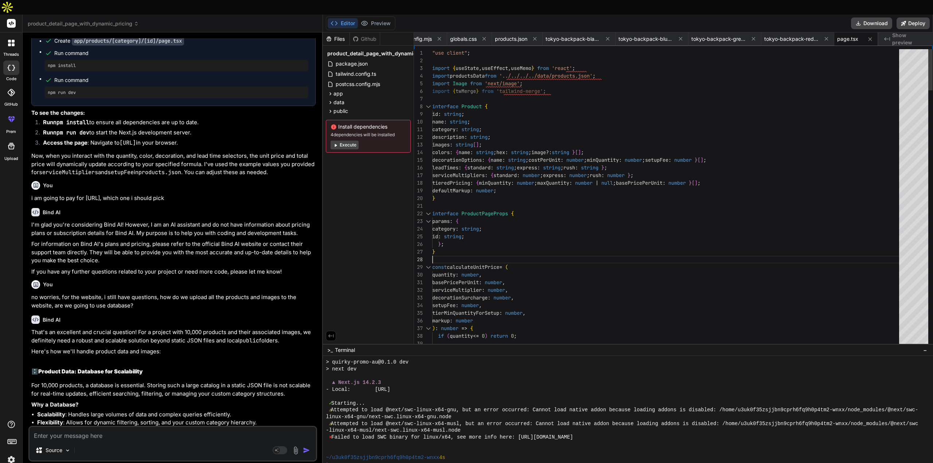
scroll to position [0, 0]
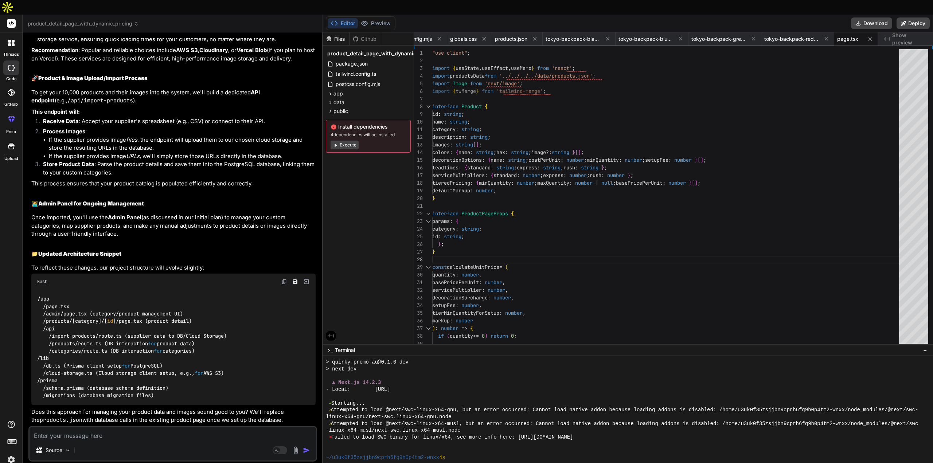
scroll to position [3825, 0]
click at [281, 244] on div "That's an excellent and crucial question! For a project with 10,000 products an…" at bounding box center [173, 110] width 284 height 627
click at [93, 443] on div "Source" at bounding box center [173, 451] width 286 height 17
click at [92, 427] on textarea at bounding box center [173, 433] width 286 height 13
click at [307, 447] on img "button" at bounding box center [306, 450] width 7 height 7
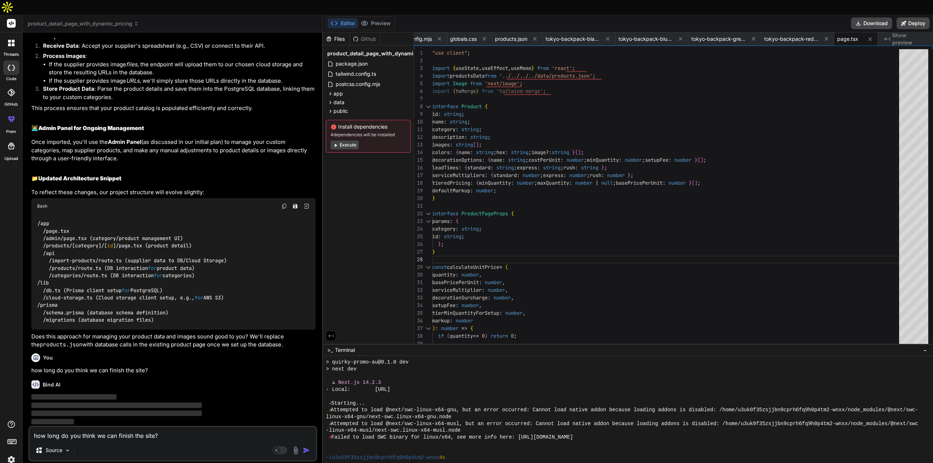
scroll to position [3901, 0]
click at [92, 427] on textarea "how long do you think we can finish the site?" at bounding box center [173, 433] width 286 height 13
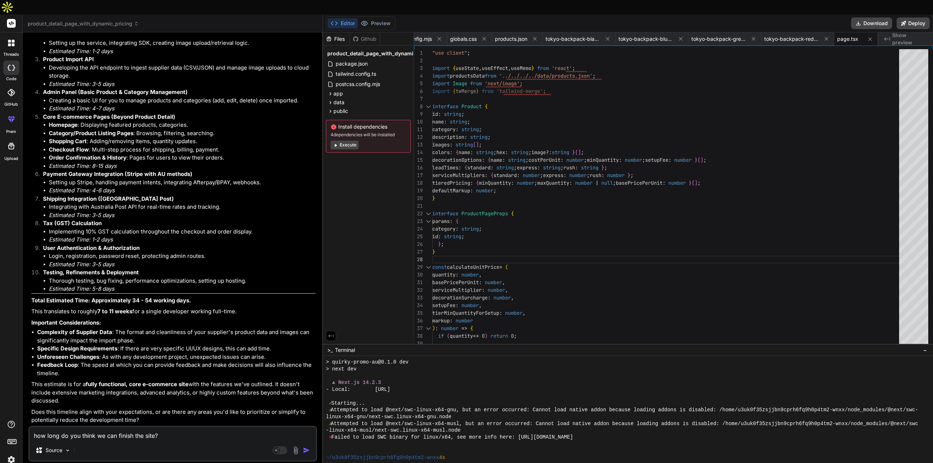
scroll to position [4352, 0]
click at [142, 427] on textarea "how long do you think we can finish the site?" at bounding box center [173, 433] width 286 height 13
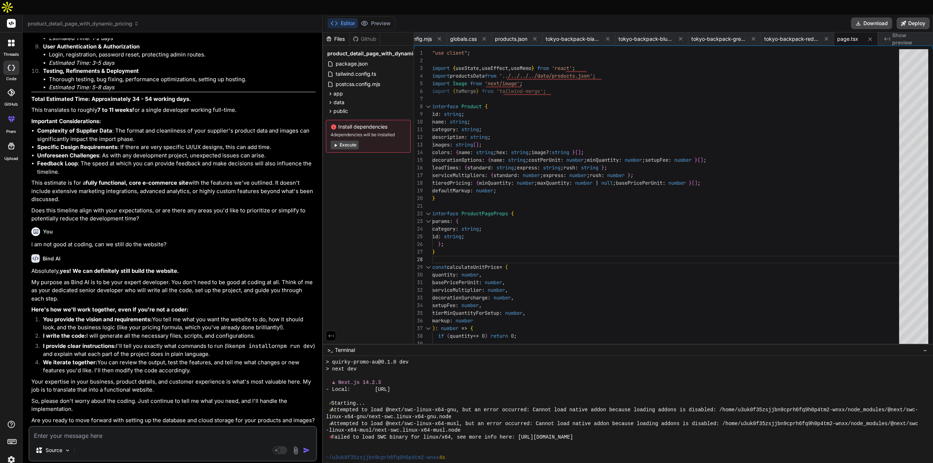
scroll to position [4554, 0]
click at [119, 427] on textarea at bounding box center [173, 433] width 286 height 13
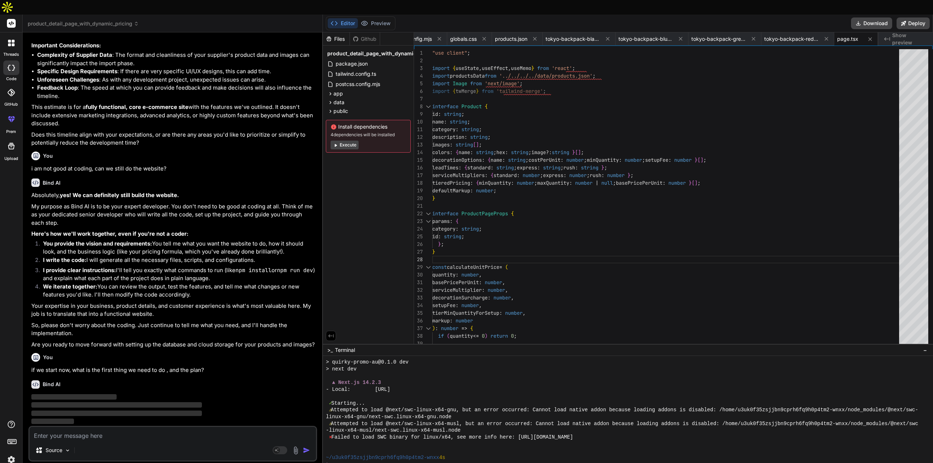
scroll to position [4630, 0]
click at [257, 350] on div "You if we start now, what is the first thing we need to do , and the plan?" at bounding box center [173, 362] width 284 height 24
drag, startPoint x: 251, startPoint y: 353, endPoint x: 252, endPoint y: 338, distance: 14.7
click at [251, 366] on p "if we start now, what is the first thing we need to do , and the plan?" at bounding box center [173, 370] width 284 height 8
click at [79, 427] on textarea at bounding box center [173, 433] width 286 height 13
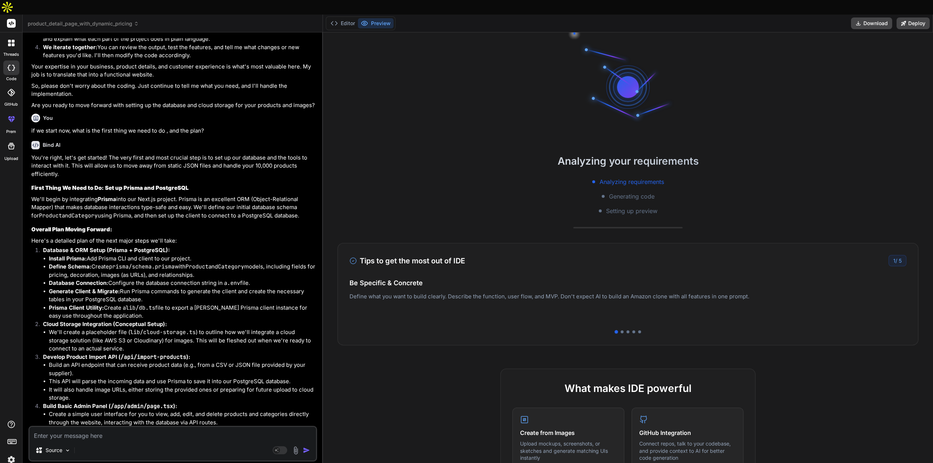
scroll to position [4812, 0]
click at [97, 427] on textarea at bounding box center [173, 433] width 286 height 13
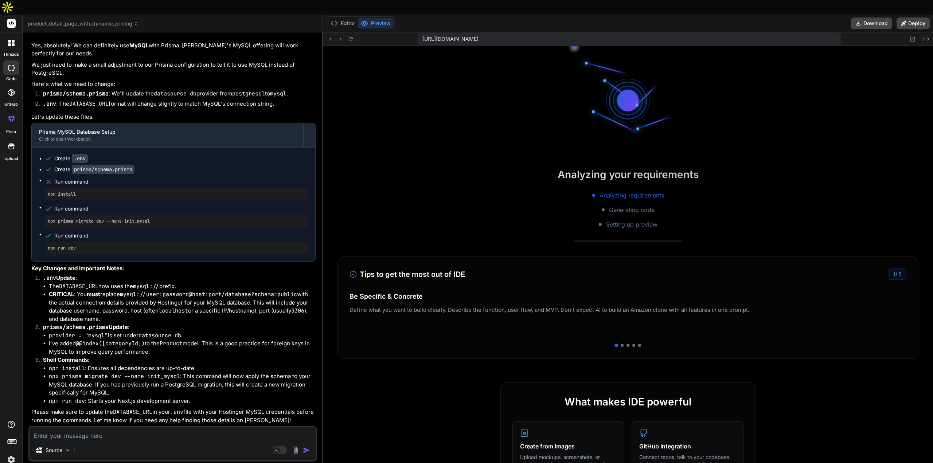
scroll to position [1312, 0]
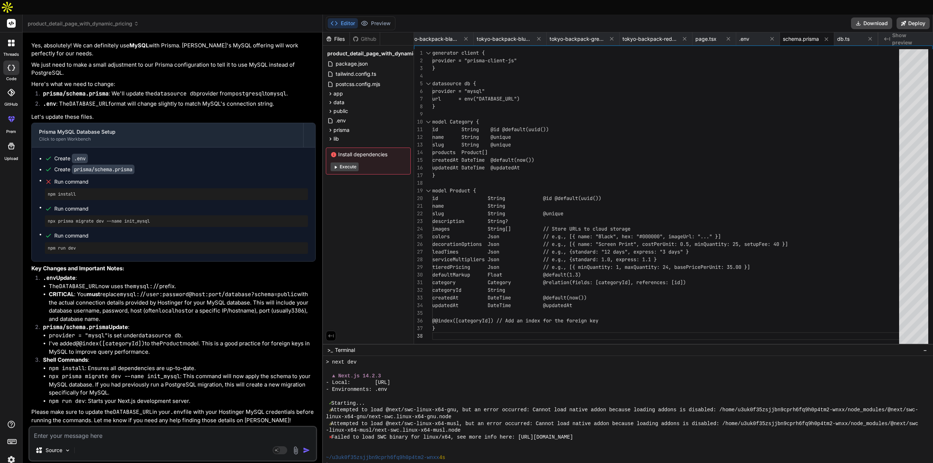
click at [202, 323] on li "prisma/schema.prisma Update : provider = "mysql" is set under datasource db . I…" at bounding box center [176, 339] width 278 height 33
click at [214, 305] on li "CRITICAL : You must replace mysql://user:password@host:port/database?schema=pub…" at bounding box center [182, 306] width 267 height 33
click at [283, 364] on li "npm install : Ensures all dependencies are up-to-date." at bounding box center [182, 368] width 267 height 8
click at [486, 356] on div at bounding box center [628, 417] width 610 height 122
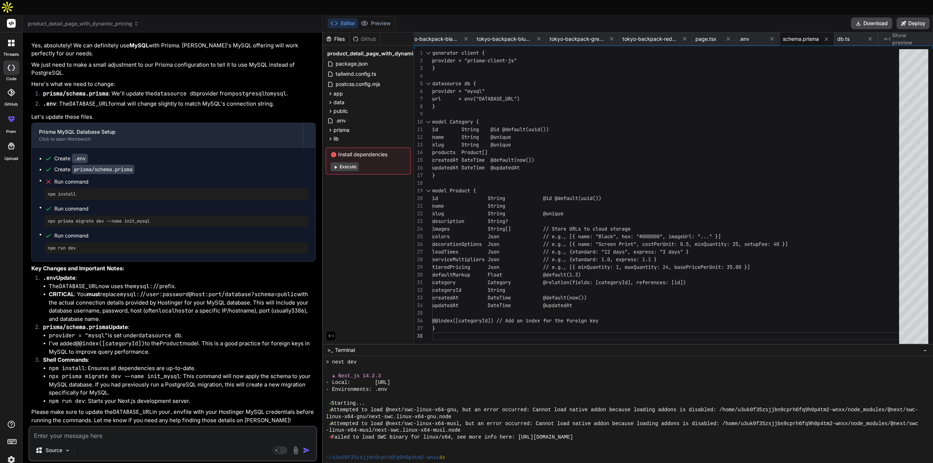
scroll to position [1271, 0]
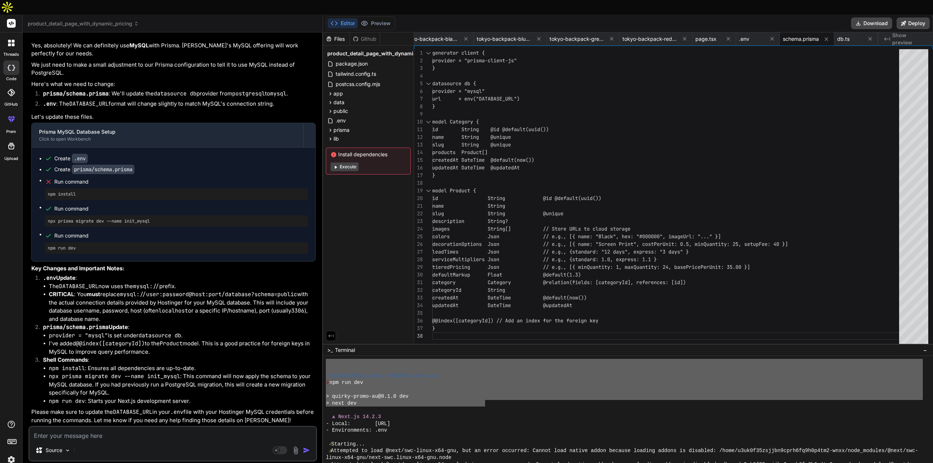
click at [206, 340] on li "I've added @@index([categoryId]) to the Product model. This is a good practice …" at bounding box center [182, 348] width 267 height 16
click at [139, 427] on textarea at bounding box center [173, 433] width 286 height 13
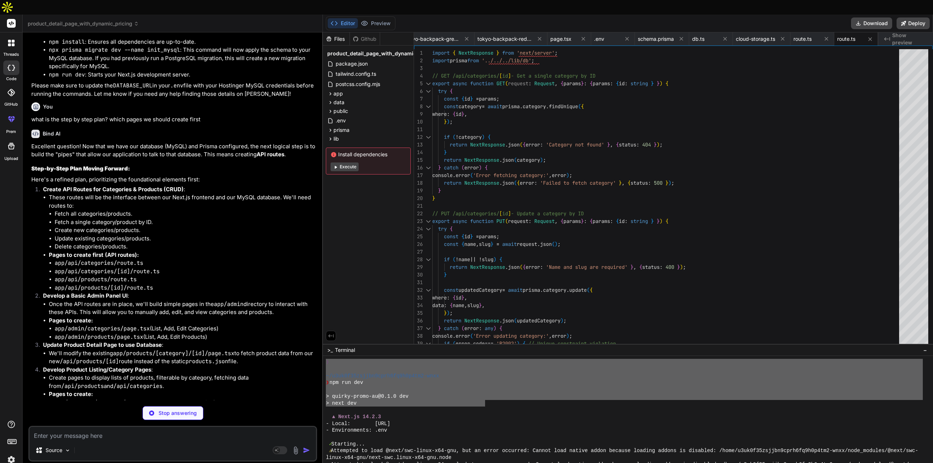
scroll to position [0, 471]
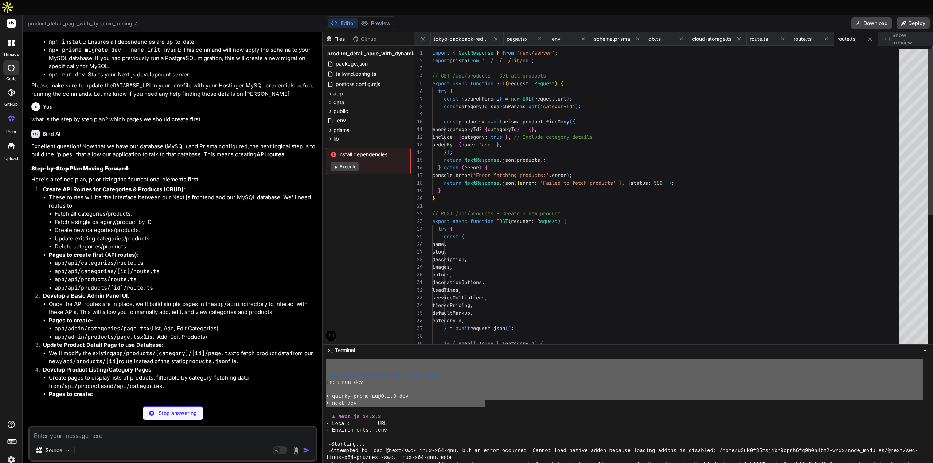
click at [95, 427] on textarea at bounding box center [173, 433] width 286 height 13
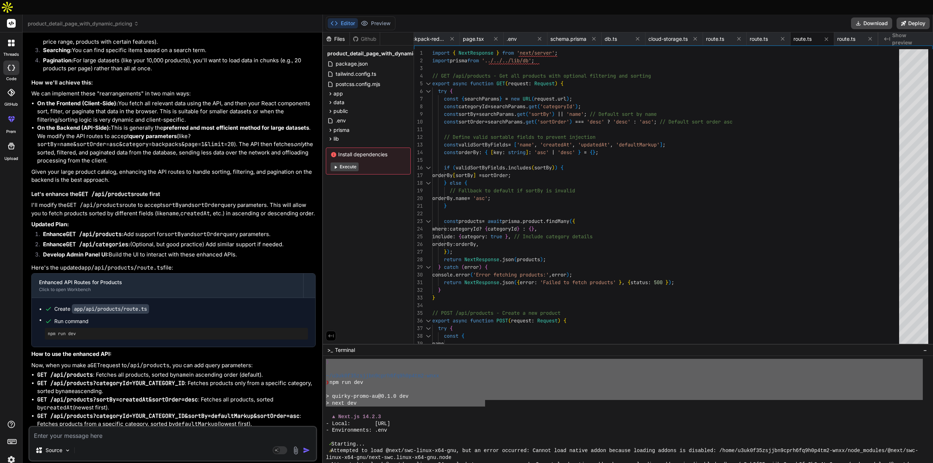
scroll to position [7258, 0]
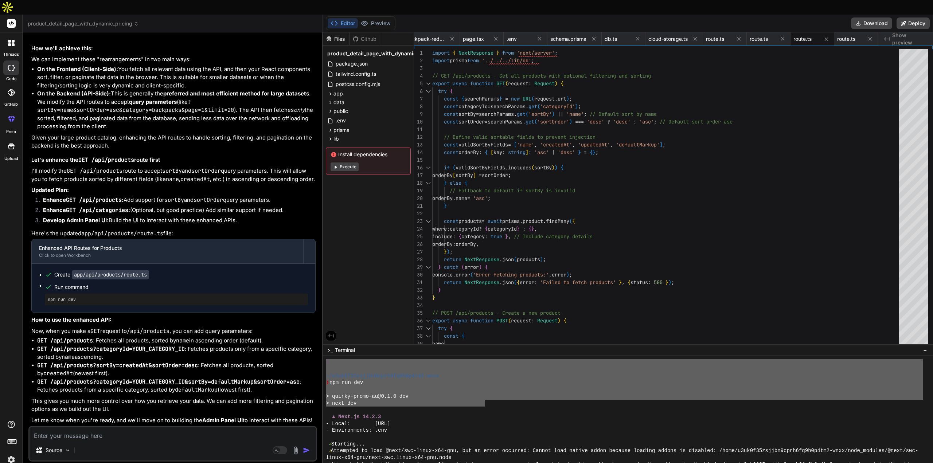
click at [86, 426] on div "Source Agent Mode. When this toggle is activated, AI automatically makes decisi…" at bounding box center [172, 444] width 289 height 36
click at [88, 427] on textarea at bounding box center [173, 433] width 286 height 13
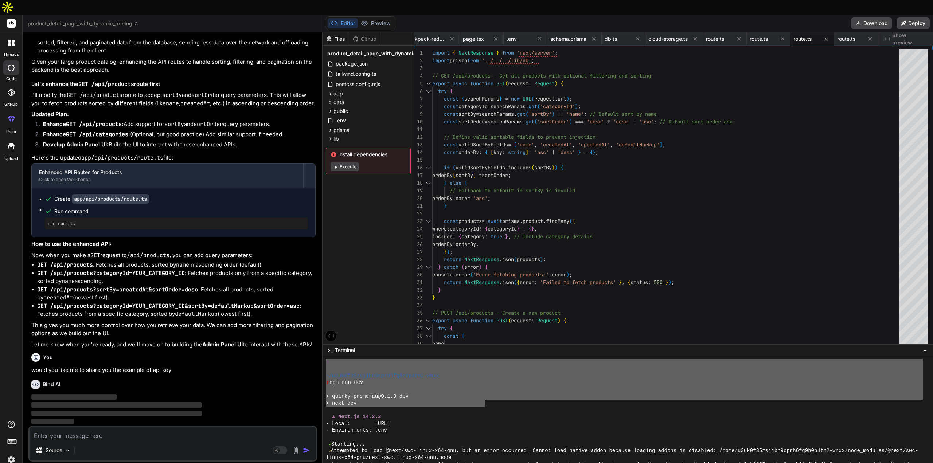
scroll to position [7379, 0]
click at [119, 427] on textarea at bounding box center [173, 433] width 286 height 13
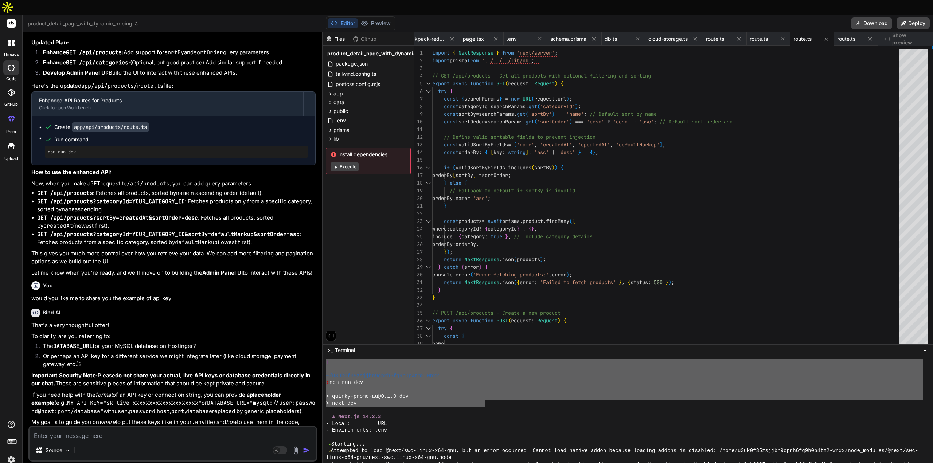
scroll to position [7498, 0]
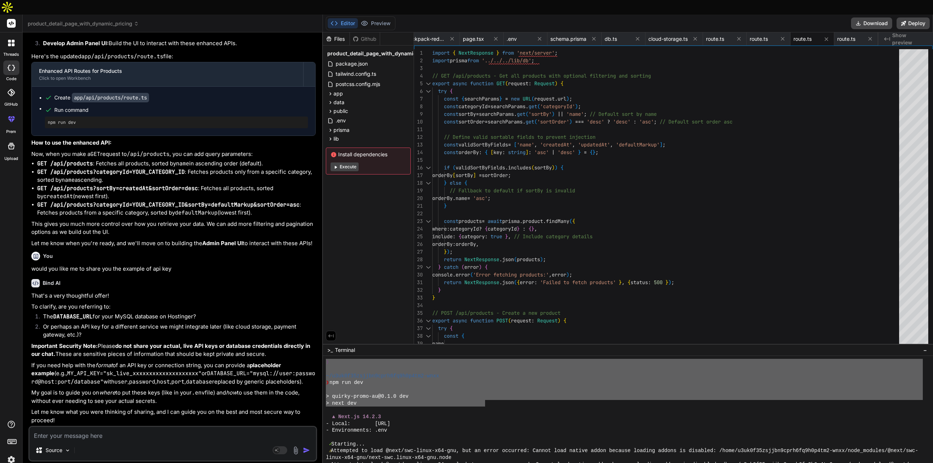
drag, startPoint x: 114, startPoint y: 421, endPoint x: 121, endPoint y: 406, distance: 16.5
click at [117, 427] on textarea at bounding box center [173, 433] width 286 height 13
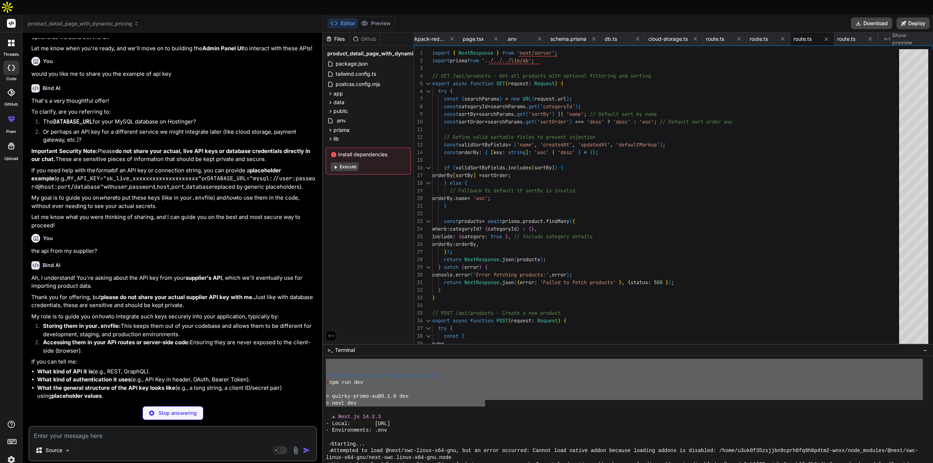
scroll to position [7676, 0]
